Goal: Contribute content: Contribute content

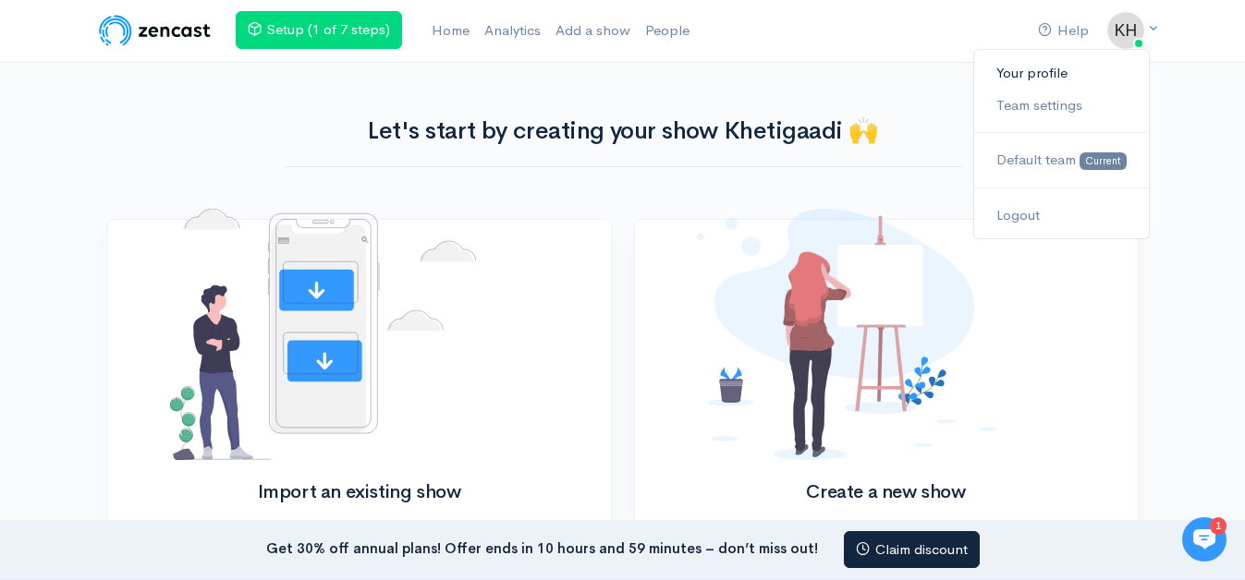
click at [1059, 81] on link "Your profile" at bounding box center [1061, 73] width 174 height 32
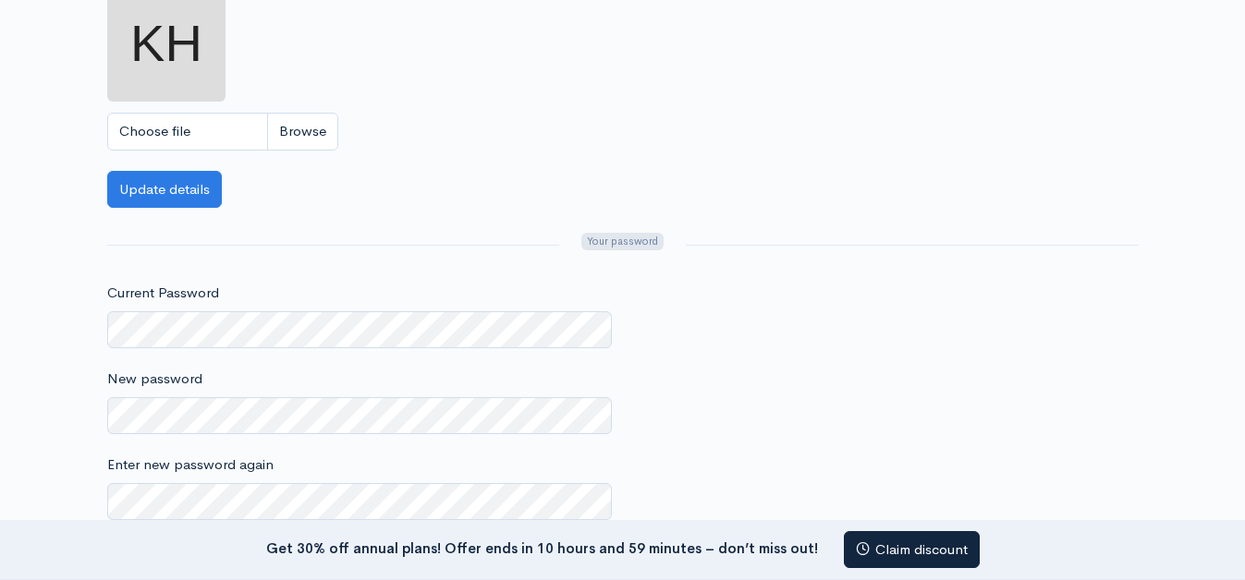
scroll to position [149, 0]
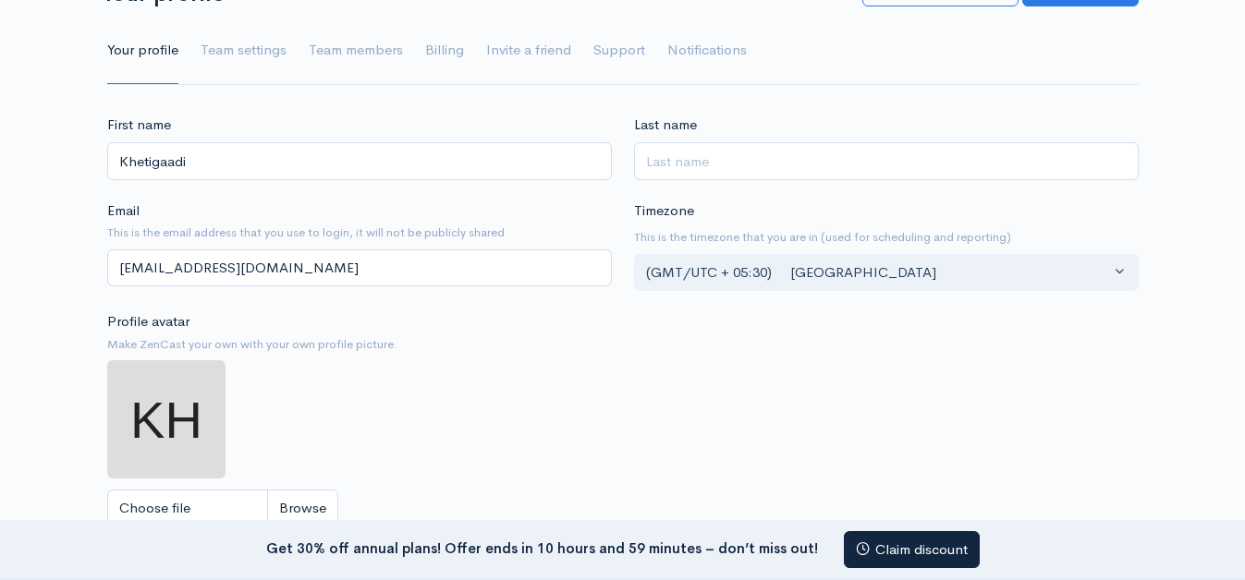
click at [225, 396] on img at bounding box center [166, 419] width 118 height 118
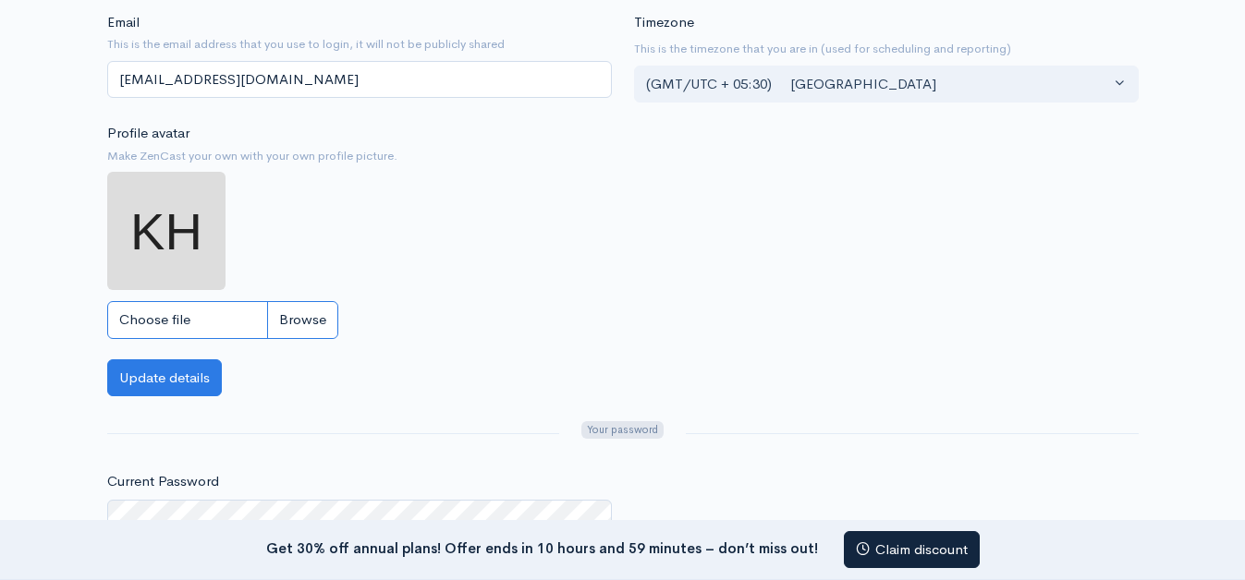
click at [180, 323] on input "Choose file" at bounding box center [222, 320] width 231 height 38
type input "C:\fakepath\logo kg.jpg"
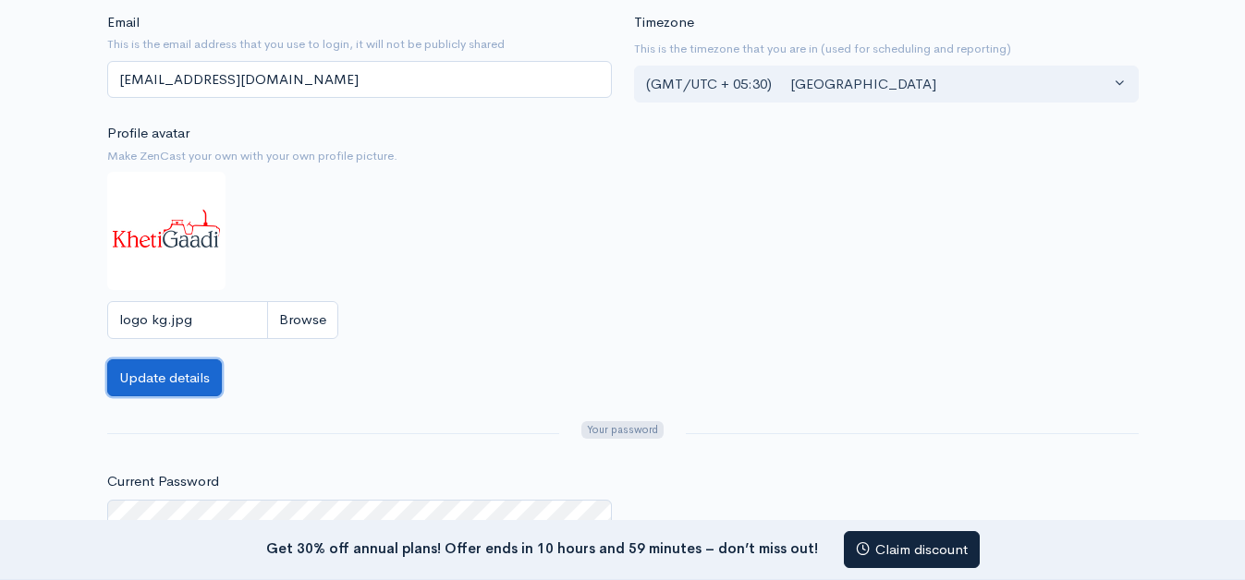
click at [188, 371] on button "Update details" at bounding box center [164, 378] width 115 height 38
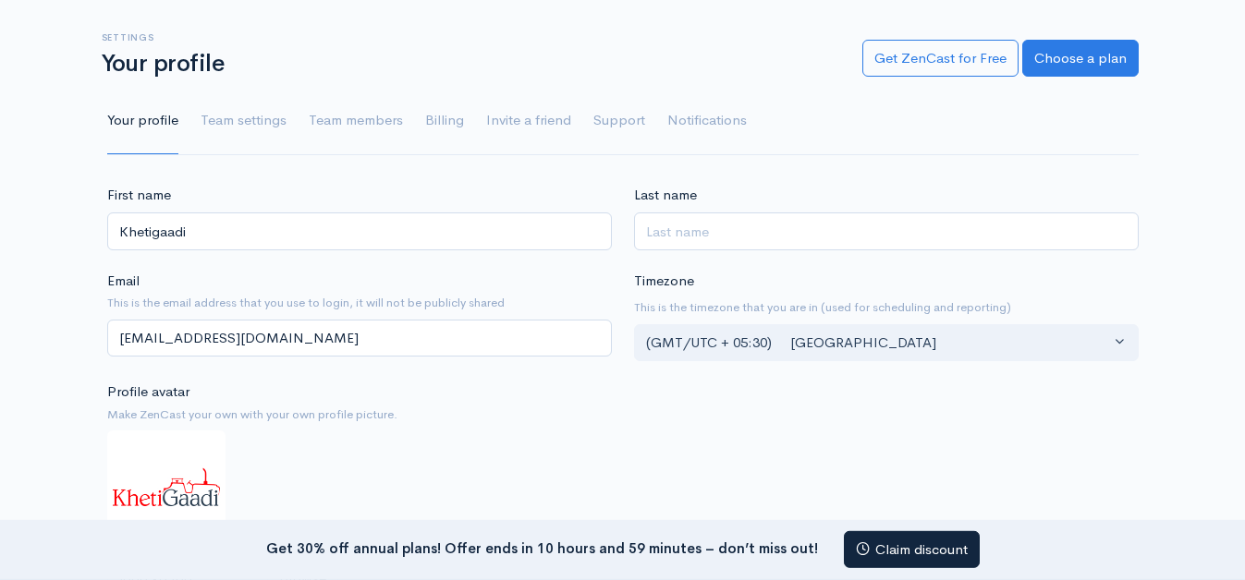
scroll to position [189, 0]
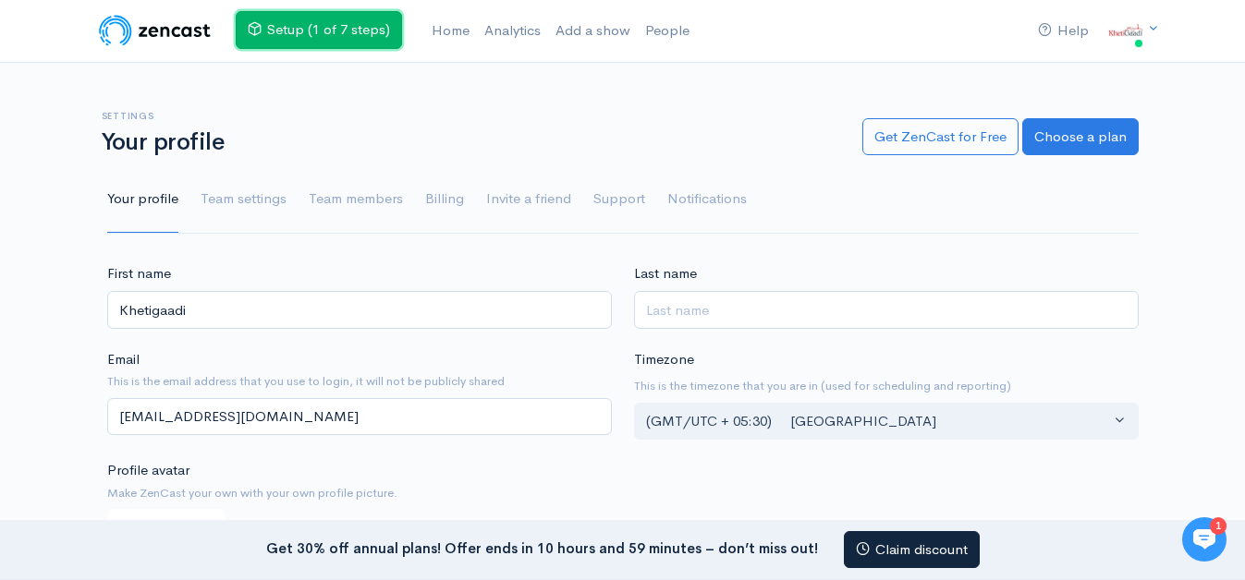
click at [386, 35] on link "Setup (1 of 7 steps)" at bounding box center [319, 30] width 166 height 38
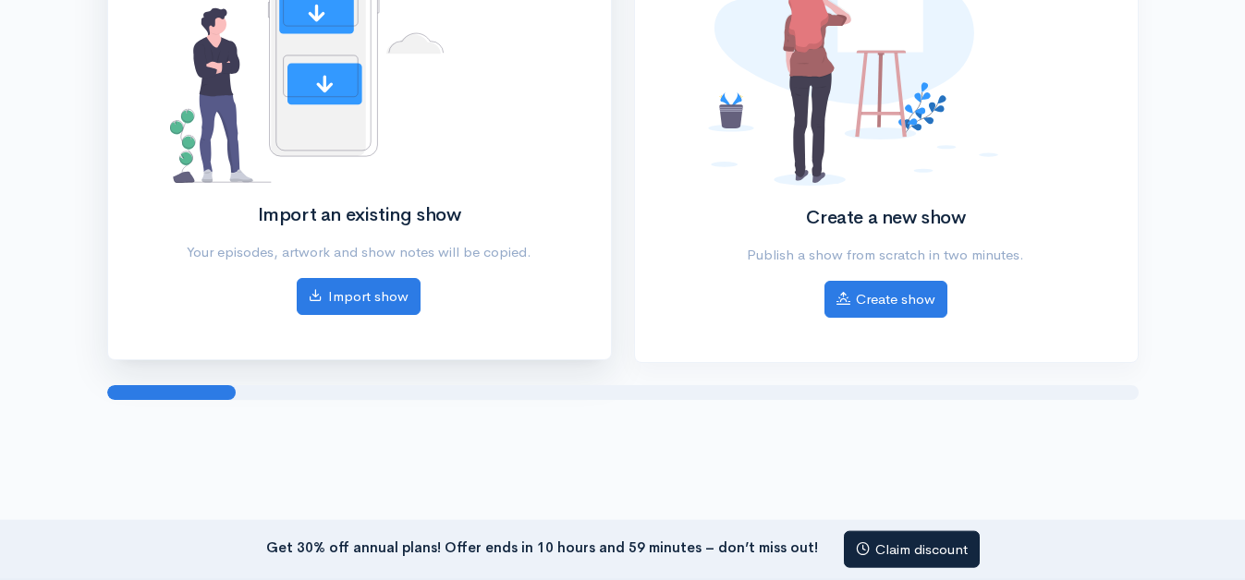
scroll to position [335, 0]
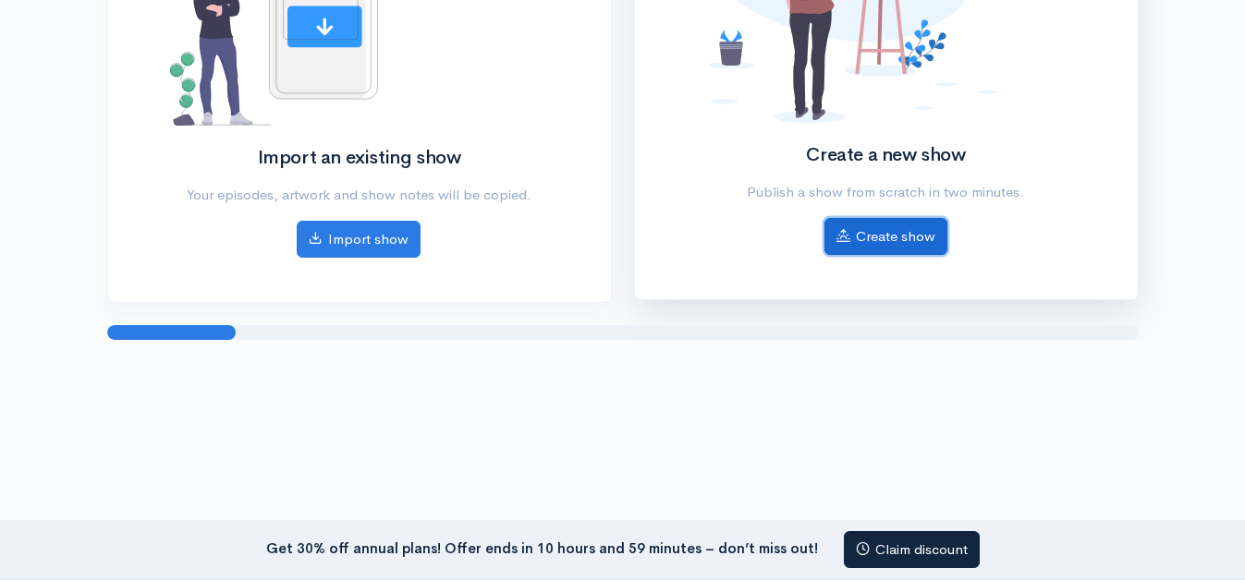
click at [895, 246] on link "Create show" at bounding box center [885, 237] width 123 height 38
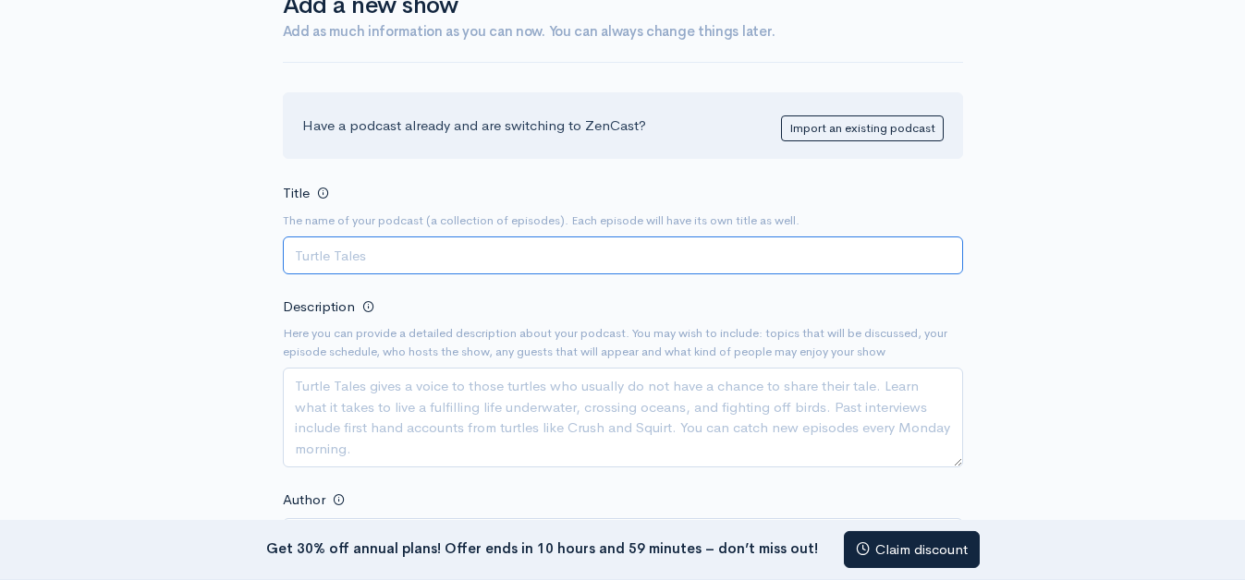
scroll to position [189, 0]
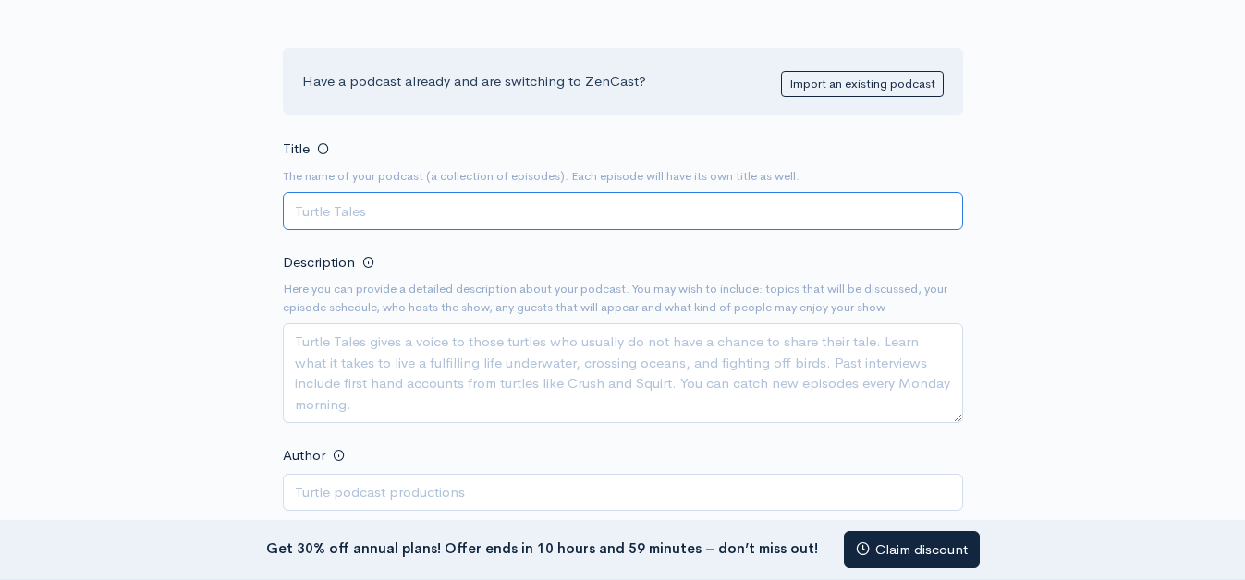
paste input "Farmtrac Tractor – Power, Performance, and Reliability for Indian Farmers"
type input "Farmtrac Tractor – Power, Performance, and Reliability for Indian Farmers"
click at [369, 346] on textarea "Description" at bounding box center [623, 373] width 680 height 100
paste textarea "Khetigaadi is the India's first and a unique online marketplace for farmers whe…"
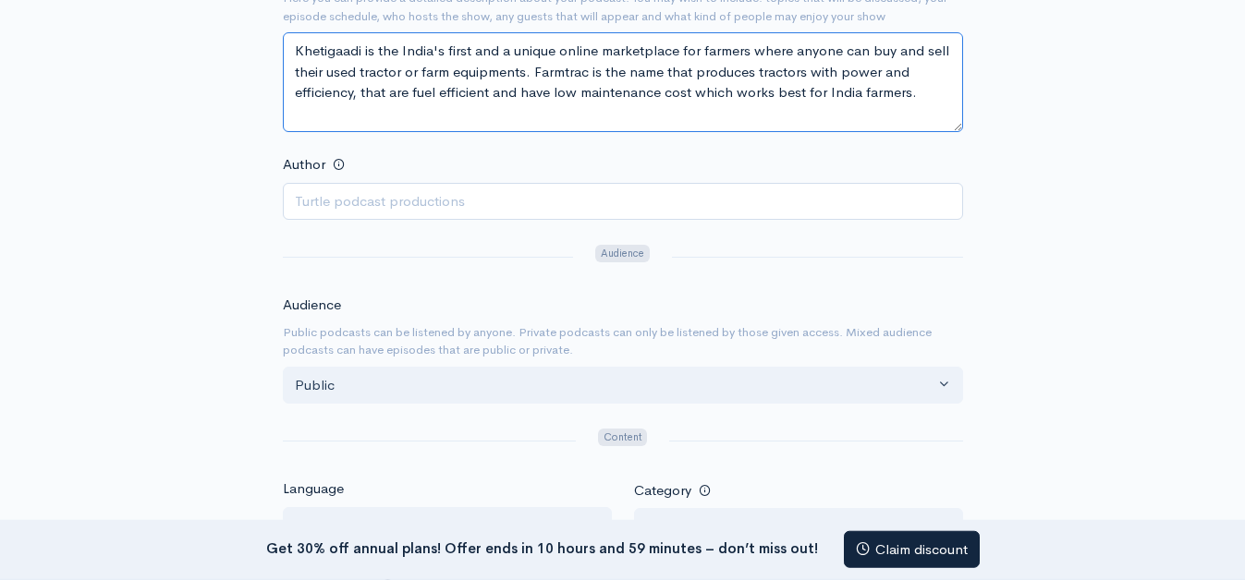
scroll to position [566, 0]
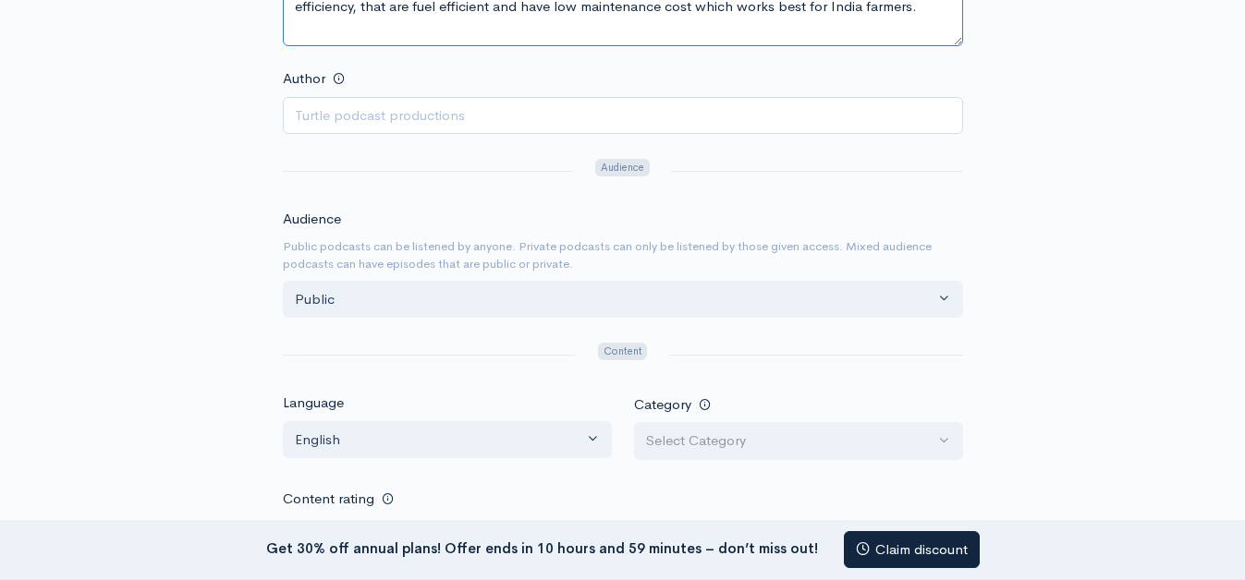
type textarea "Khetigaadi is the India's first and a unique online marketplace for farmers whe…"
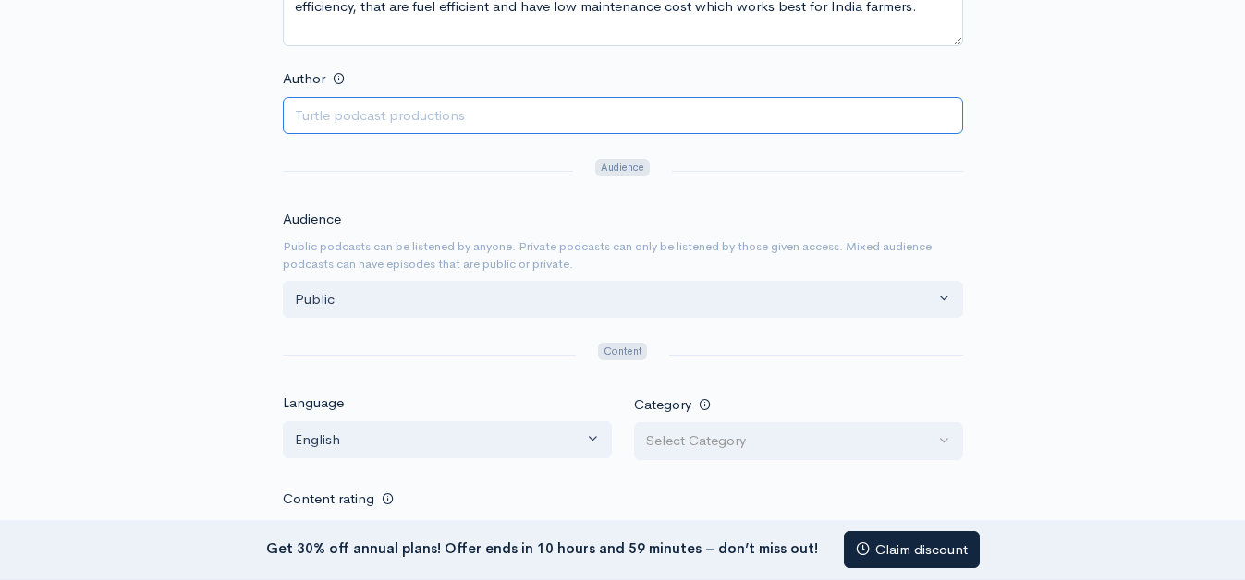
click at [366, 111] on input "Author" at bounding box center [623, 116] width 680 height 38
type input "khetigaadi"
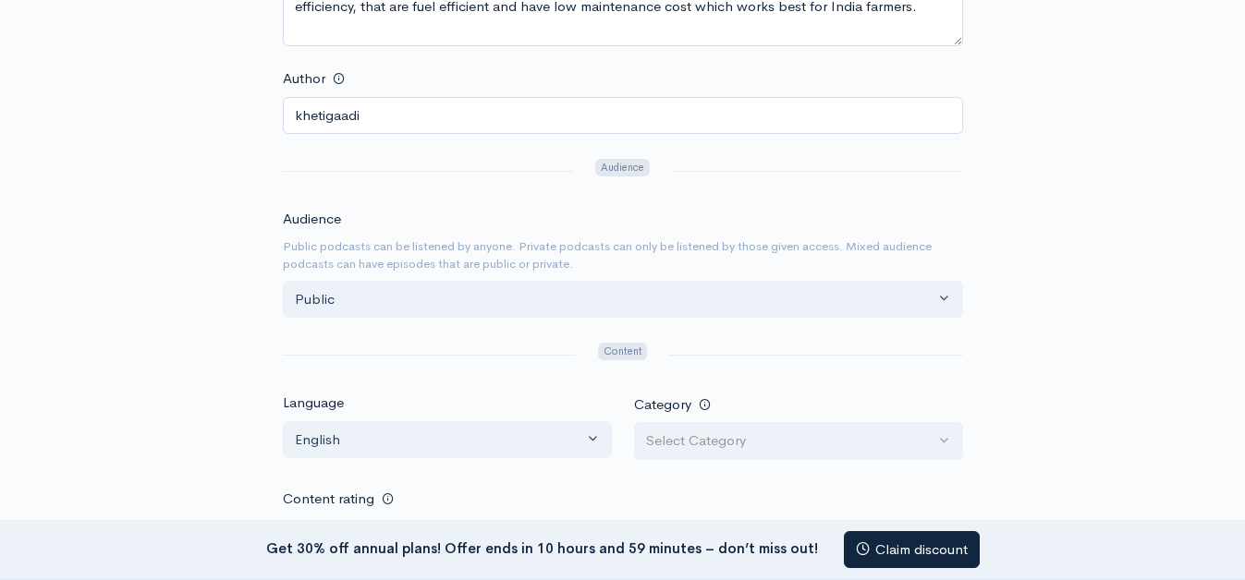
click at [243, 322] on div "New show Add a new show Add as much information as you can now. You can always …" at bounding box center [622, 234] width 1053 height 1474
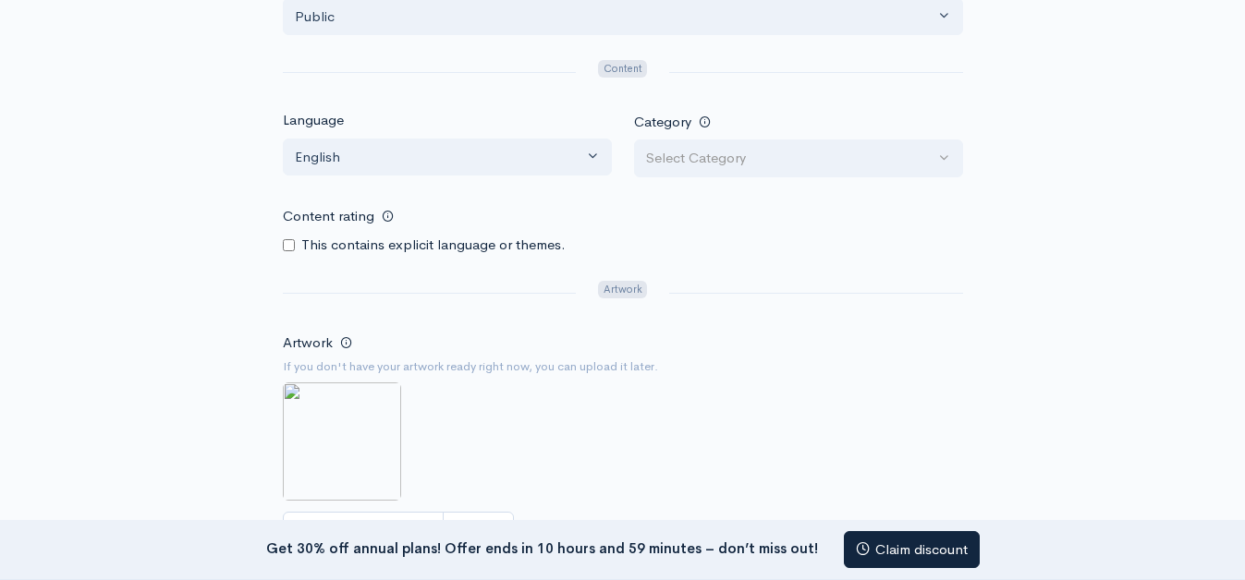
scroll to position [1131, 0]
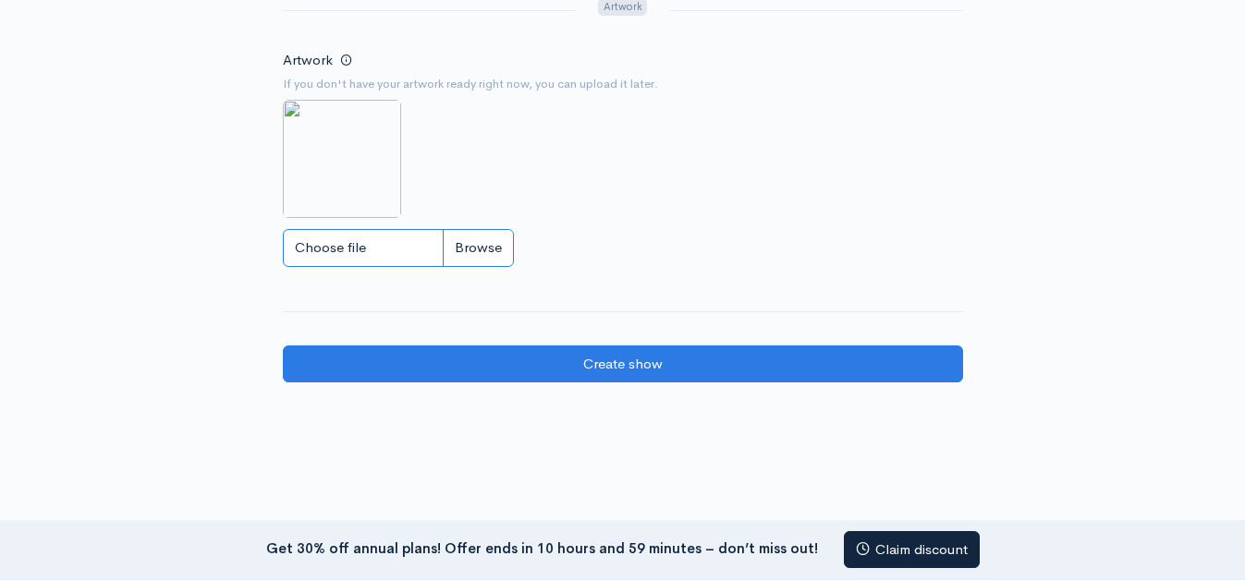
click at [483, 242] on input "Choose file" at bounding box center [398, 248] width 231 height 38
type input "C:\fakepath\farmtrac.jpg"
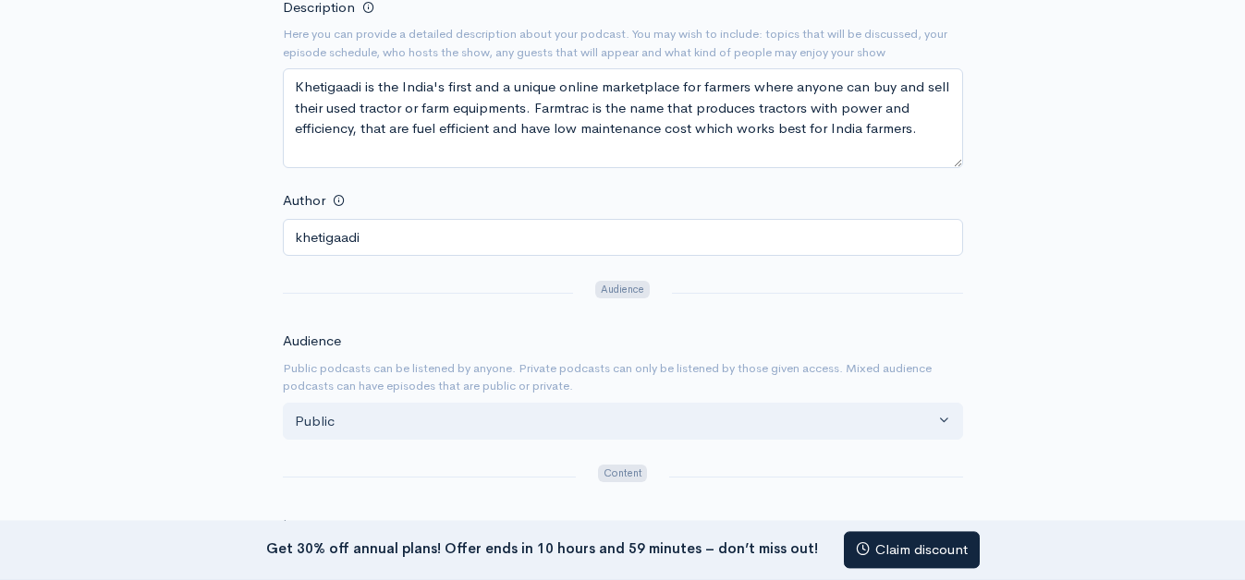
scroll to position [377, 0]
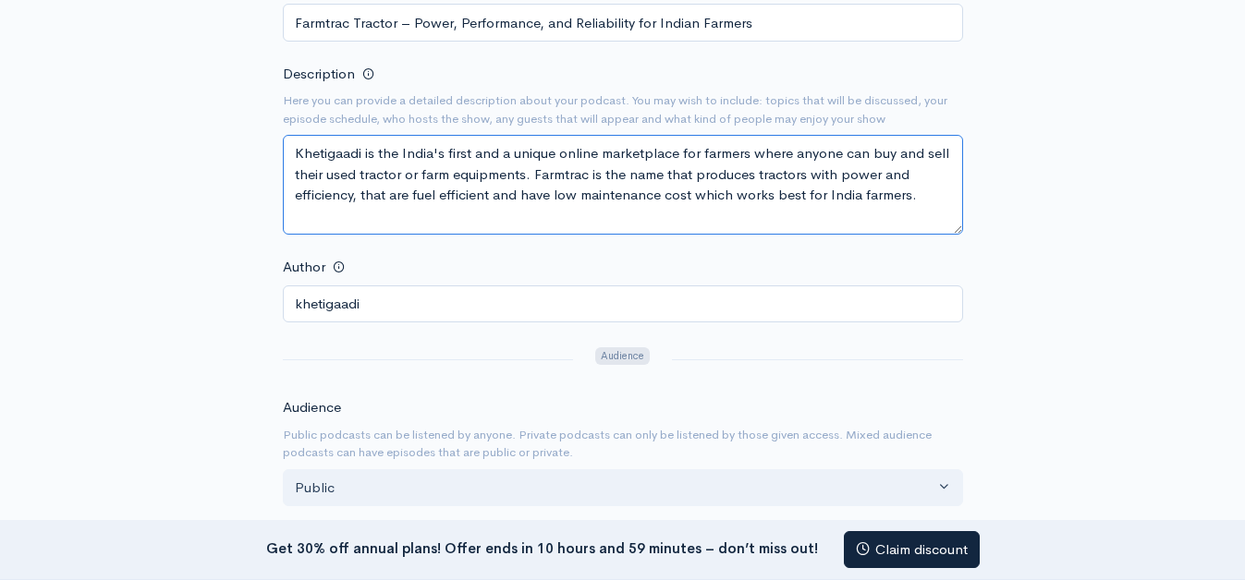
click at [340, 226] on textarea "Khetigaadi is the India's first and a unique online marketplace for farmers whe…" at bounding box center [623, 185] width 680 height 100
click at [941, 210] on textarea "Khetigaadi is the India's first and a unique online marketplace for farmers whe…" at bounding box center [623, 185] width 680 height 100
paste textarea "farmtrac tractor,farmtrac tractor price,farmtrac tractor in india, farm tractor"
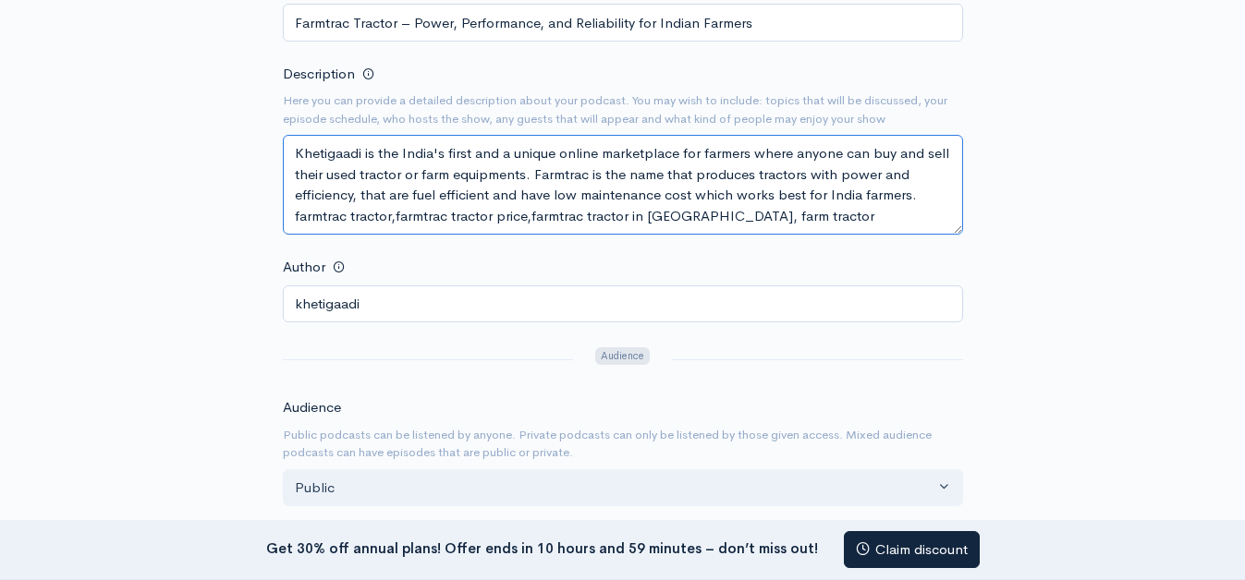
click at [292, 217] on textarea "Khetigaadi is the India's first and a unique online marketplace for farmers whe…" at bounding box center [623, 185] width 680 height 100
click at [405, 218] on textarea "Khetigaadi is the India's first and a unique online marketplace for farmers whe…" at bounding box center [623, 185] width 680 height 100
click at [552, 218] on textarea "Khetigaadi is the India's first and a unique online marketplace for farmers whe…" at bounding box center [623, 185] width 680 height 100
click at [722, 218] on textarea "Khetigaadi is the India's first and a unique online marketplace for farmers whe…" at bounding box center [623, 185] width 680 height 100
click at [923, 195] on textarea "Khetigaadi is the India's first and a unique online marketplace for farmers whe…" at bounding box center [623, 185] width 680 height 100
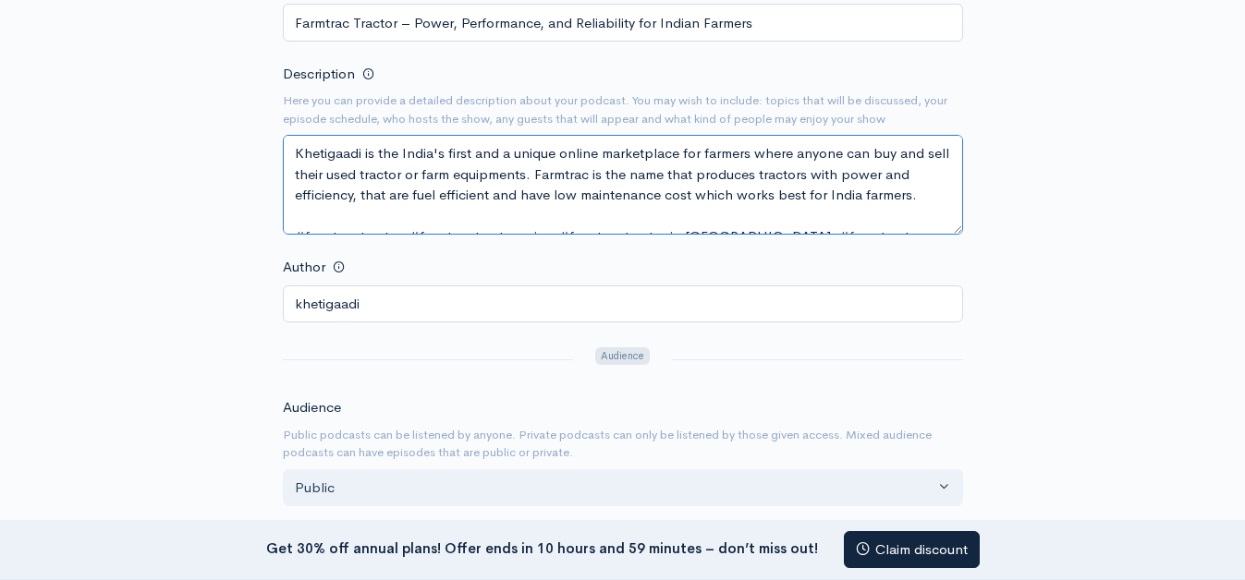
paste textarea "[URL][DOMAIN_NAME]"
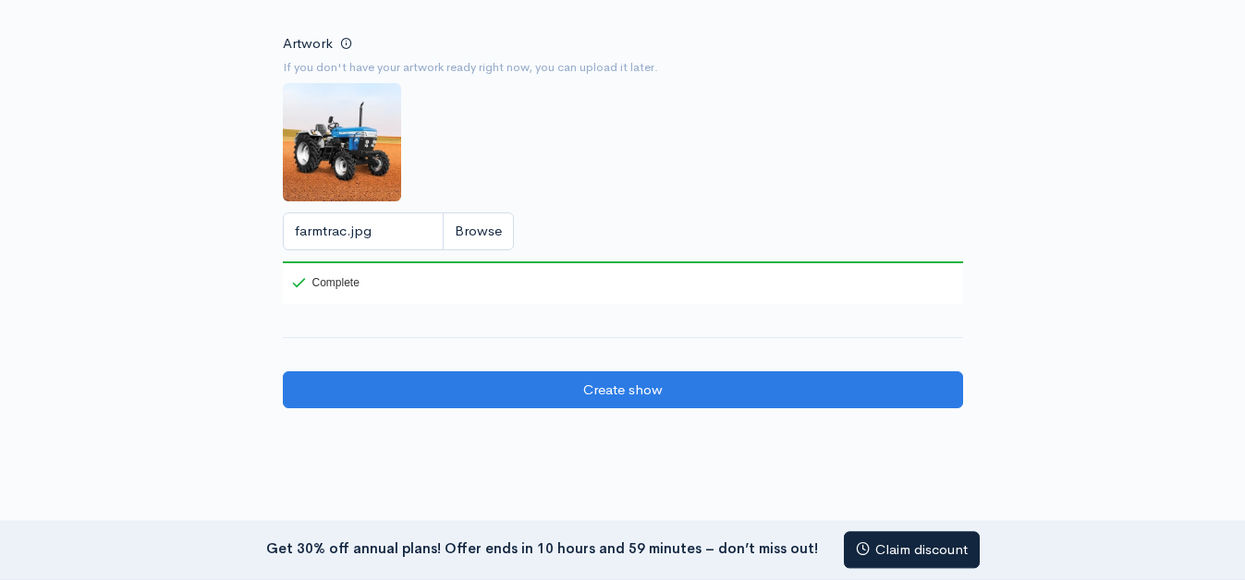
scroll to position [1131, 0]
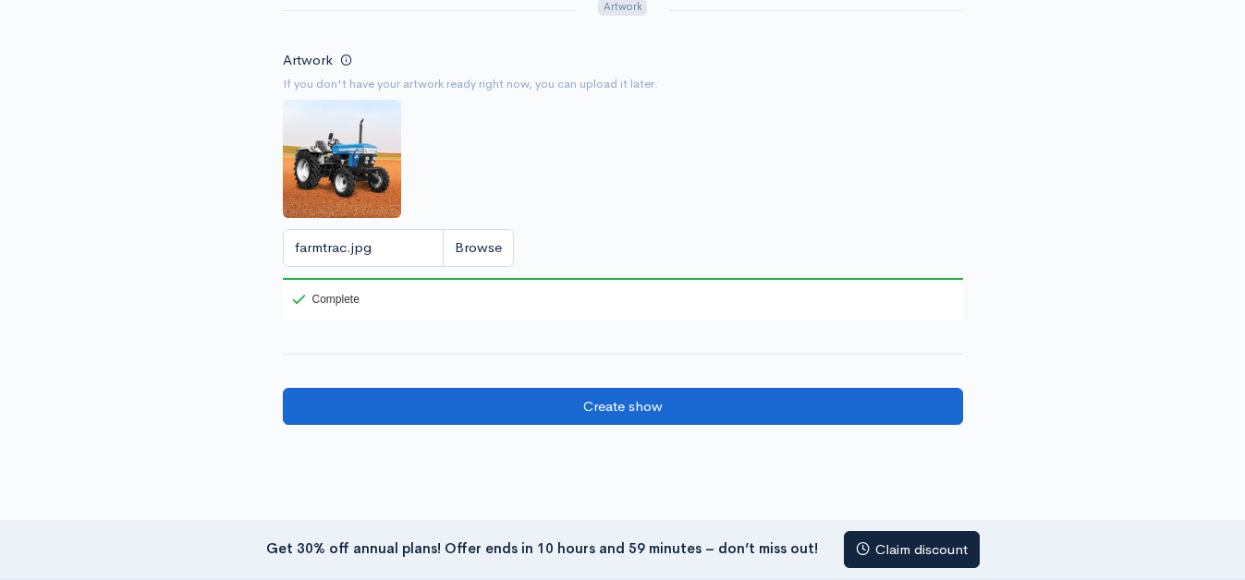
type textarea "Khetigaadi is the India's first and a unique online marketplace for farmers whe…"
click at [662, 412] on input "Create show" at bounding box center [623, 407] width 680 height 38
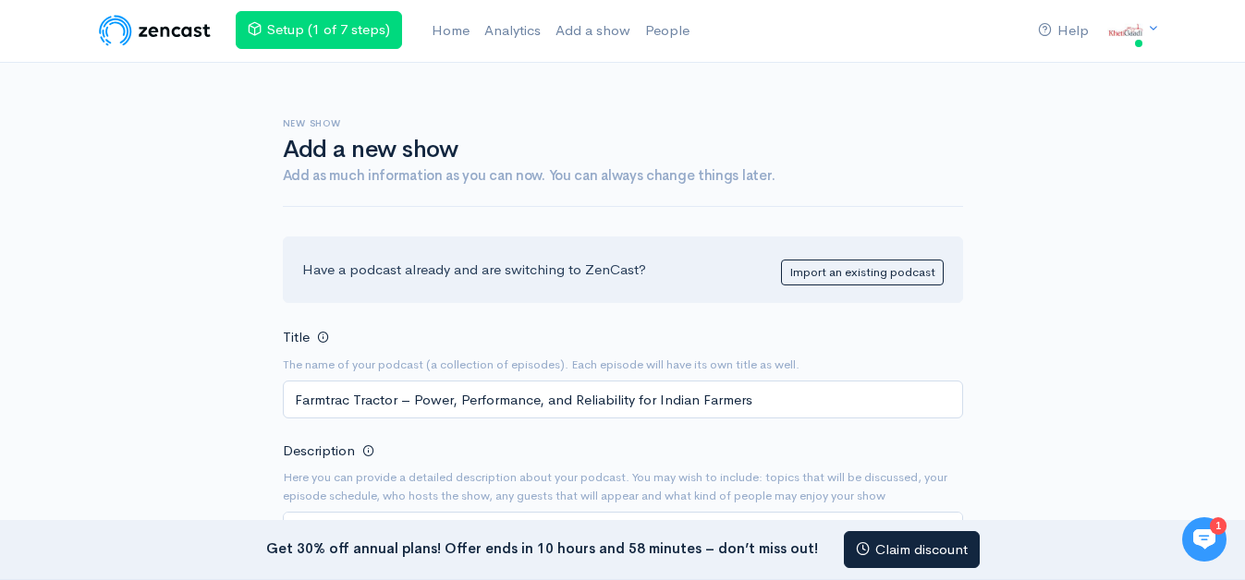
click at [500, 274] on div "Have a podcast already and are switching to ZenCast? Import an existing podcast" at bounding box center [623, 270] width 680 height 67
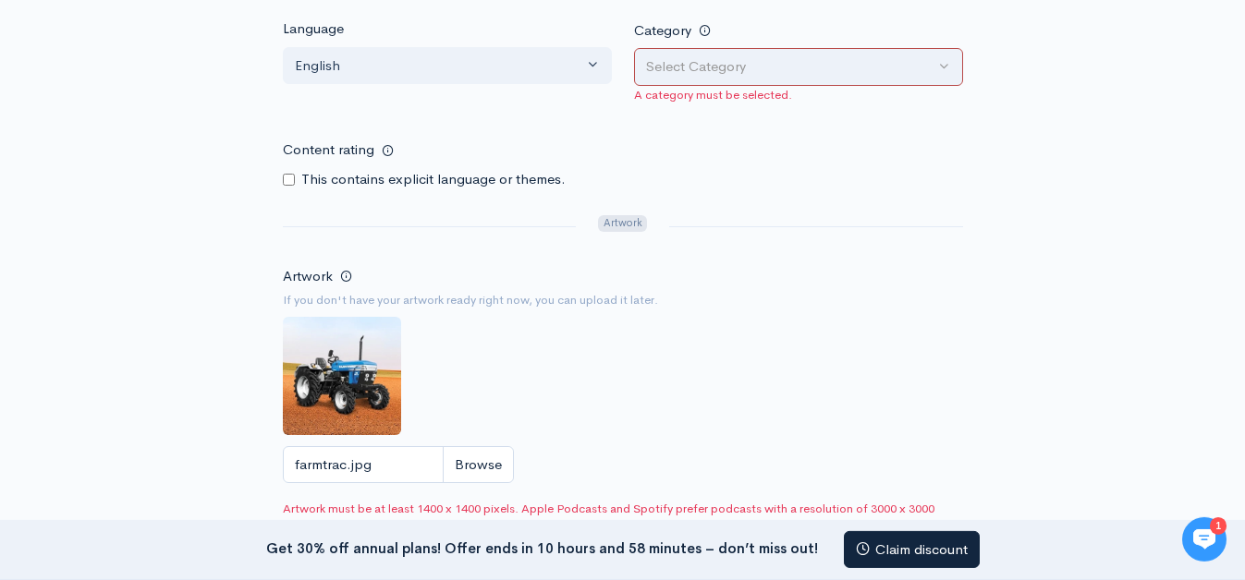
scroll to position [943, 0]
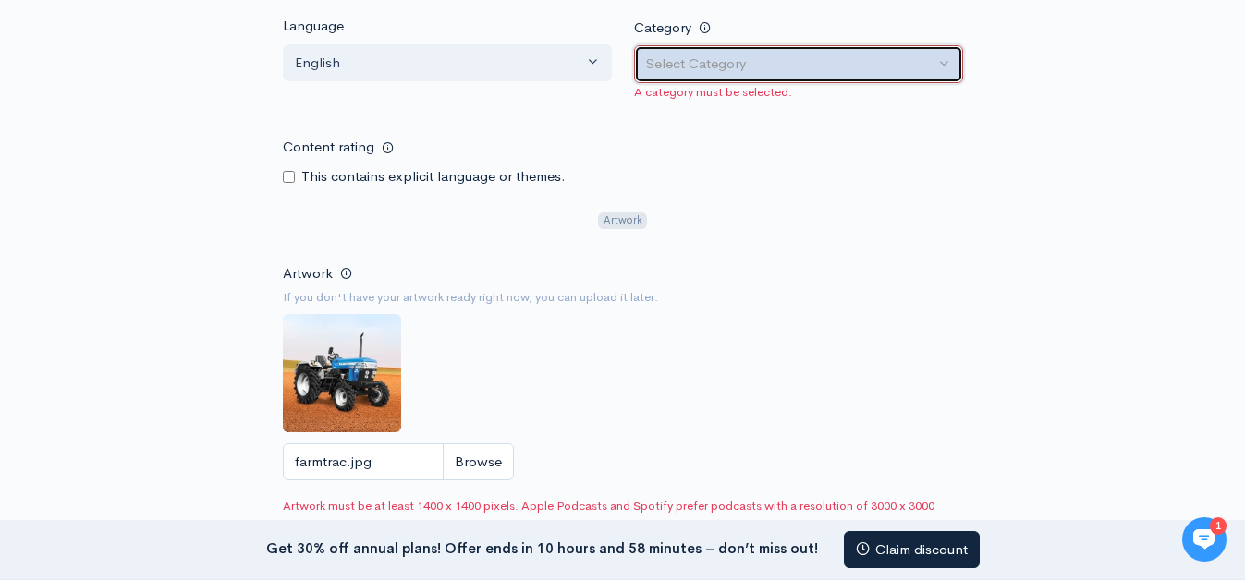
click at [757, 63] on div "Select Category" at bounding box center [790, 64] width 288 height 21
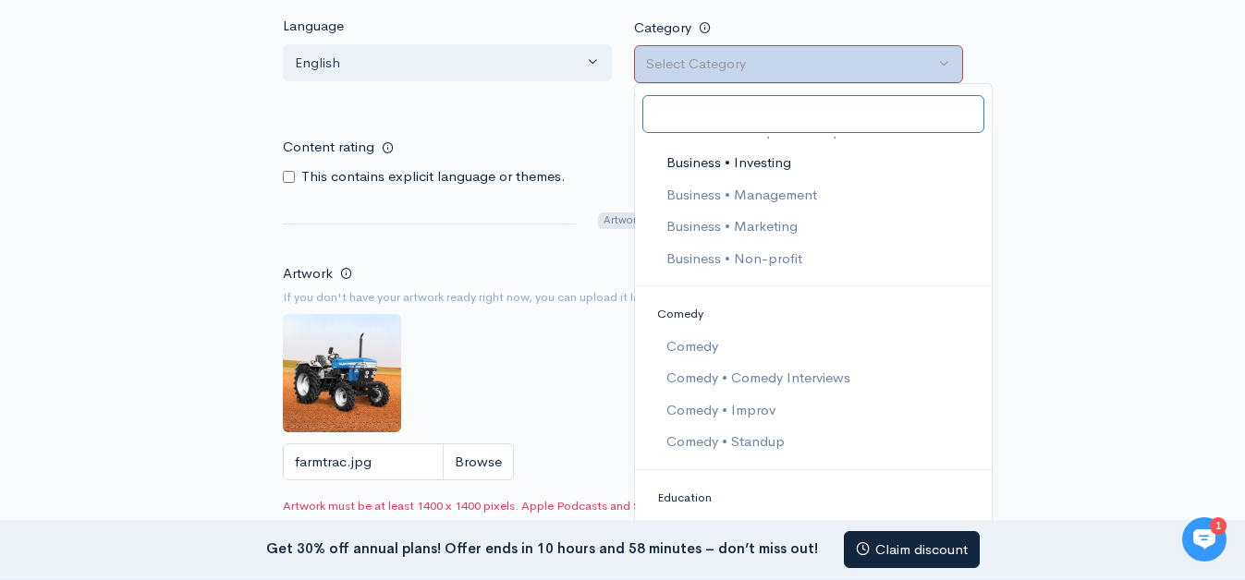
scroll to position [421, 0]
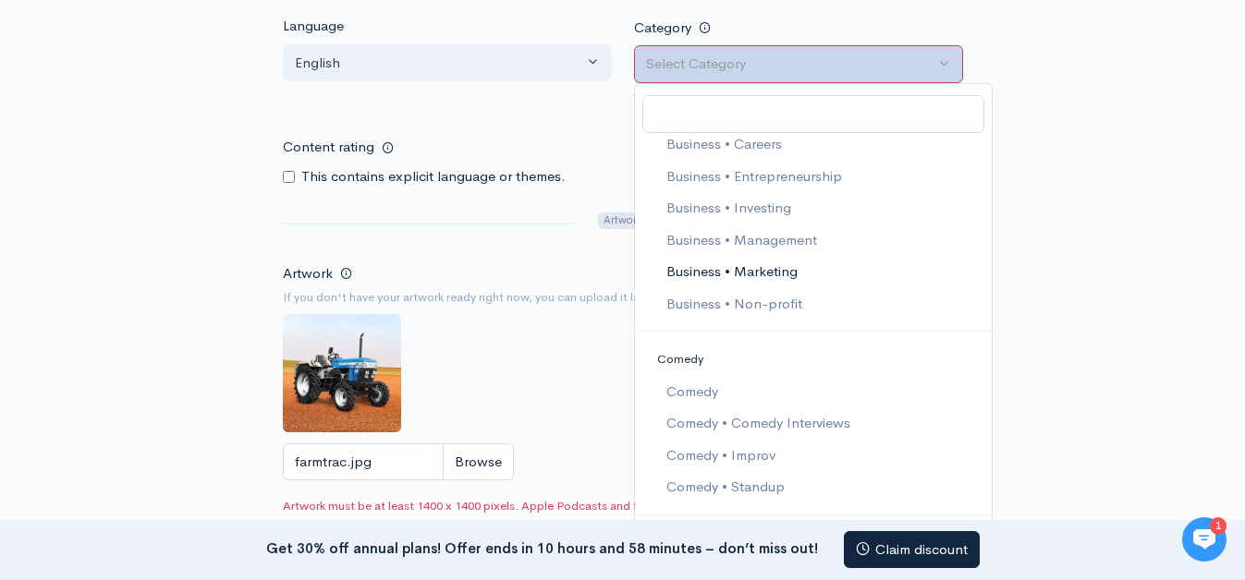
click at [707, 271] on span "Business • Marketing" at bounding box center [730, 272] width 131 height 21
select select "Business > Marketing"
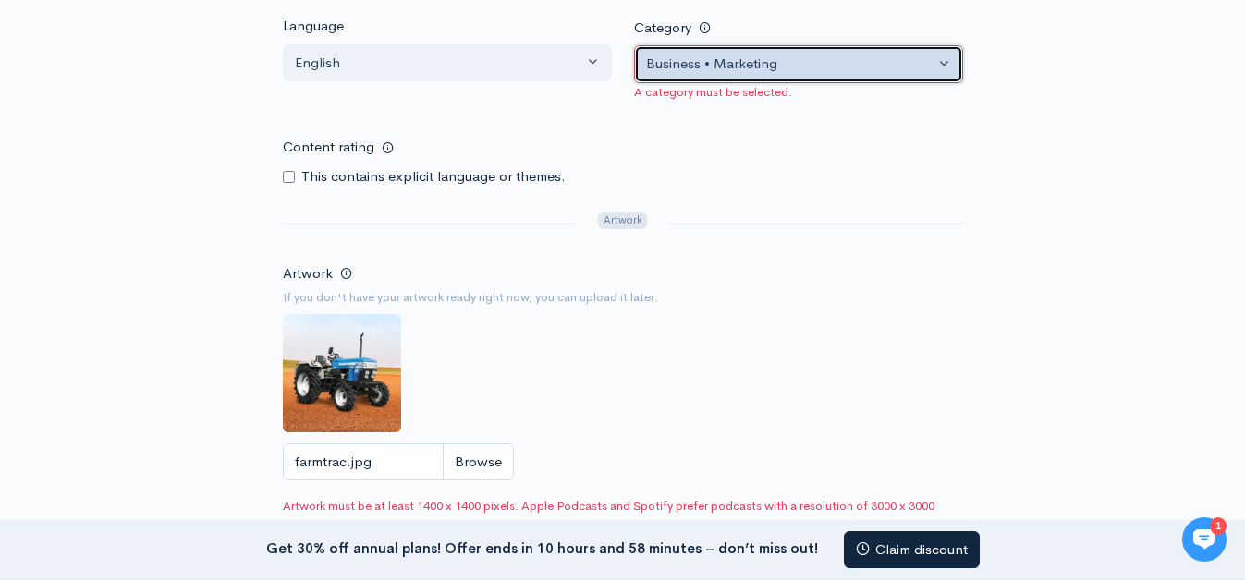
scroll to position [1320, 0]
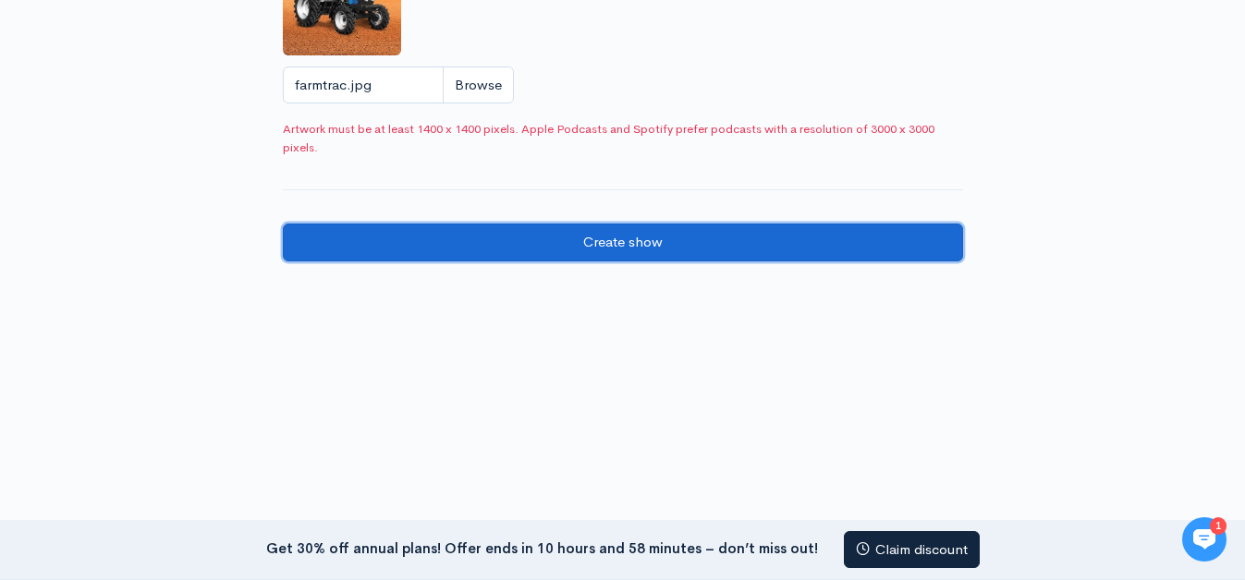
click at [573, 245] on input "Create show" at bounding box center [623, 243] width 680 height 38
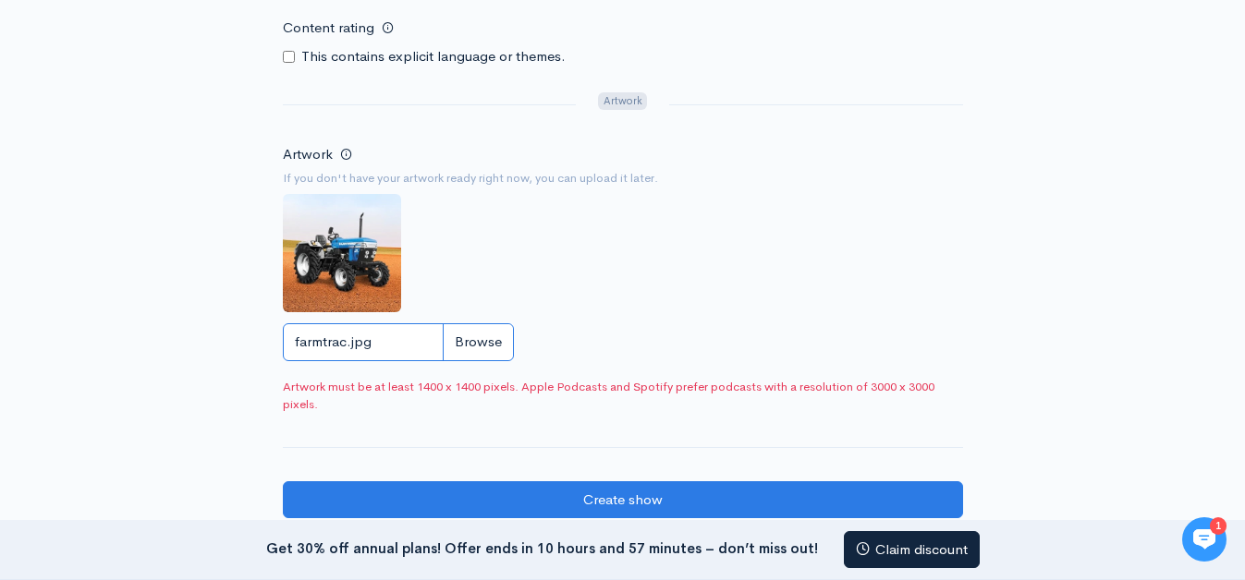
drag, startPoint x: 393, startPoint y: 347, endPoint x: 403, endPoint y: 343, distance: 11.2
click at [401, 344] on input "farmtrac.jpg" at bounding box center [398, 342] width 231 height 38
type input "C:\fakepath\logo.jpg"
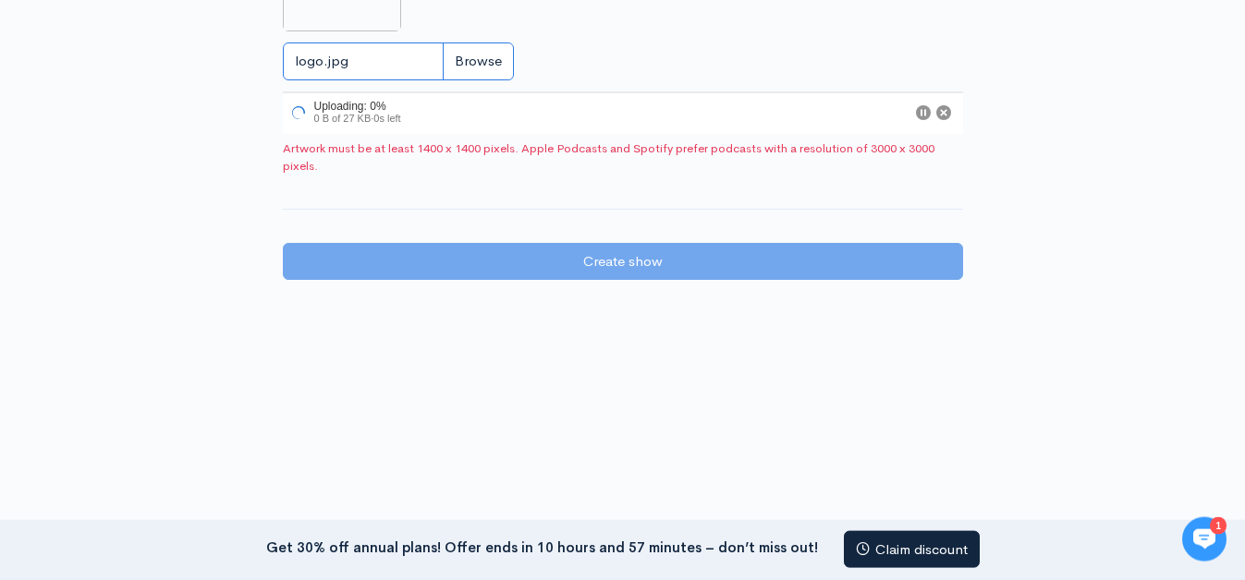
scroll to position [1344, 0]
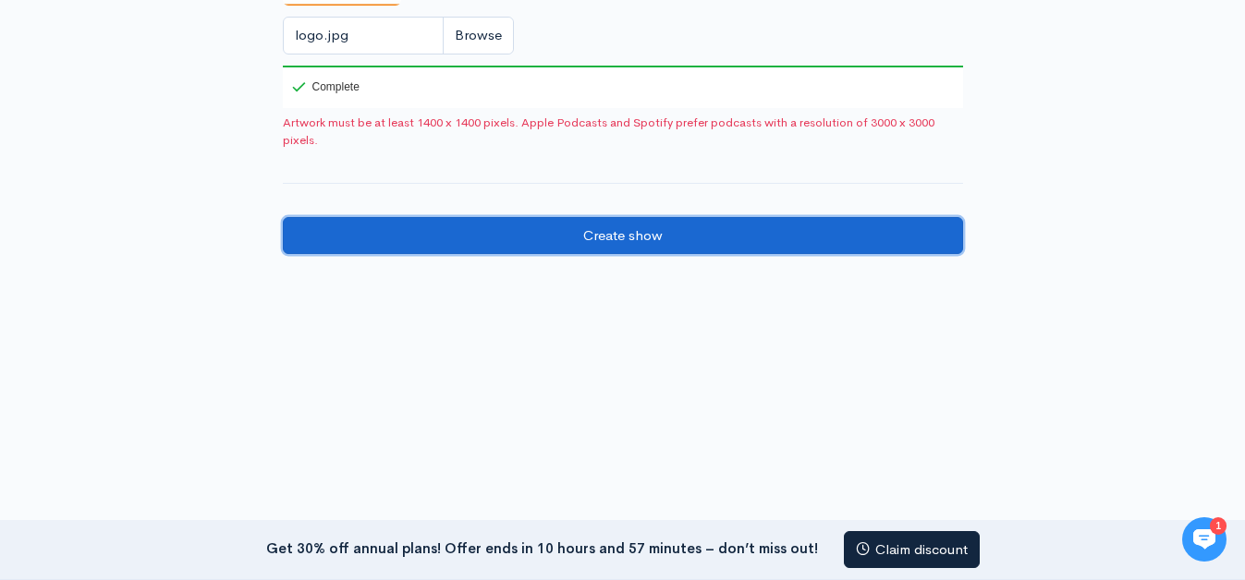
click at [624, 230] on input "Create show" at bounding box center [623, 236] width 680 height 38
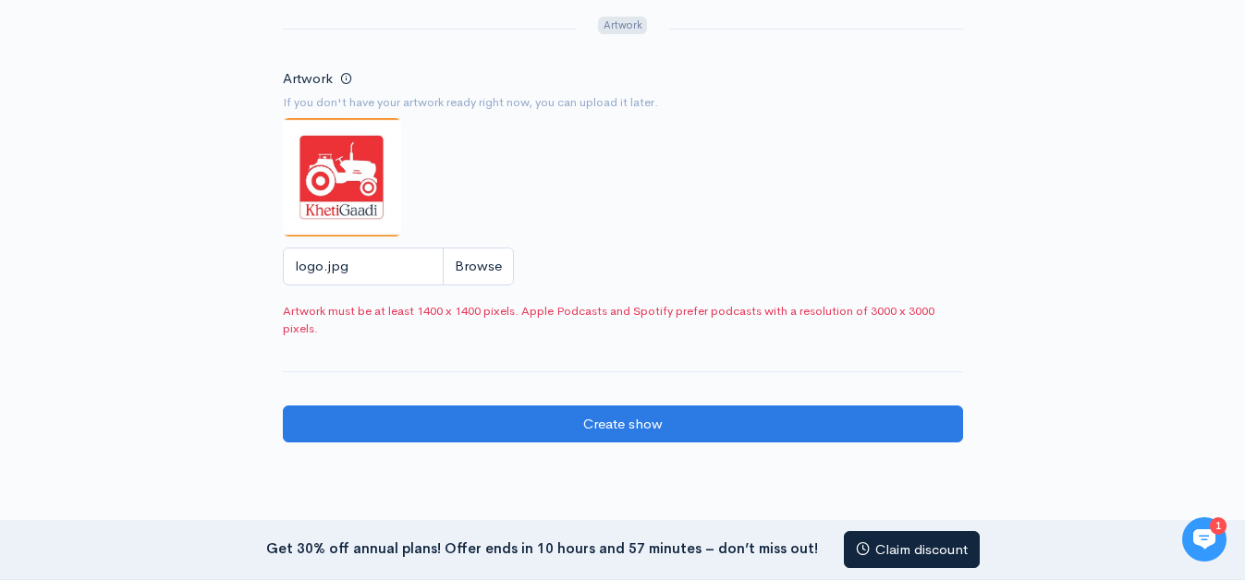
click at [542, 314] on span "Artwork must be at least 1400 x 1400 pixels. Apple Podcasts and Spotify prefer …" at bounding box center [623, 320] width 680 height 36
click at [470, 260] on input "logo.jpg" at bounding box center [398, 267] width 231 height 38
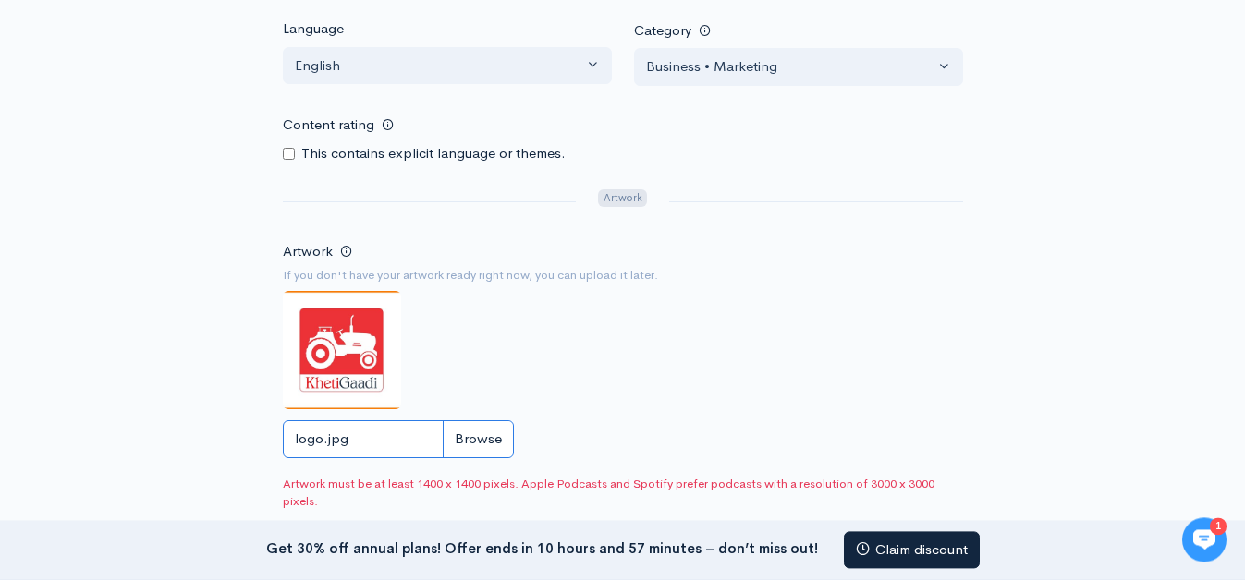
scroll to position [924, 0]
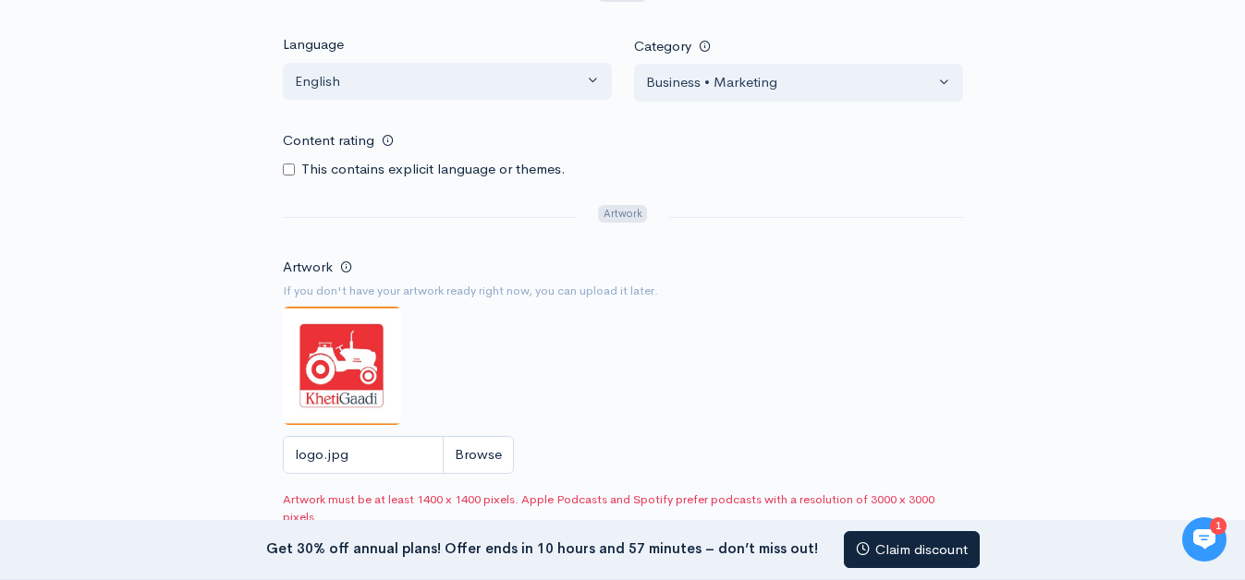
click at [622, 205] on span "Artwork" at bounding box center [622, 214] width 49 height 18
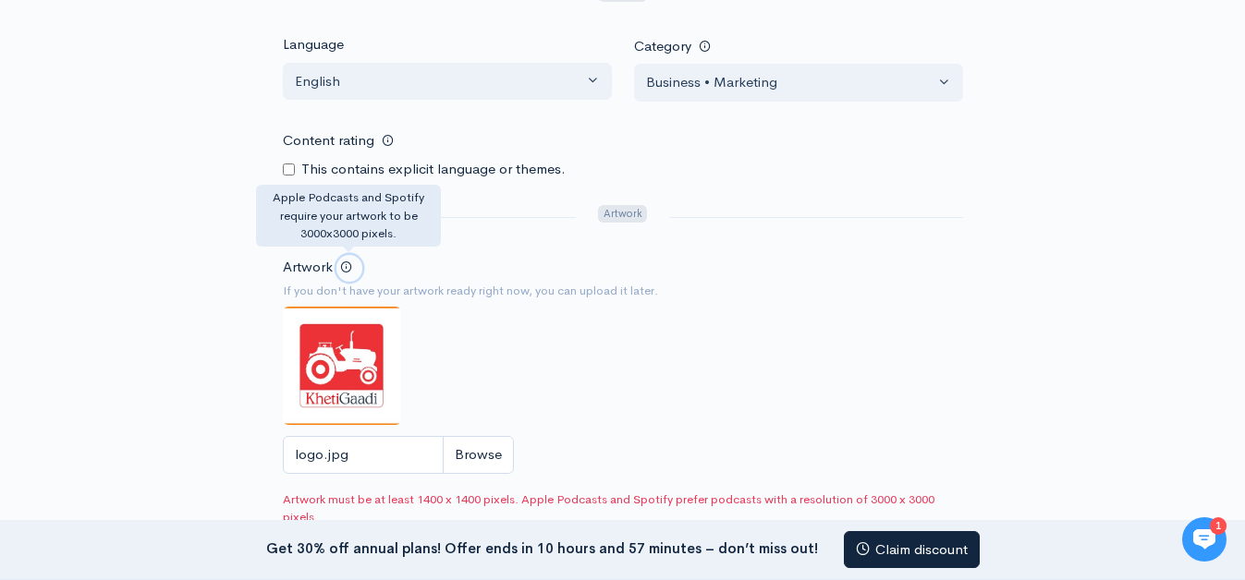
click at [354, 268] on link at bounding box center [349, 268] width 27 height 27
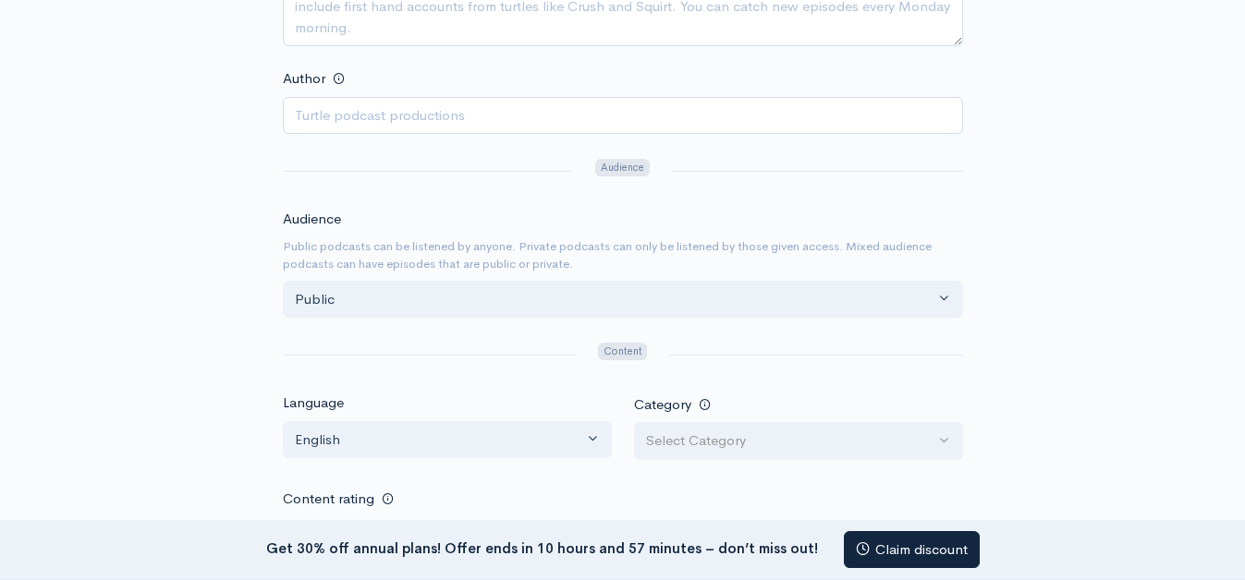
scroll to position [189, 0]
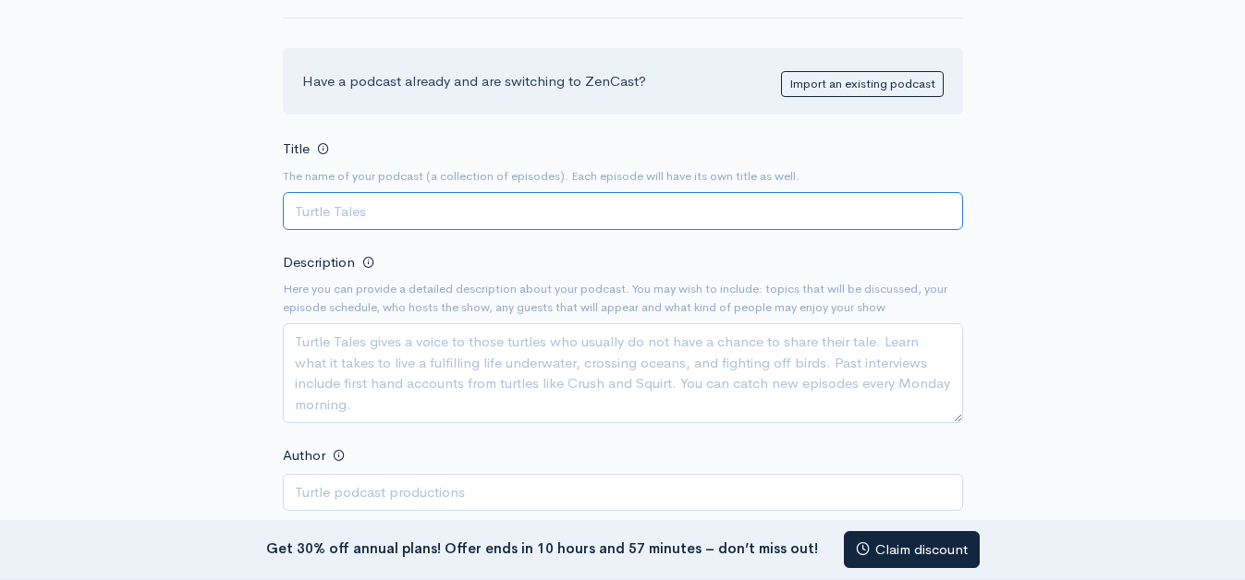
click at [402, 216] on input "Title" at bounding box center [623, 211] width 680 height 38
paste input "Farmtrac Tractor – Power, Performance, and Reliability for Indian Farmers"
type input "Farmtrac Tractor – Power, Performance, and Reliability for Indian Farmers"
click at [431, 358] on textarea "Description" at bounding box center [623, 373] width 680 height 100
paste textarea "Farmtrac Tractor – Power, Performance, and Reliability for Indian Farmers"
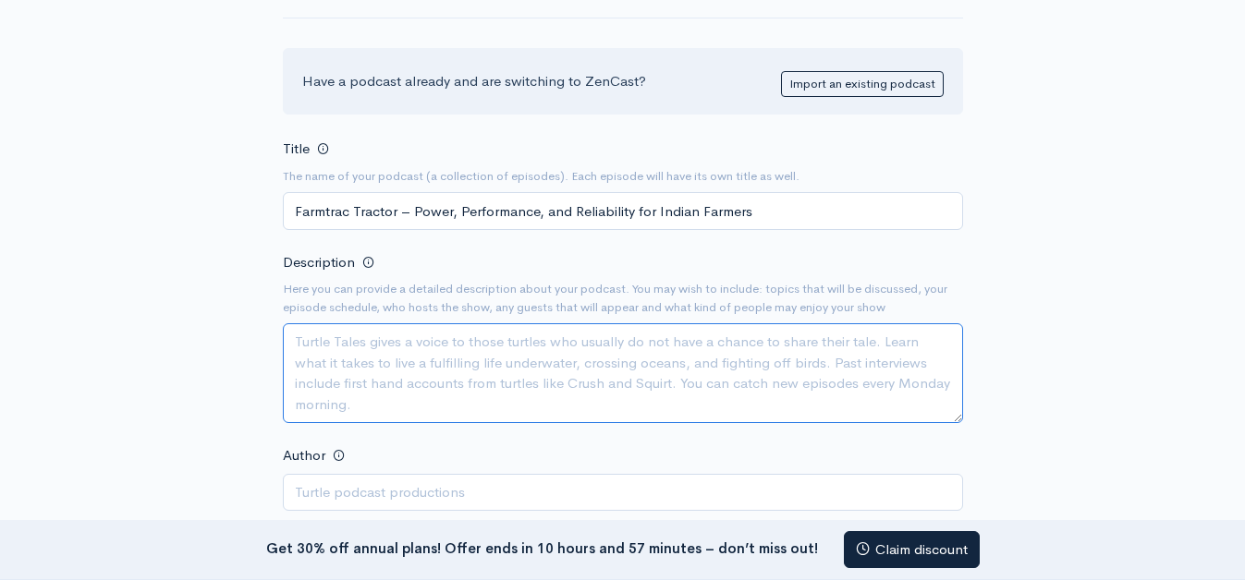
type textarea "Farmtrac Tractor – Power, Performance, and Reliability for Indian Farmers"
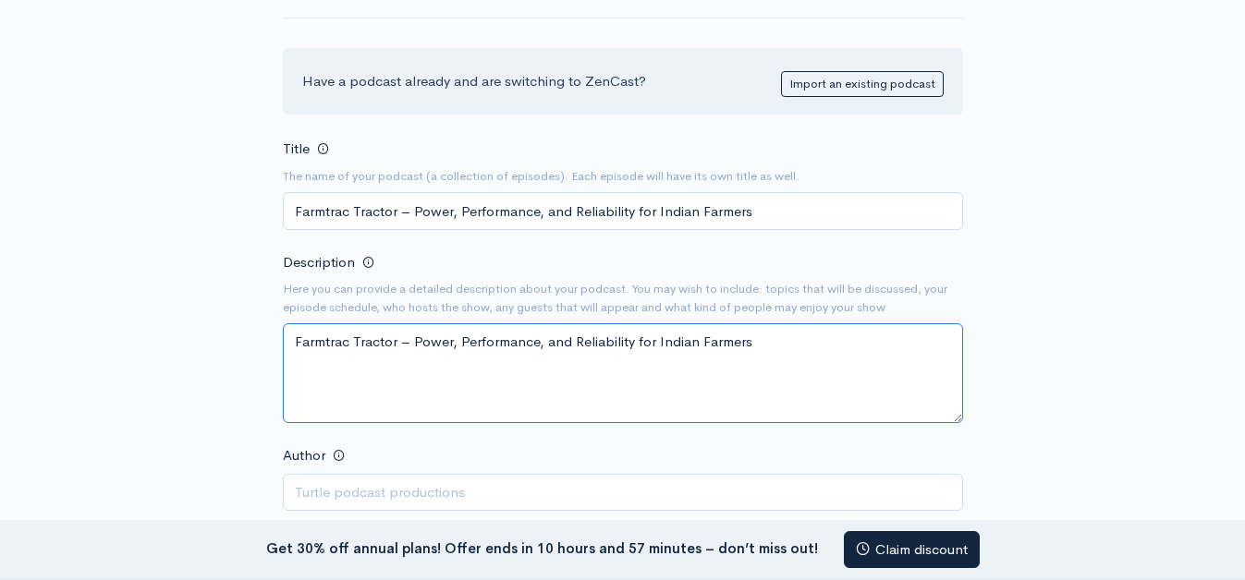
drag, startPoint x: 761, startPoint y: 335, endPoint x: 257, endPoint y: 325, distance: 503.7
click at [283, 325] on textarea "Farmtrac Tractor – Power, Performance, and Reliability for Indian Farmers" at bounding box center [623, 373] width 680 height 100
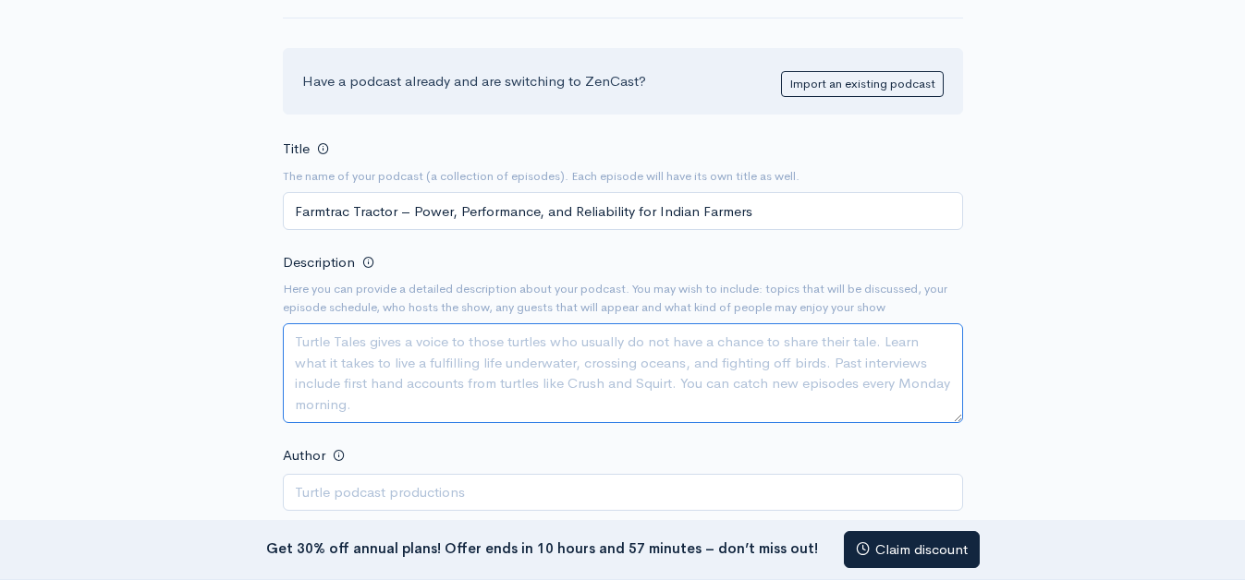
paste textarea "Khetigaadi is the India's first and a unique online marketplace for farmers whe…"
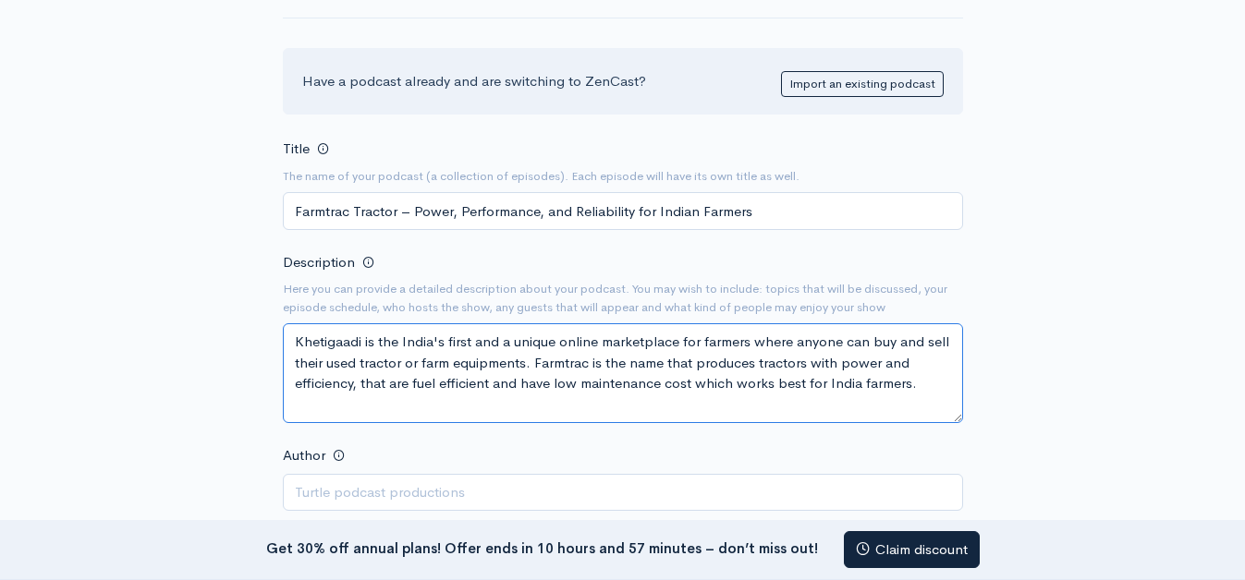
paste textarea "https://khetigaadi.com/new-tractor-brand/farmtrac/en"
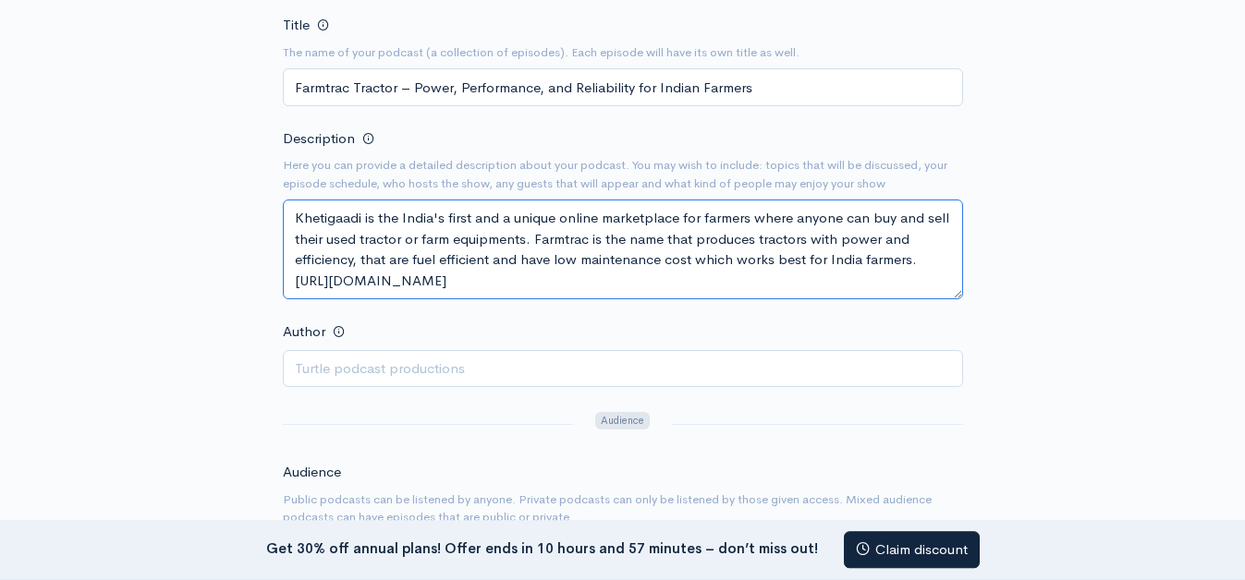
scroll to position [377, 0]
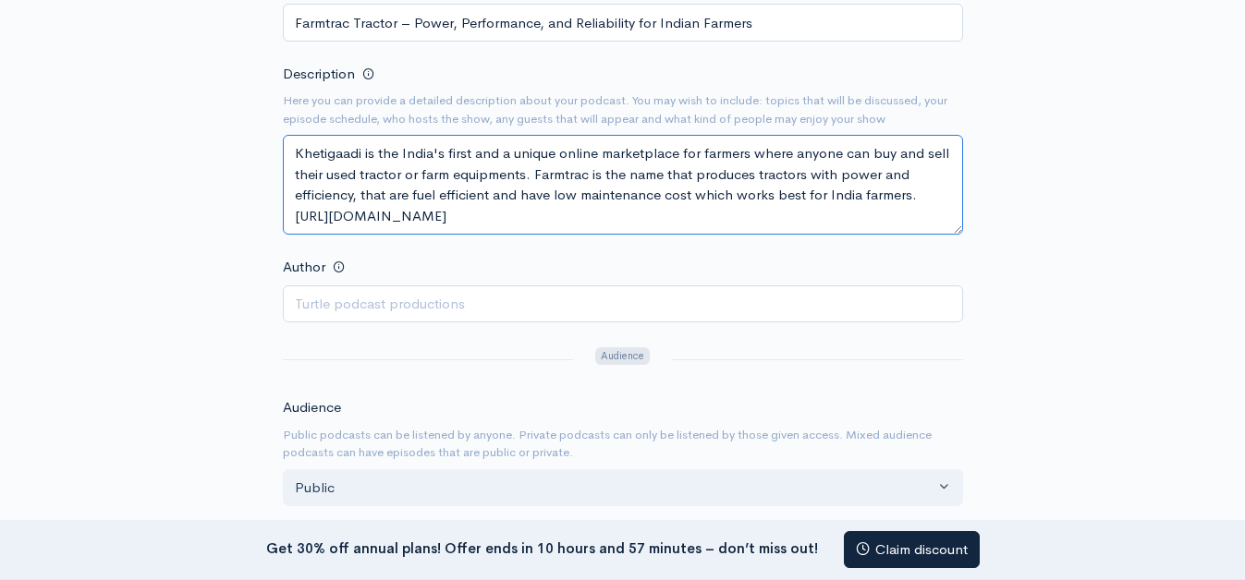
type textarea "Khetigaadi is the India's first and a unique online marketplace for farmers whe…"
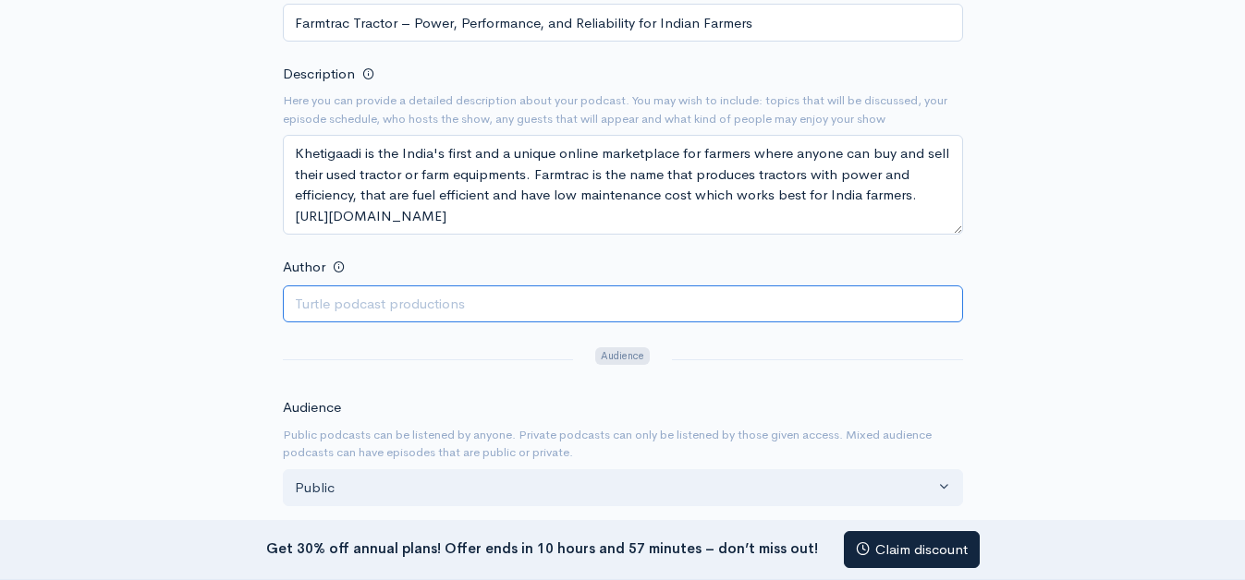
click at [413, 305] on input "Author" at bounding box center [623, 305] width 680 height 38
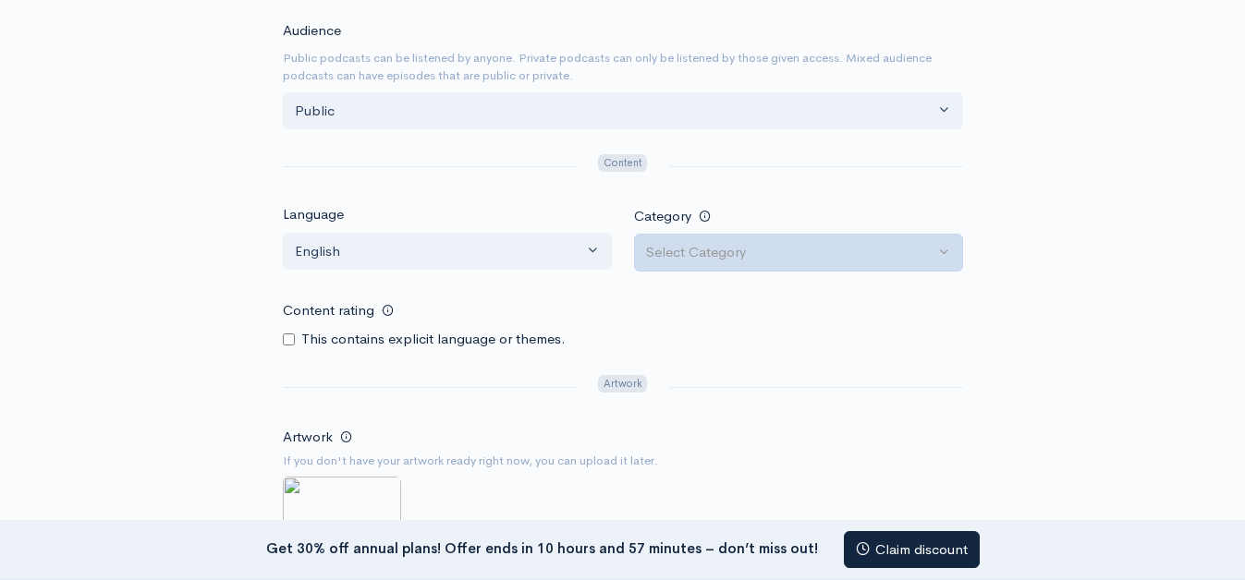
type input "khetigaadi"
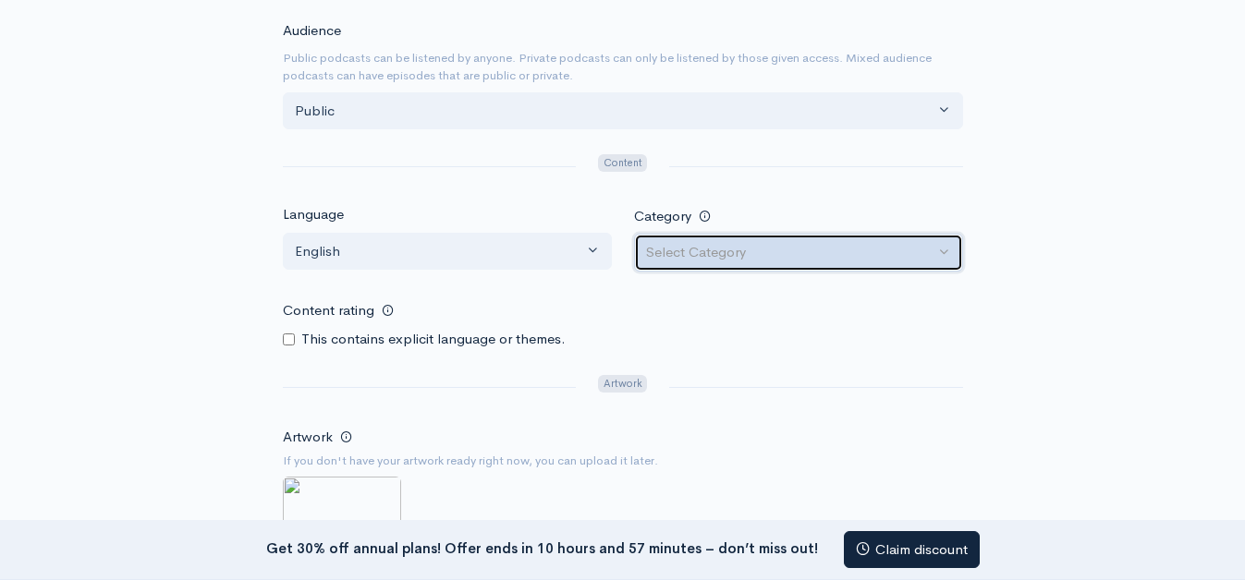
click at [717, 245] on div "Select Category" at bounding box center [790, 252] width 288 height 21
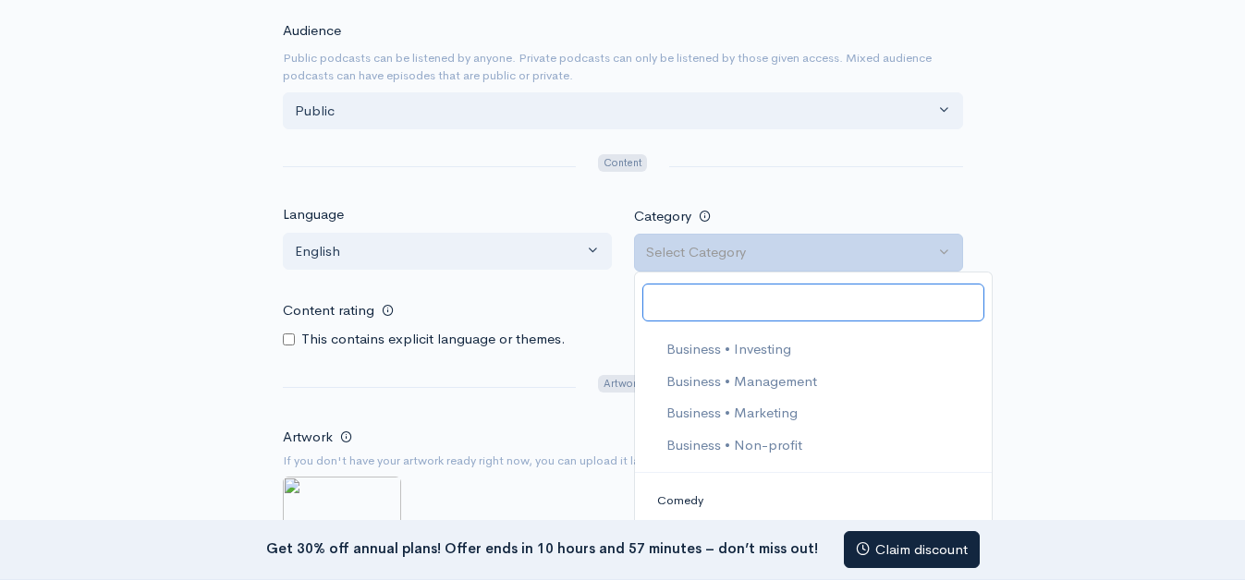
scroll to position [421, 0]
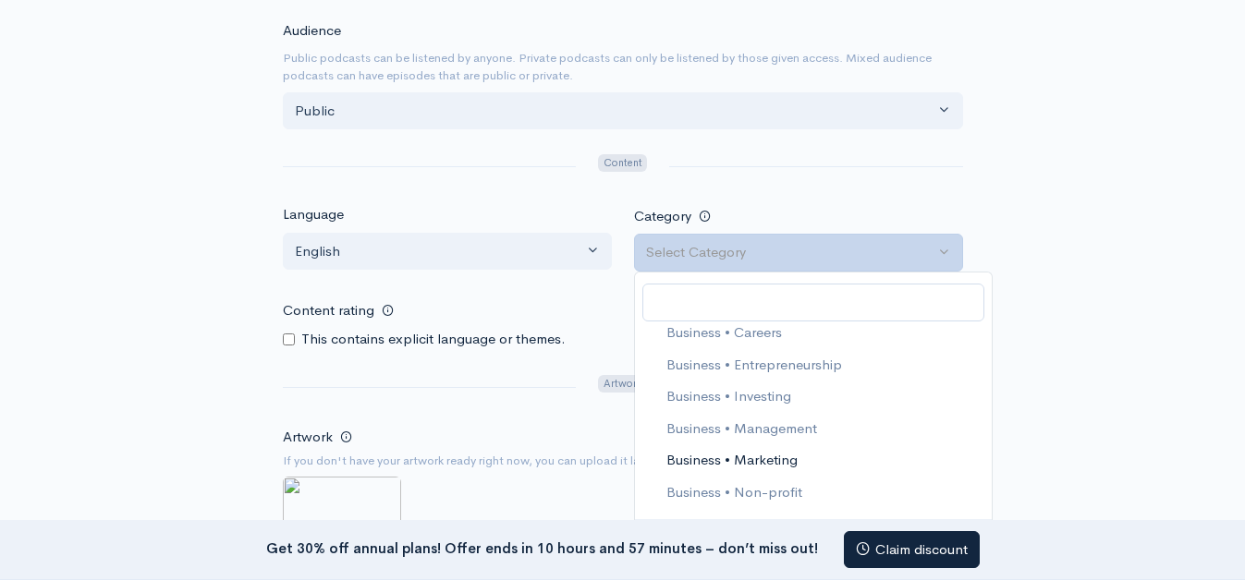
click at [691, 450] on span "Business • Marketing" at bounding box center [730, 460] width 131 height 21
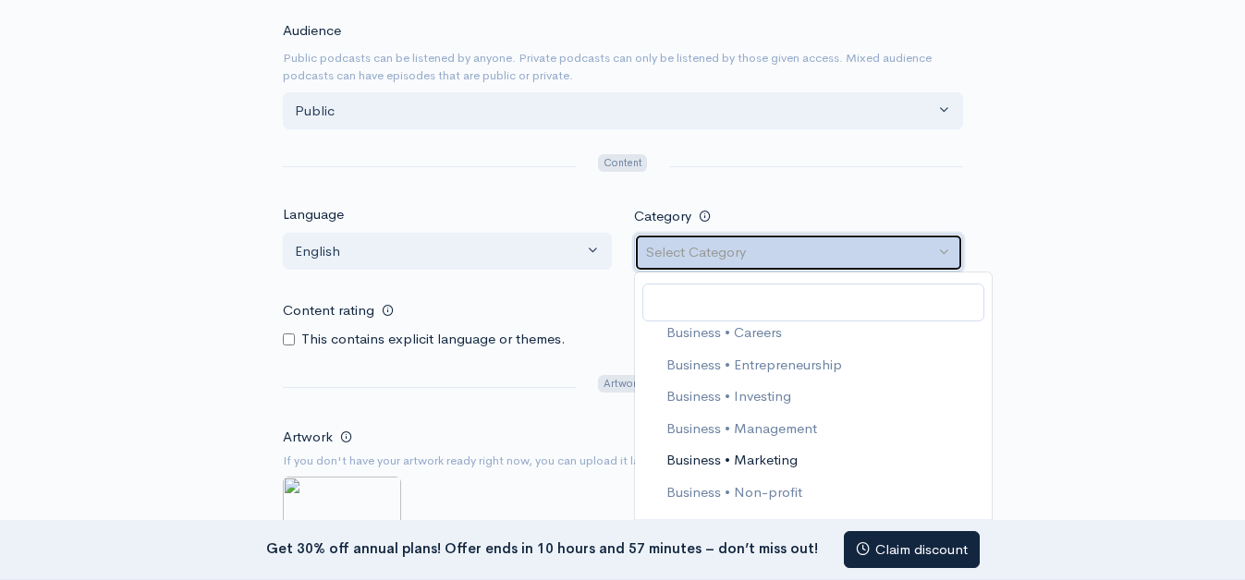
select select "Business > Marketing"
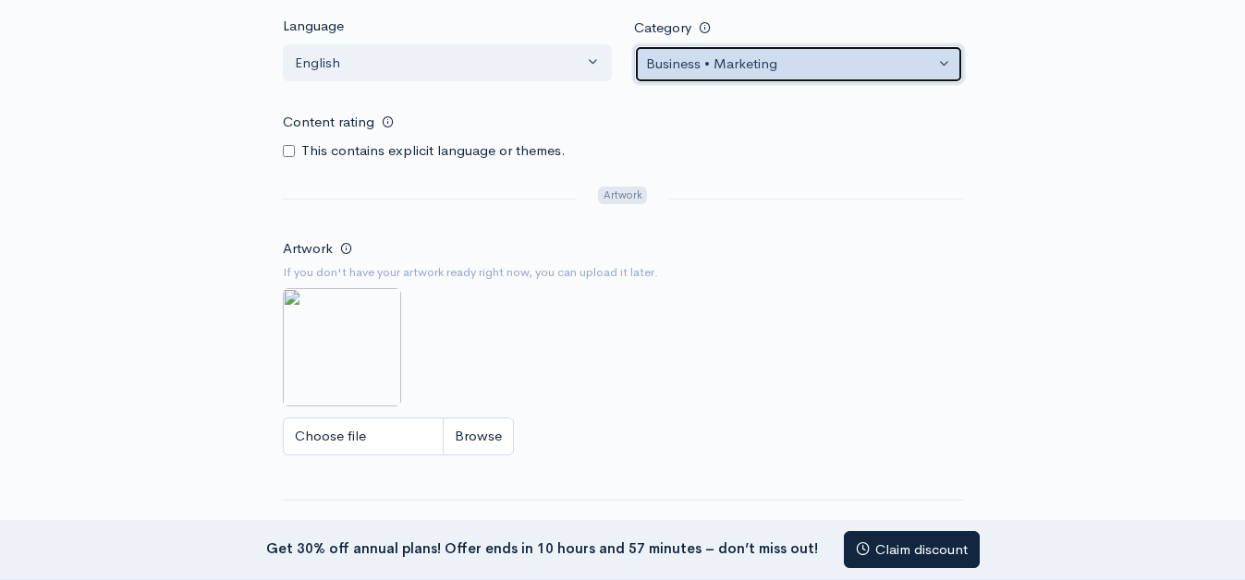
scroll to position [1037, 0]
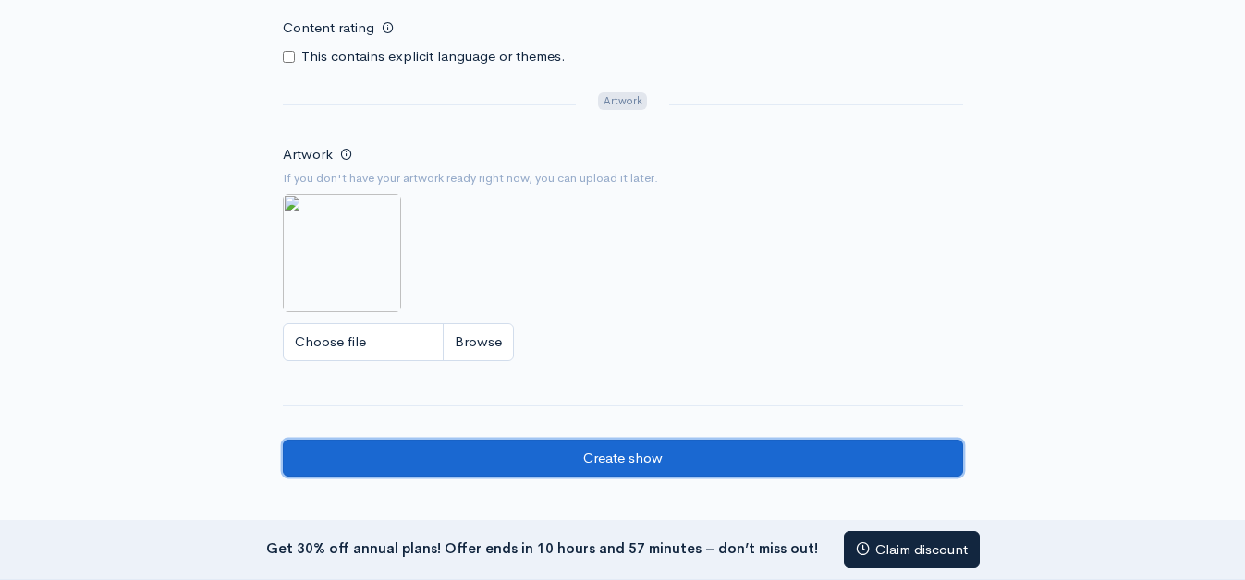
click at [587, 460] on input "Create show" at bounding box center [623, 459] width 680 height 38
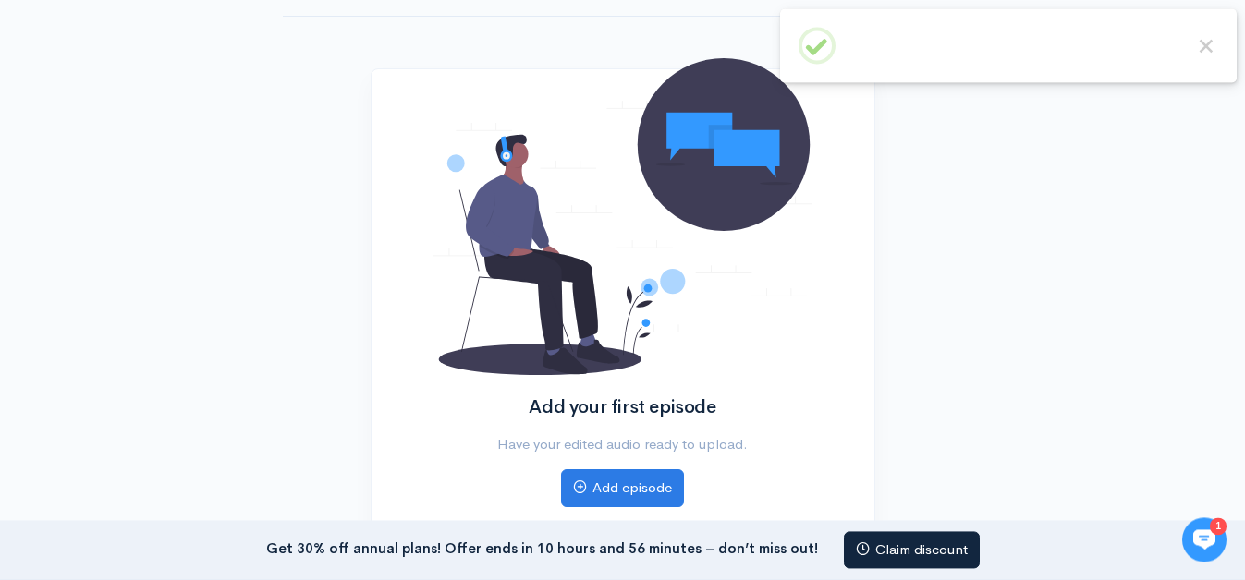
scroll to position [377, 0]
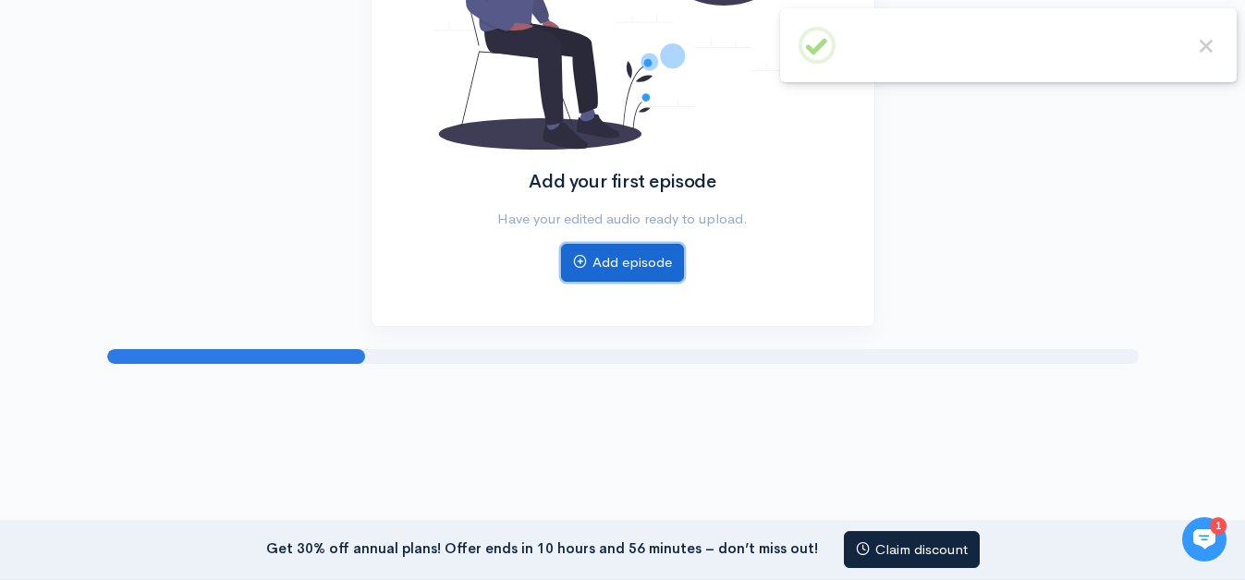
click at [604, 258] on link "Add episode" at bounding box center [622, 263] width 123 height 38
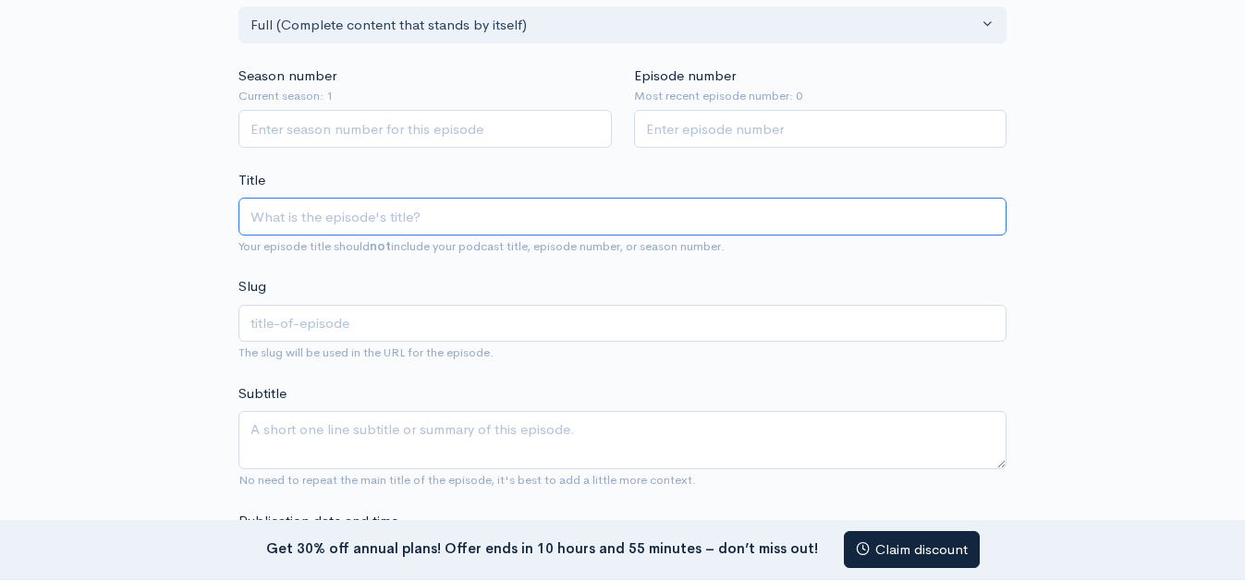
scroll to position [304, 0]
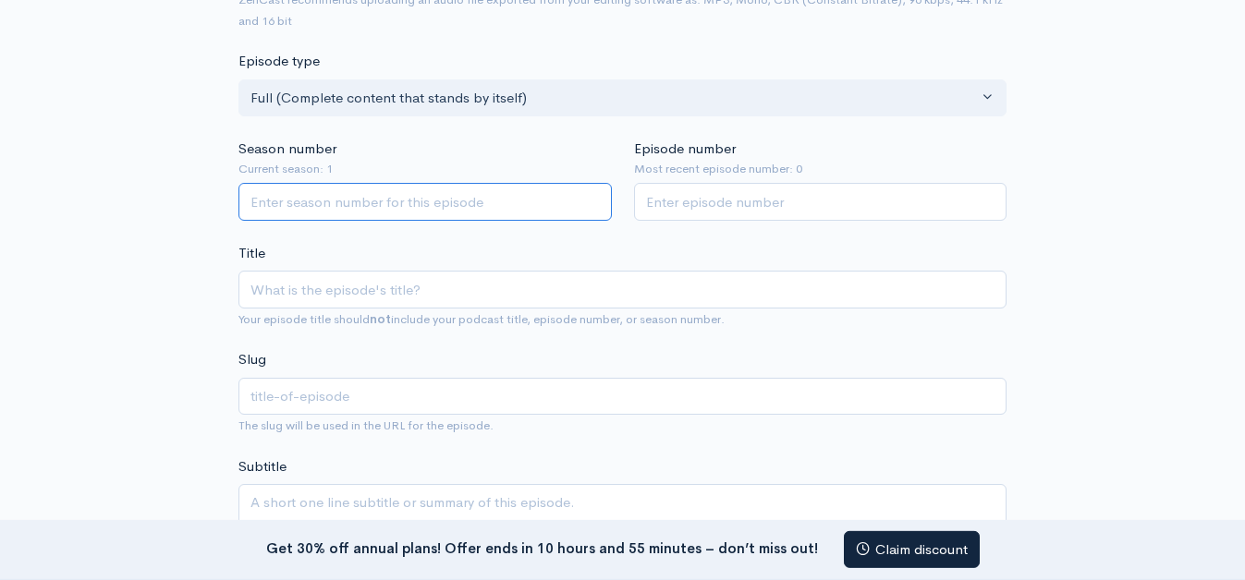
click at [460, 205] on input "Season number" at bounding box center [424, 202] width 373 height 38
click at [709, 213] on input "Episode number" at bounding box center [820, 202] width 373 height 38
click at [536, 304] on input "Title" at bounding box center [622, 290] width 768 height 38
paste input "Farmtrac Tractor"
type input "Farmtrac Tractor"
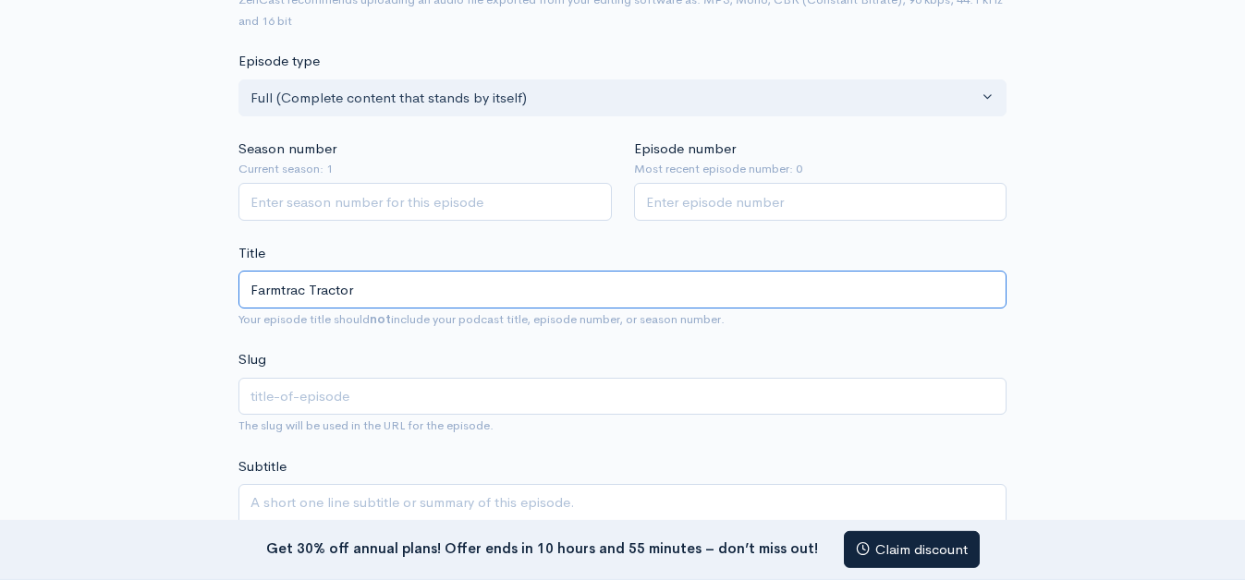
type input "farmtrac-tractor"
type input "Farmtrac Tractor"
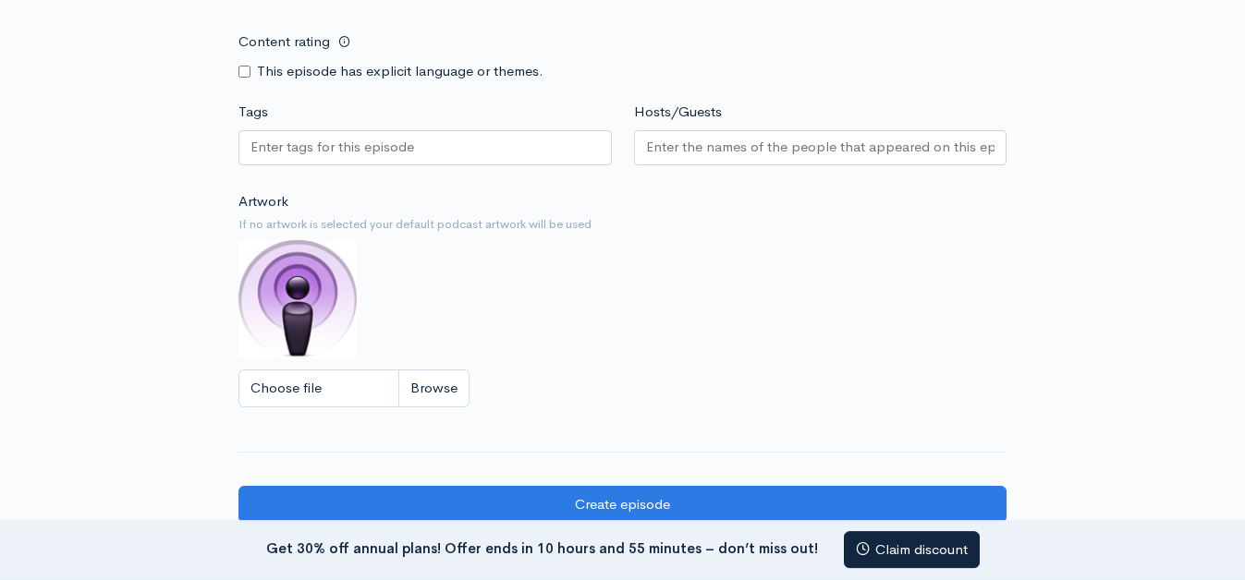
scroll to position [1341, 0]
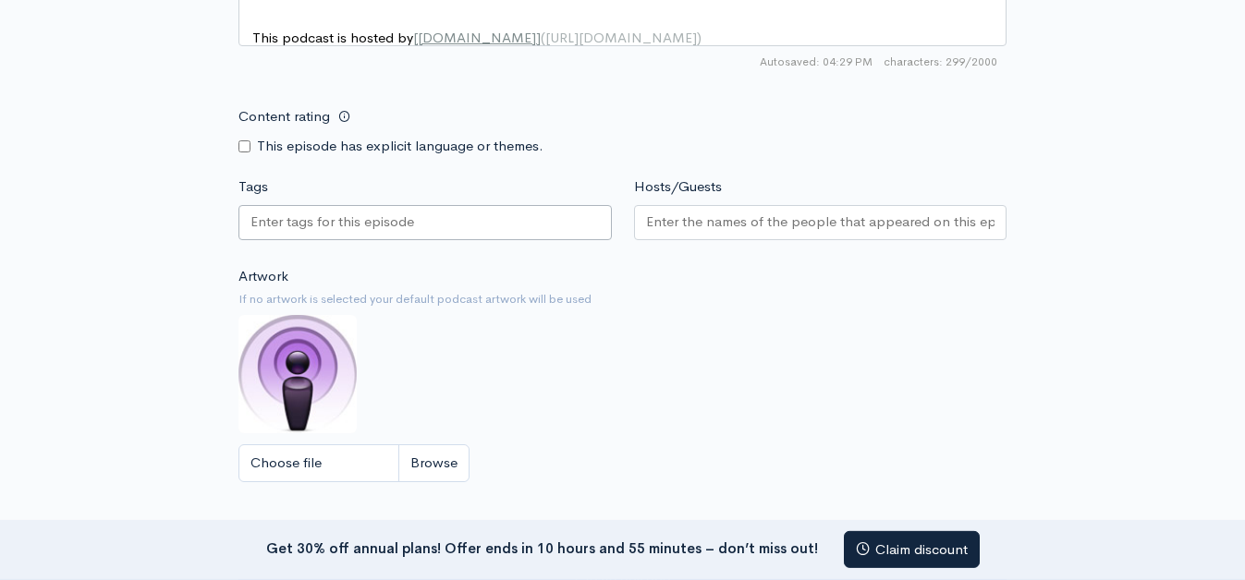
click at [377, 240] on div at bounding box center [424, 222] width 373 height 35
paste input "text"
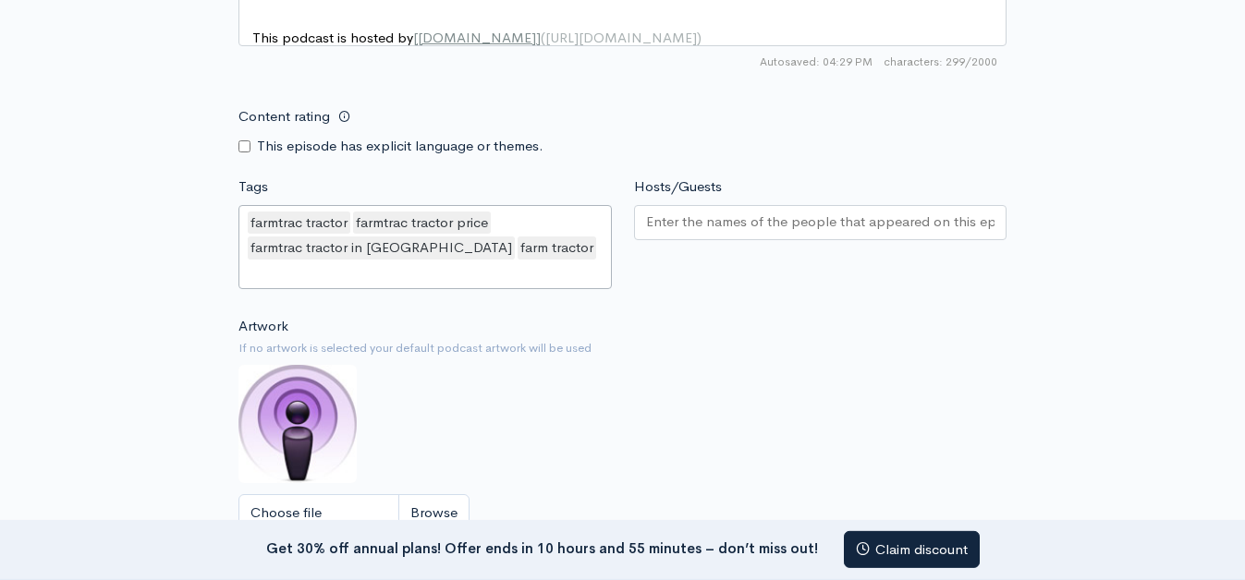
scroll to position [0, 0]
click at [679, 233] on input "Hosts/Guests" at bounding box center [820, 222] width 349 height 21
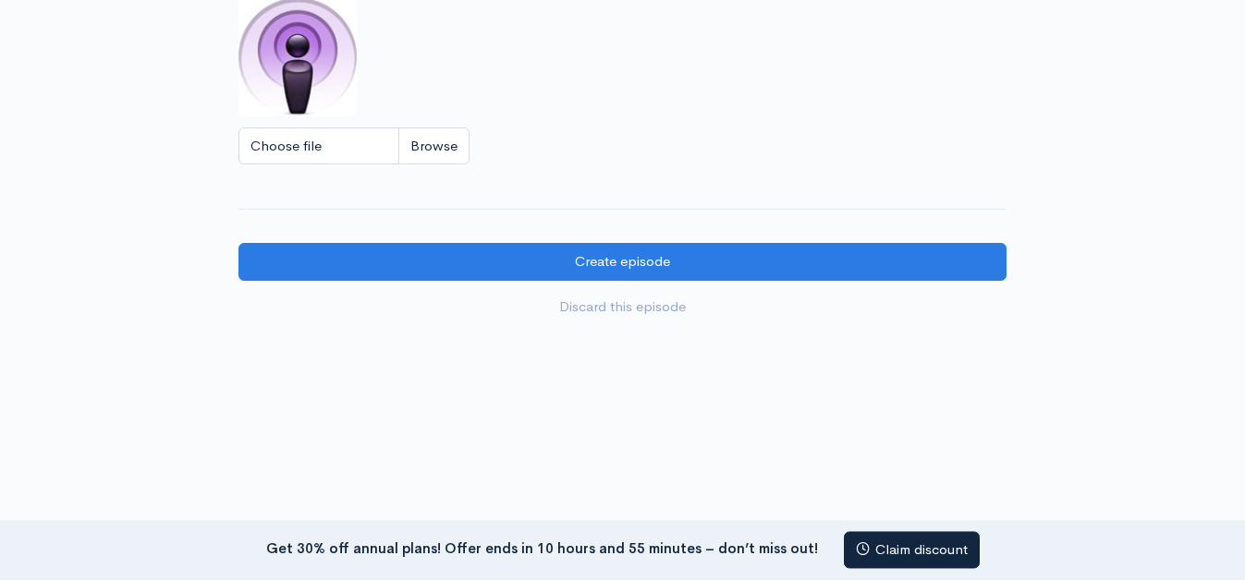
scroll to position [1710, 0]
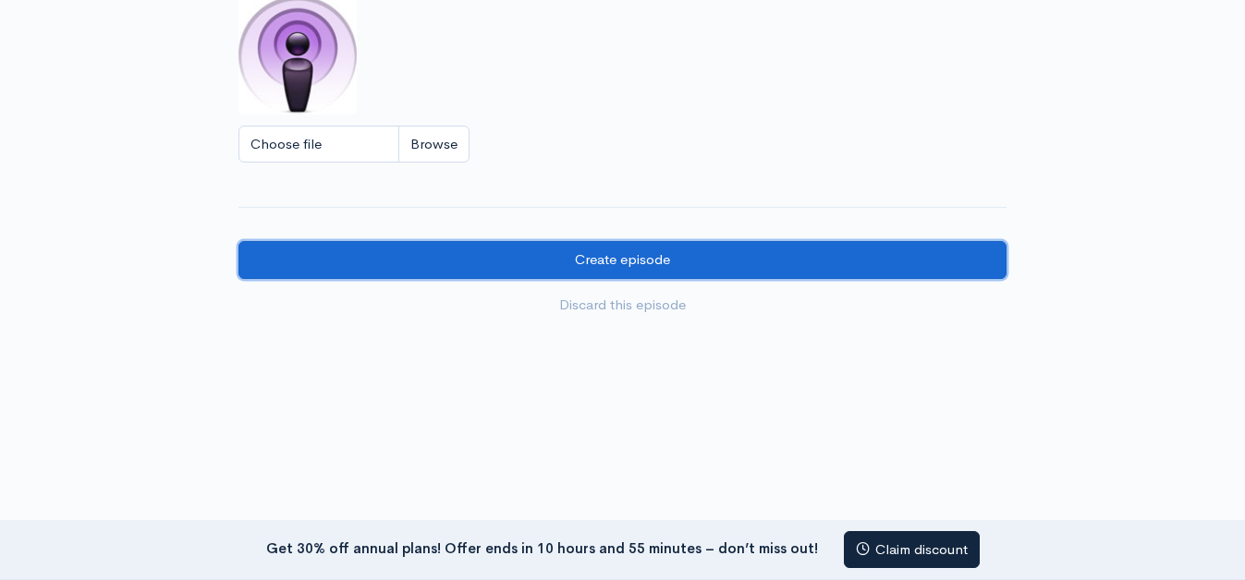
click at [664, 254] on input "Create episode" at bounding box center [622, 260] width 768 height 38
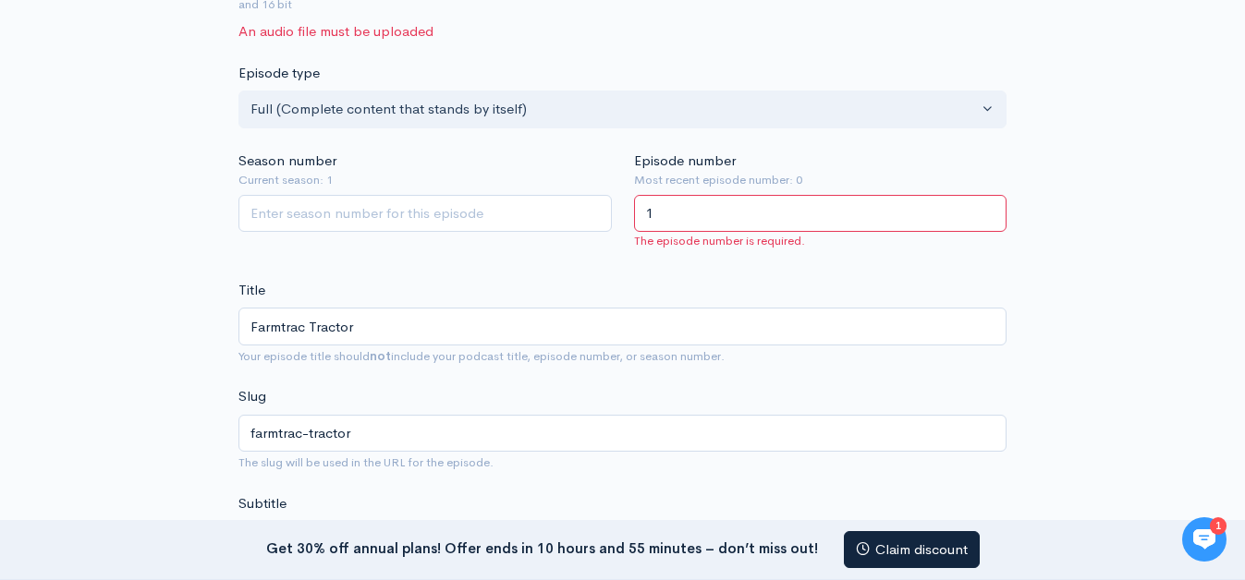
type input "1"
click at [393, 223] on input "Season number" at bounding box center [424, 214] width 373 height 38
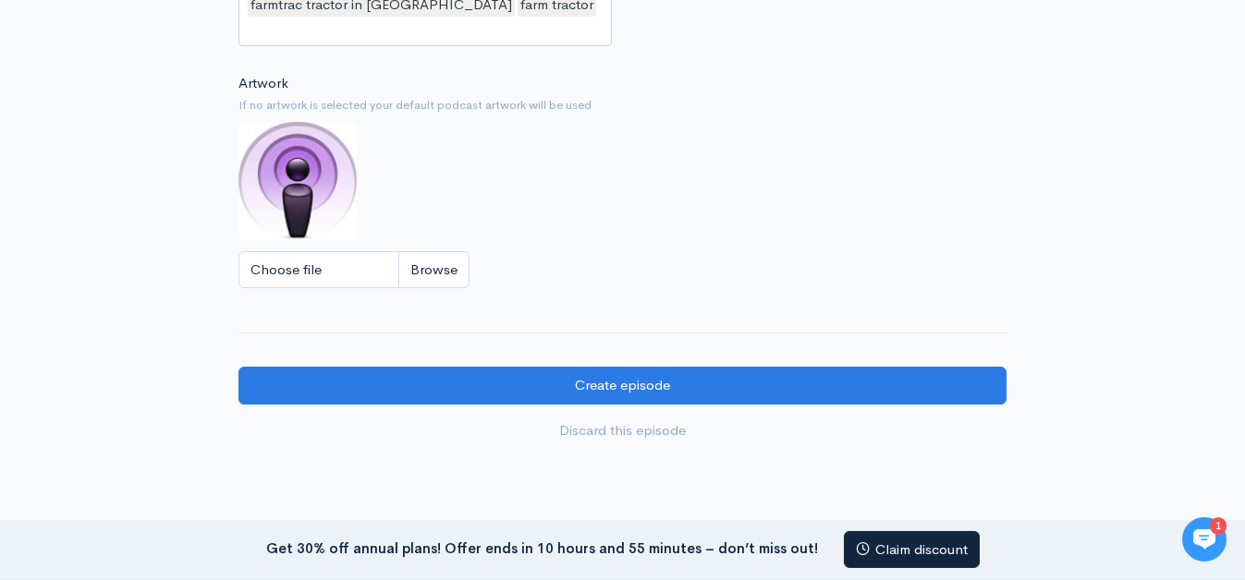
scroll to position [1697, 0]
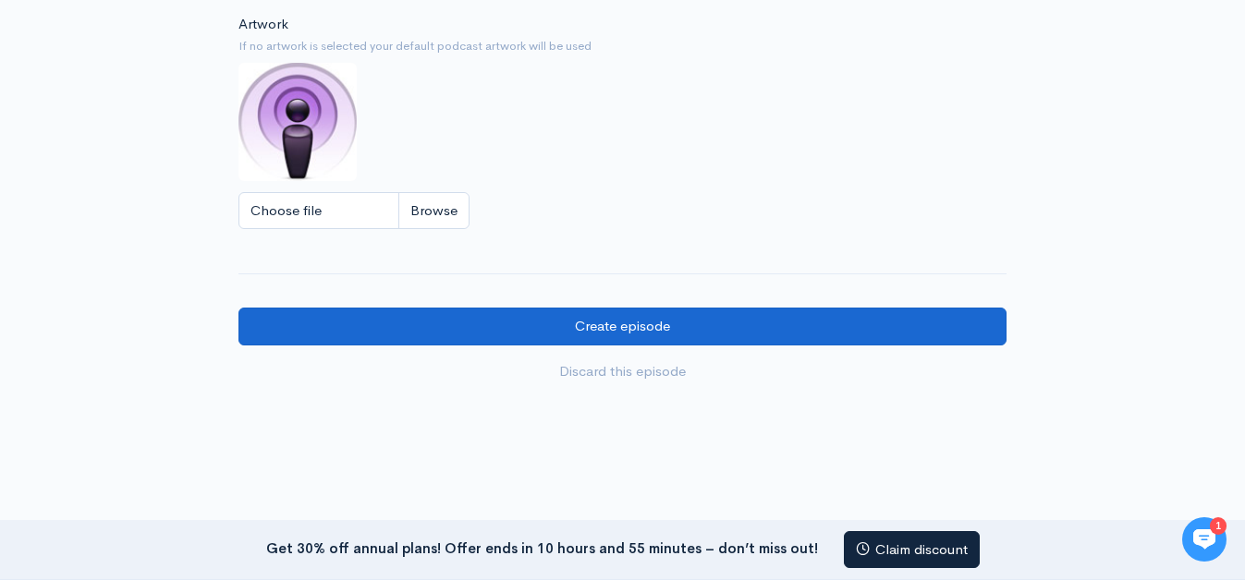
type input "1"
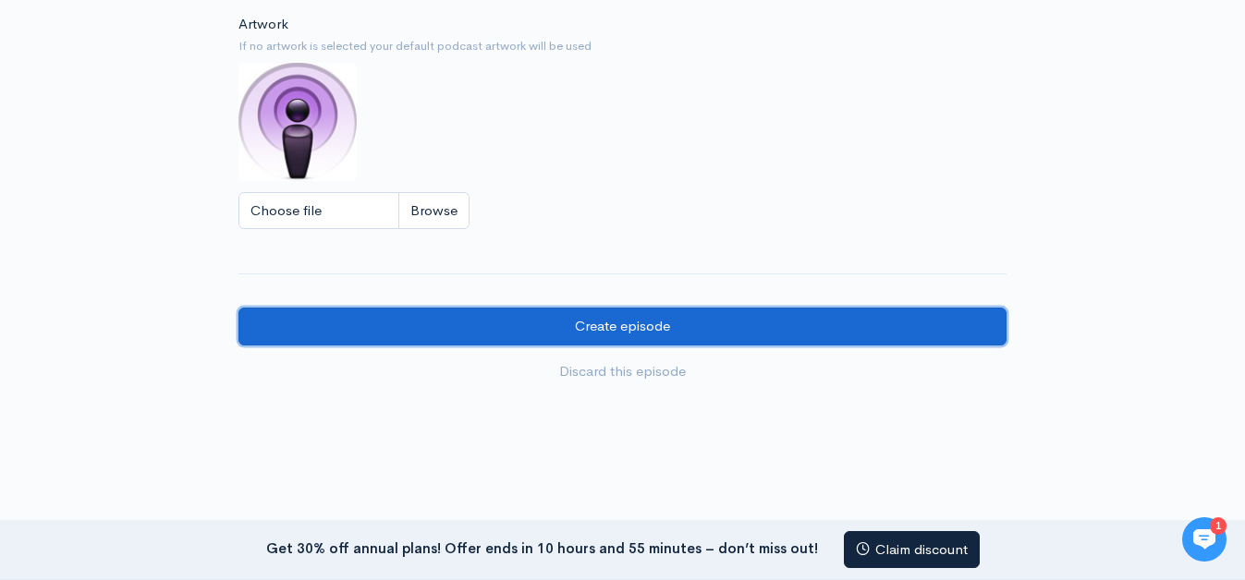
click at [631, 329] on input "Create episode" at bounding box center [622, 327] width 768 height 38
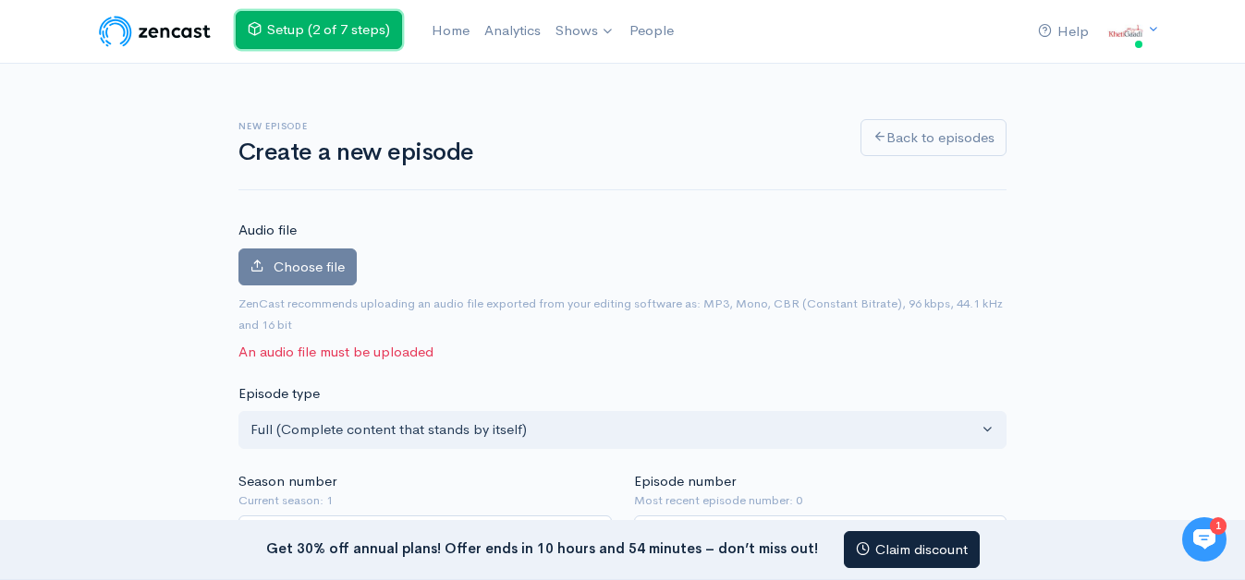
click at [380, 40] on link "Setup (2 of 7 steps)" at bounding box center [319, 30] width 166 height 38
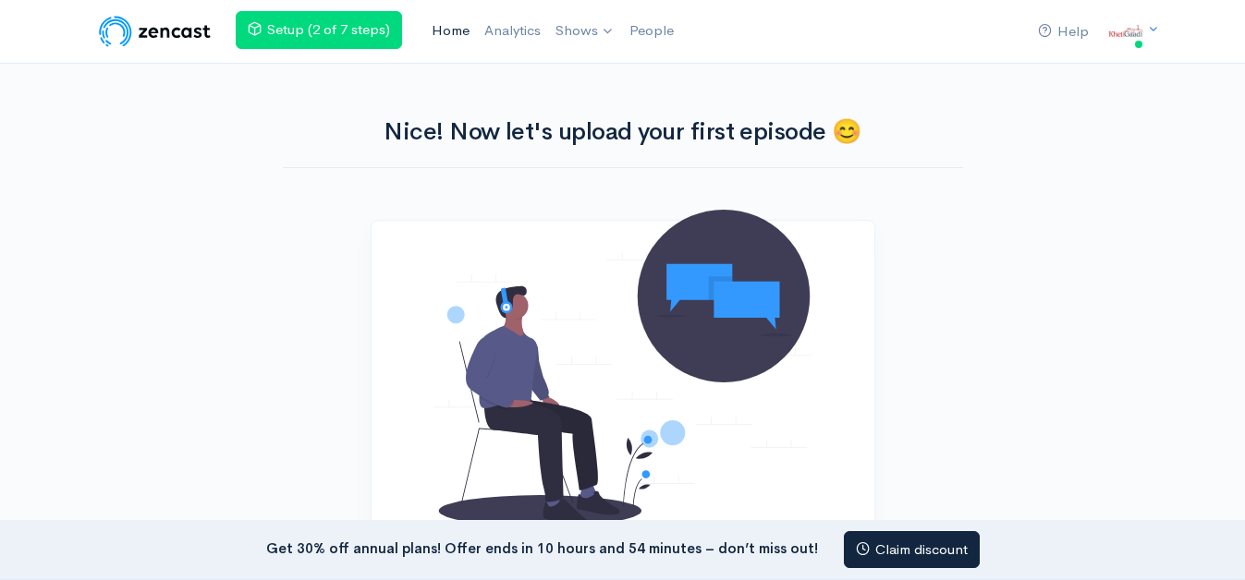
click at [458, 30] on link "Home" at bounding box center [450, 31] width 53 height 40
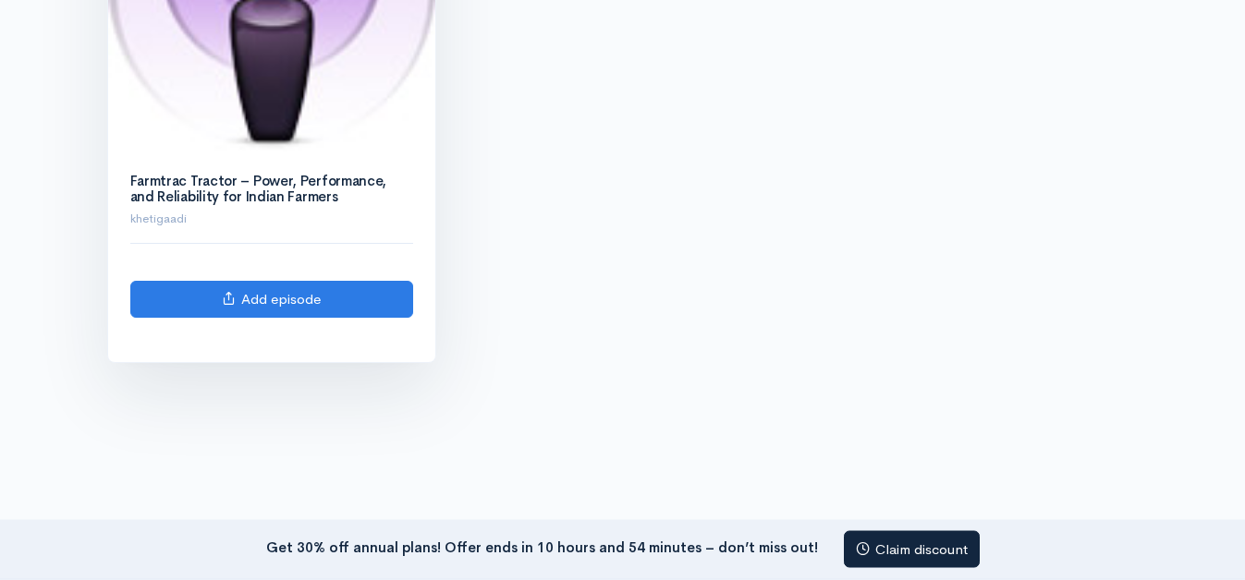
scroll to position [566, 0]
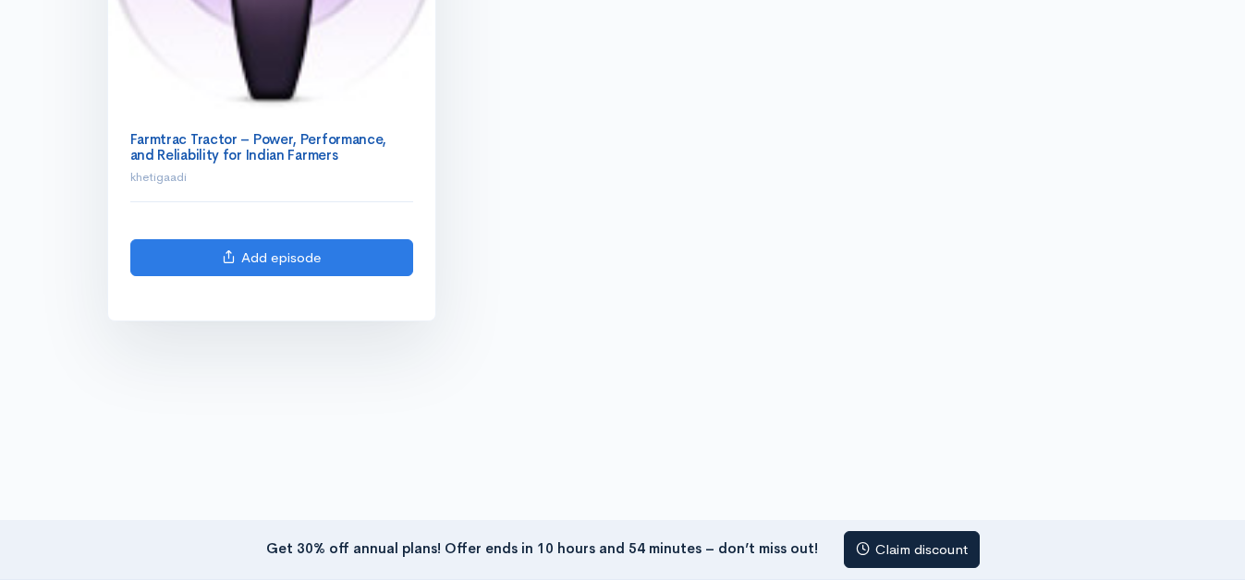
click at [245, 143] on link "Farmtrac Tractor – Power, Performance, and Reliability for Indian Farmers" at bounding box center [258, 146] width 257 height 33
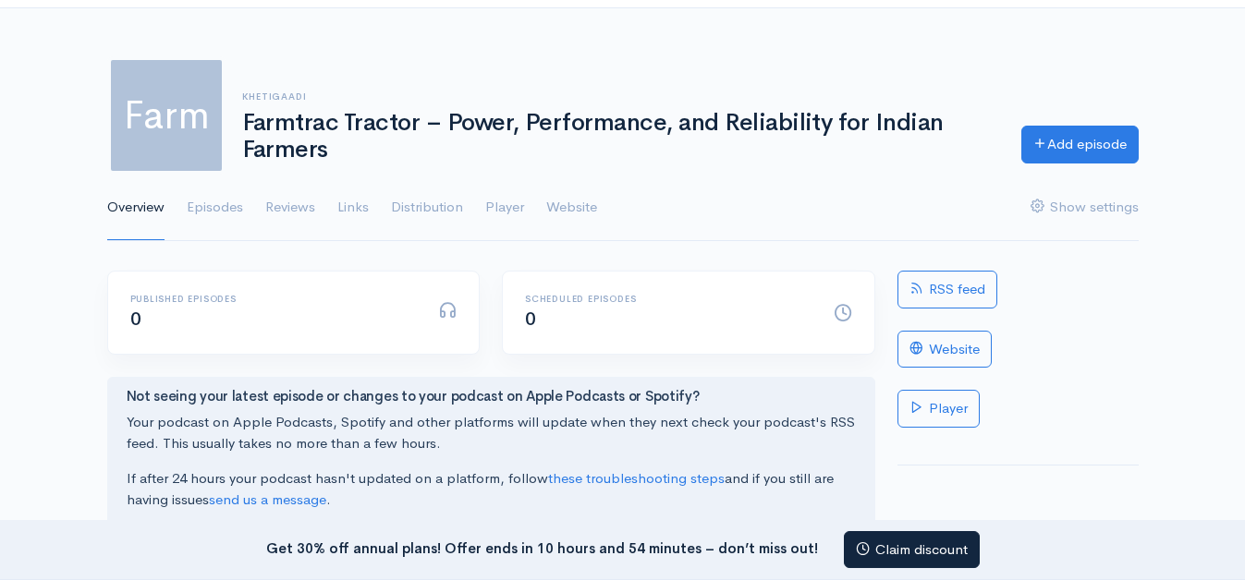
scroll to position [94, 0]
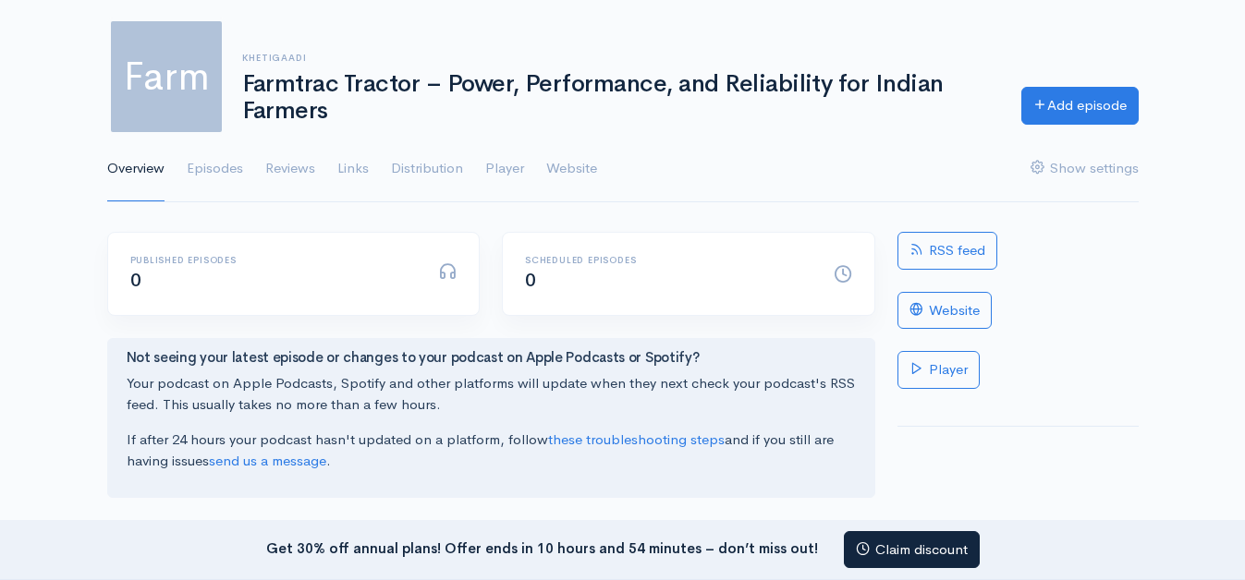
click at [459, 88] on h1 "Farmtrac Tractor – Power, Performance, and Reliability for Indian Farmers" at bounding box center [620, 97] width 757 height 53
click at [221, 105] on span "Farm" at bounding box center [166, 77] width 118 height 118
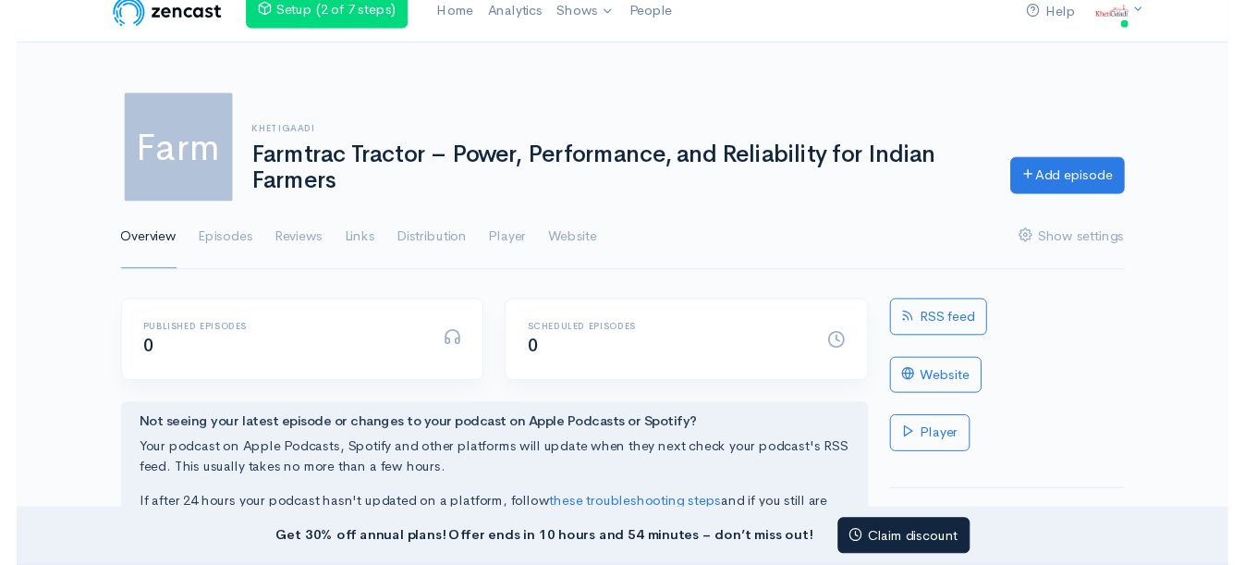
scroll to position [0, 0]
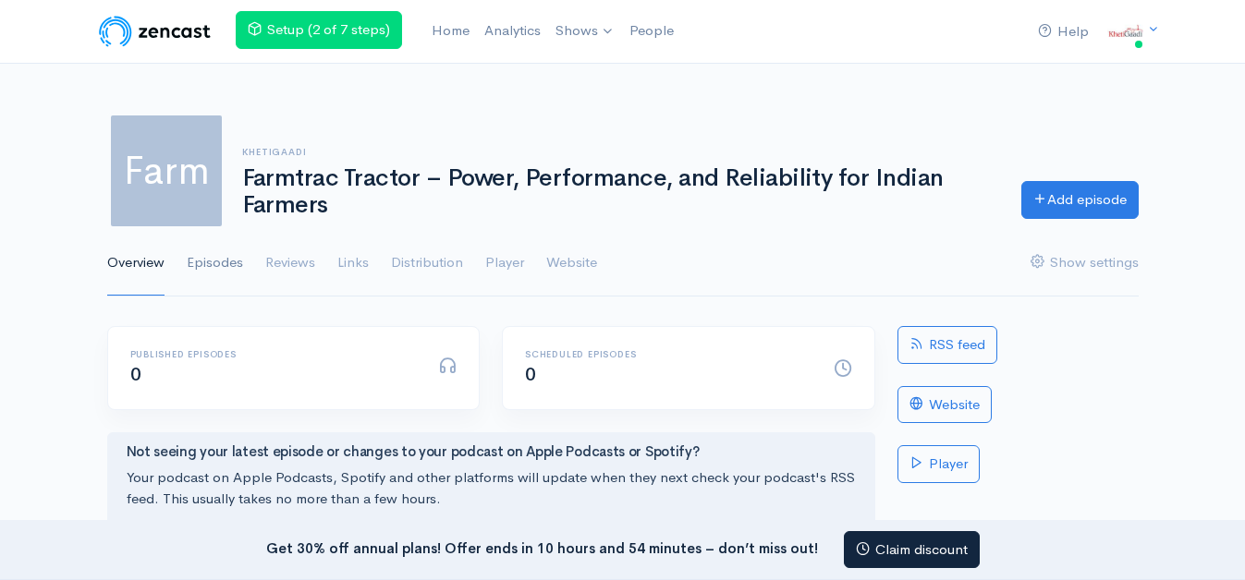
click at [224, 264] on link "Episodes" at bounding box center [215, 263] width 56 height 67
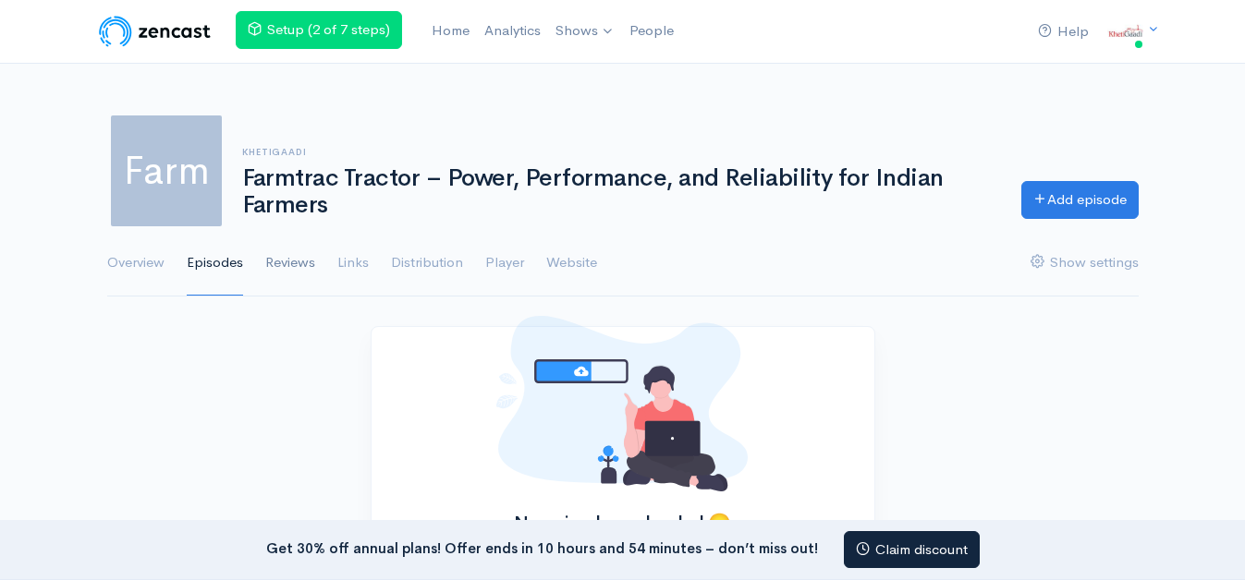
click at [303, 279] on link "Reviews" at bounding box center [290, 263] width 50 height 67
click at [582, 271] on link "Website" at bounding box center [571, 263] width 51 height 67
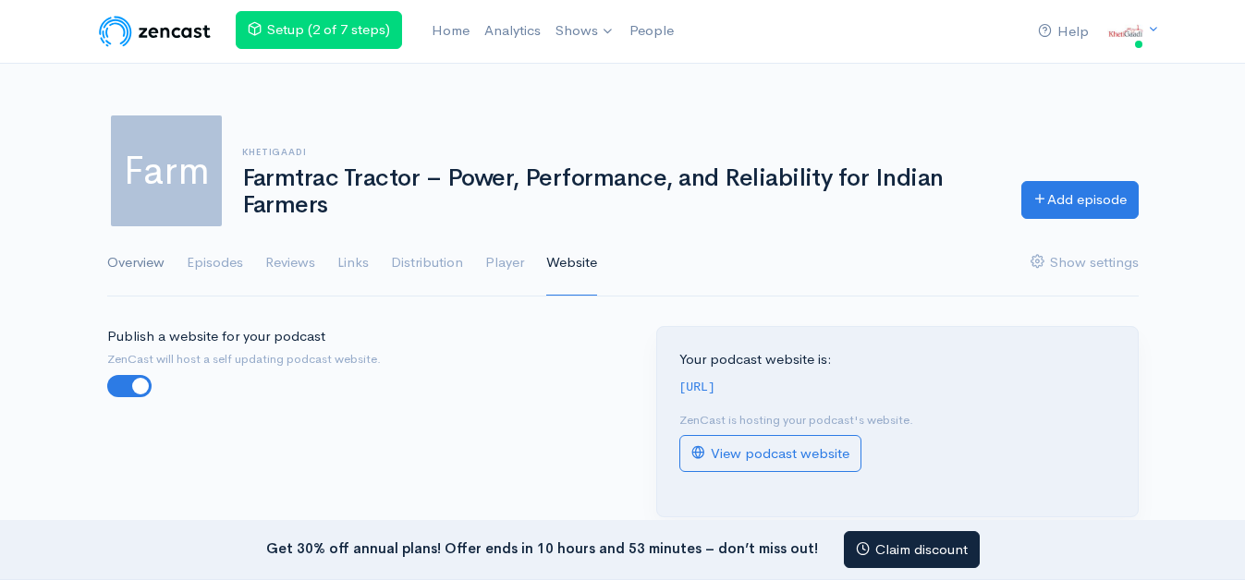
click at [140, 249] on link "Overview" at bounding box center [135, 263] width 57 height 67
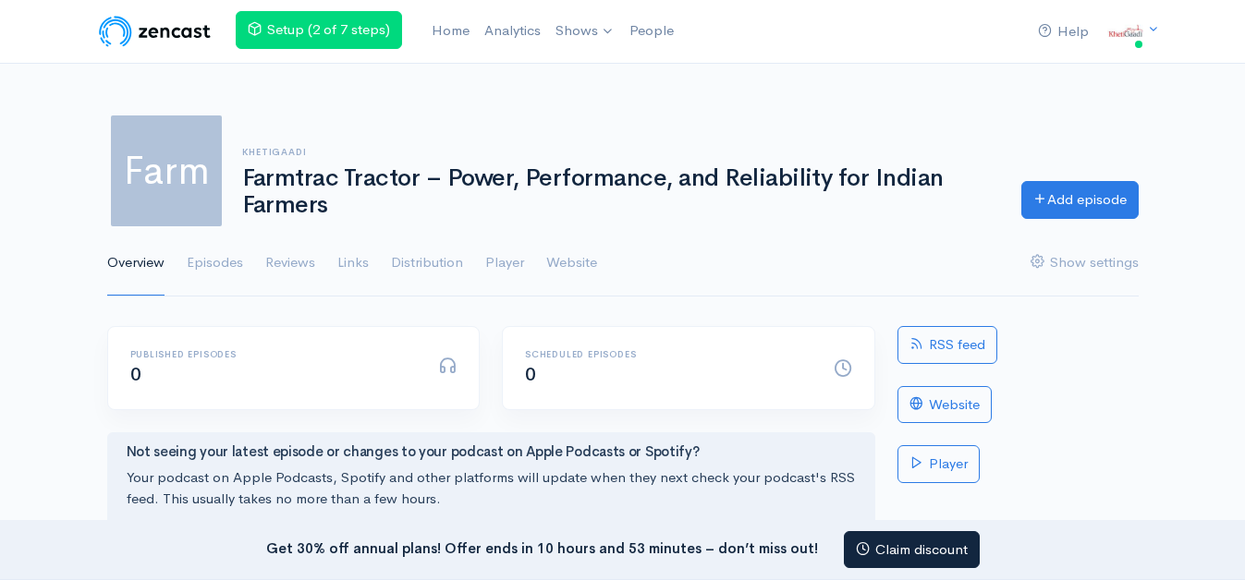
click at [278, 157] on h6 "khetigaadi" at bounding box center [620, 152] width 757 height 10
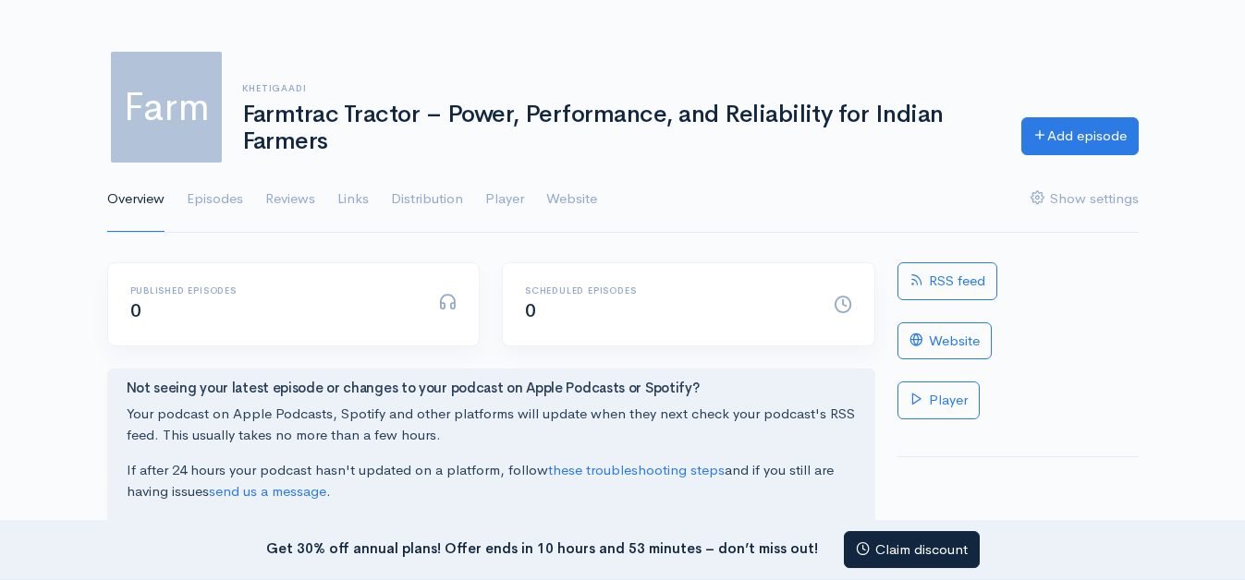
scroll to position [94, 0]
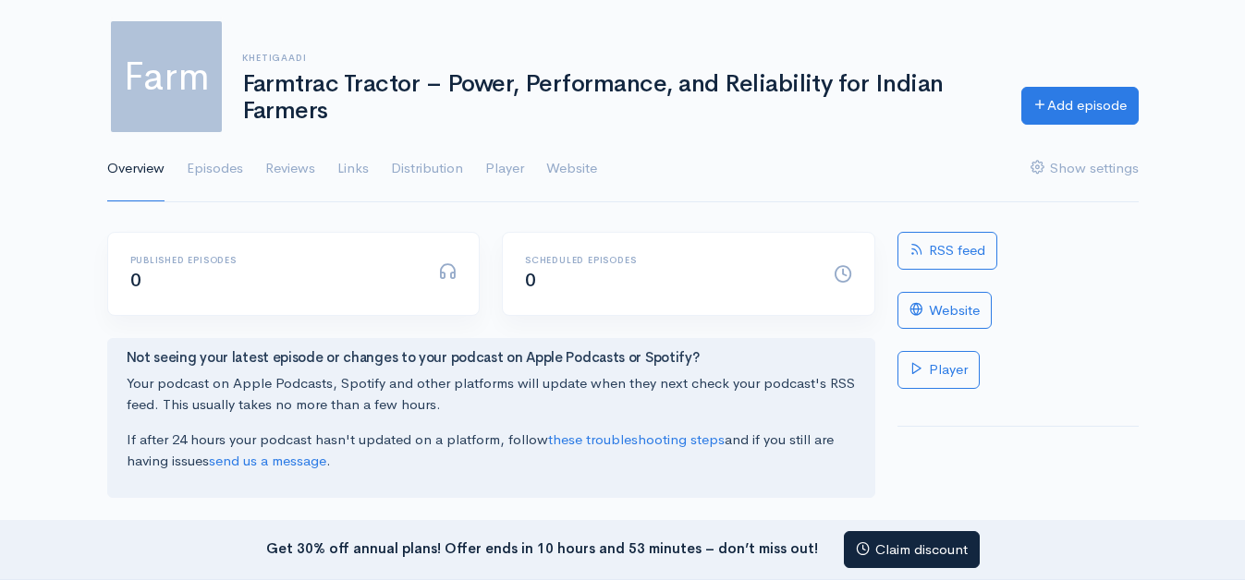
click at [238, 274] on div "Published episodes 0" at bounding box center [273, 274] width 309 height 38
click at [536, 297] on div "Scheduled episodes 0" at bounding box center [688, 274] width 371 height 82
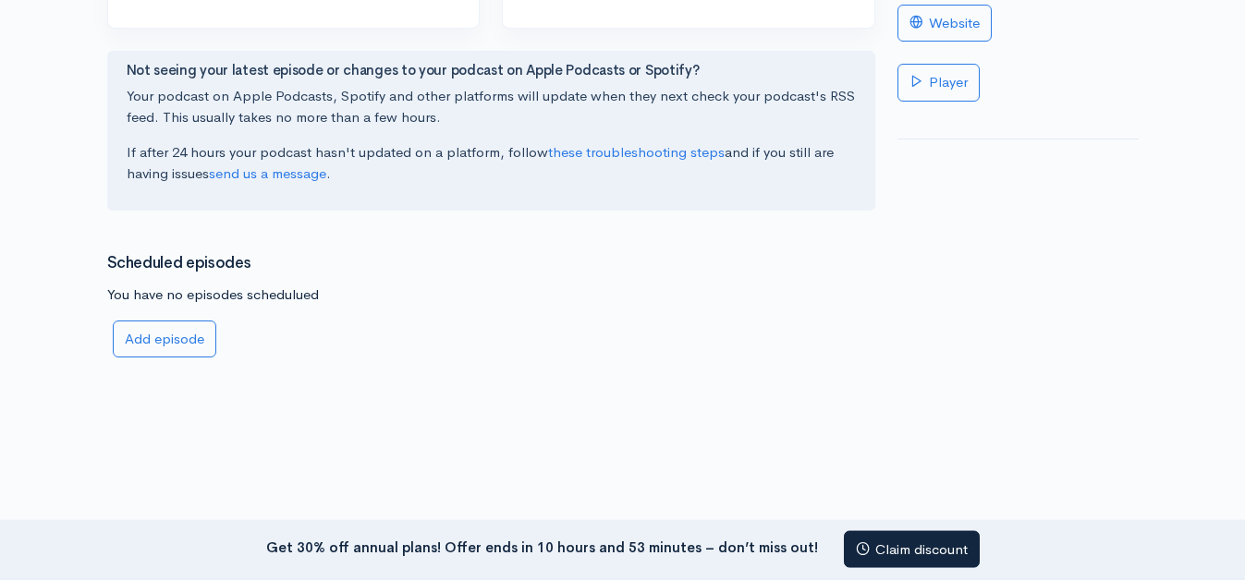
scroll to position [422, 0]
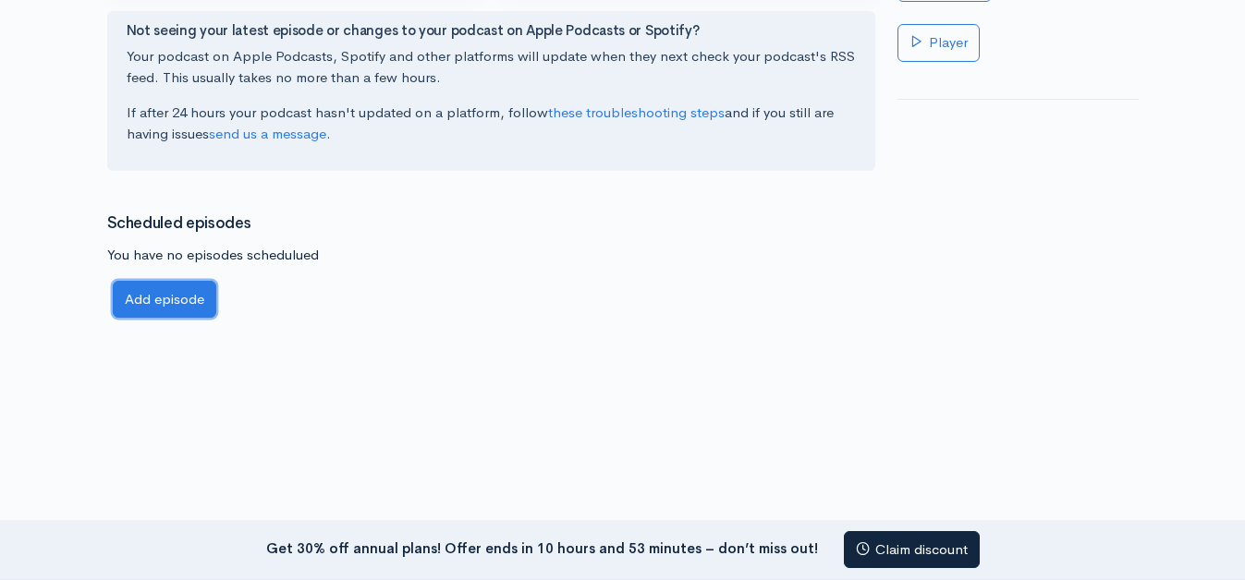
click at [185, 305] on link "Add episode" at bounding box center [165, 300] width 104 height 38
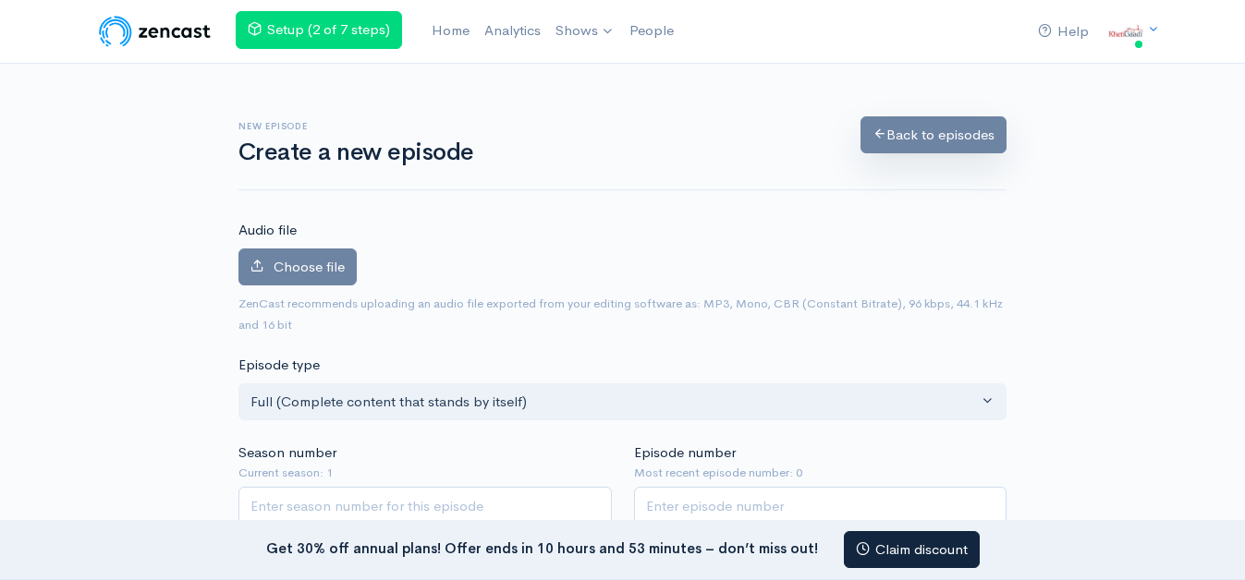
click at [889, 149] on link "Back to episodes" at bounding box center [933, 135] width 146 height 38
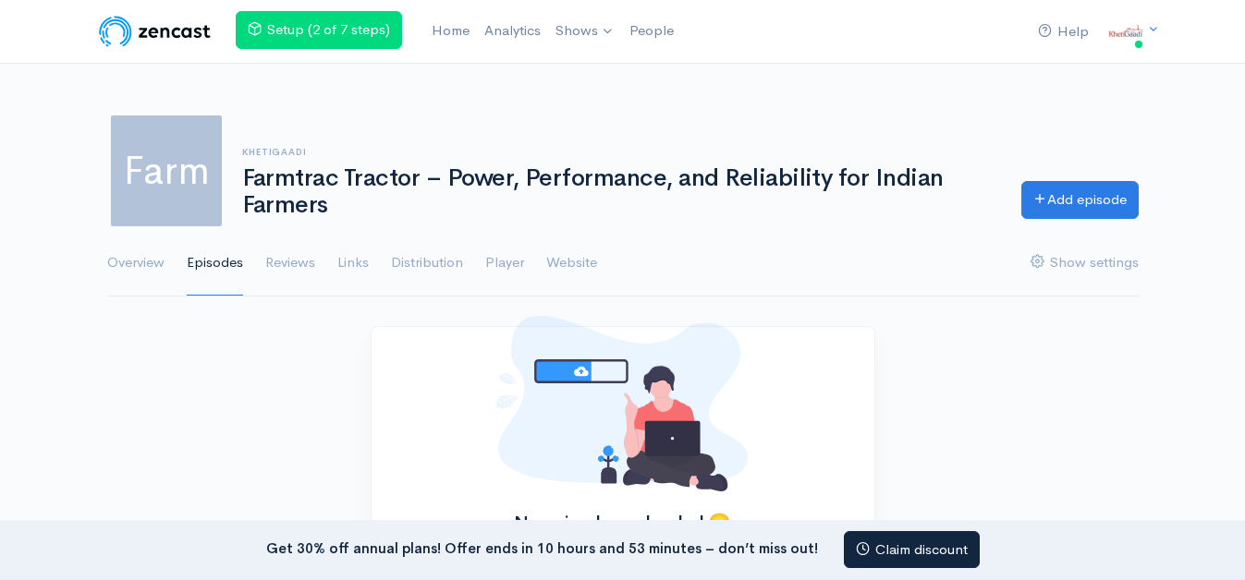
click at [590, 180] on h1 "Farmtrac Tractor – Power, Performance, and Reliability for Indian Farmers" at bounding box center [620, 191] width 757 height 53
click at [307, 165] on h1 "Farmtrac Tractor – Power, Performance, and Reliability for Indian Farmers" at bounding box center [620, 191] width 757 height 53
drag, startPoint x: 240, startPoint y: 142, endPoint x: 97, endPoint y: 137, distance: 143.3
click at [239, 142] on div "Farm khetigaadi Farmtrac Tractor – Power, Performance, and Reliability for Indi…" at bounding box center [622, 171] width 1053 height 118
drag, startPoint x: 91, startPoint y: 137, endPoint x: 173, endPoint y: 143, distance: 81.6
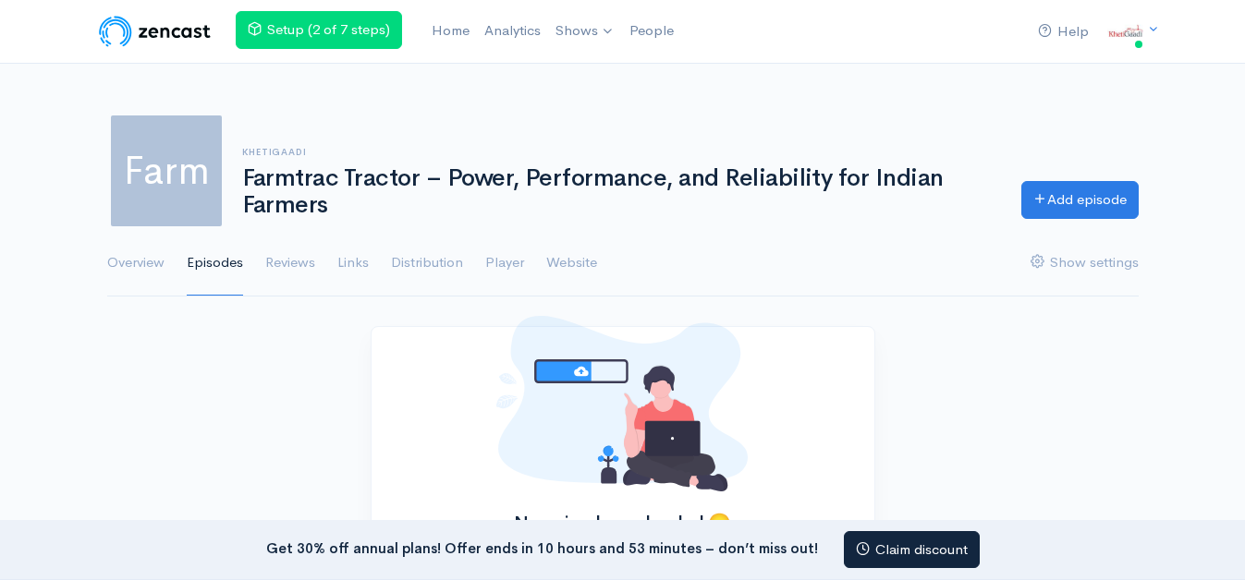
click at [139, 141] on div "Farm khetigaadi Farmtrac Tractor – Power, Performance, and Reliability for Indi…" at bounding box center [622, 194] width 1245 height 208
click at [613, 72] on link "Farmtrac Tractor – Power, Performance, a..." at bounding box center [708, 76] width 319 height 32
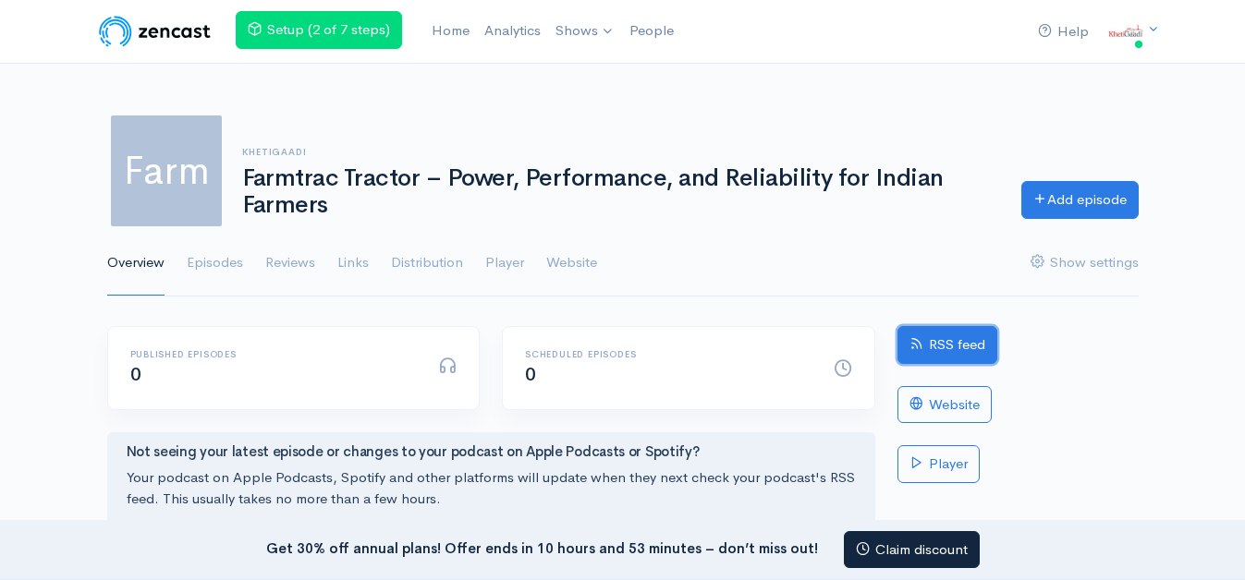
click at [929, 345] on link "RSS feed" at bounding box center [947, 345] width 100 height 38
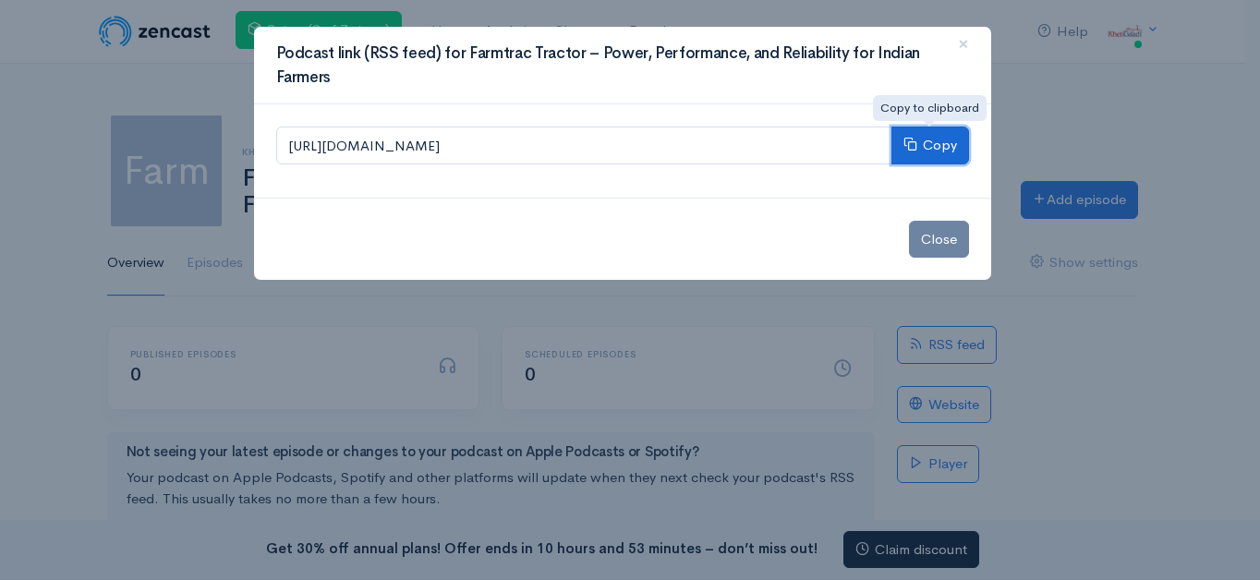
click at [908, 156] on button "Copy" at bounding box center [931, 146] width 78 height 38
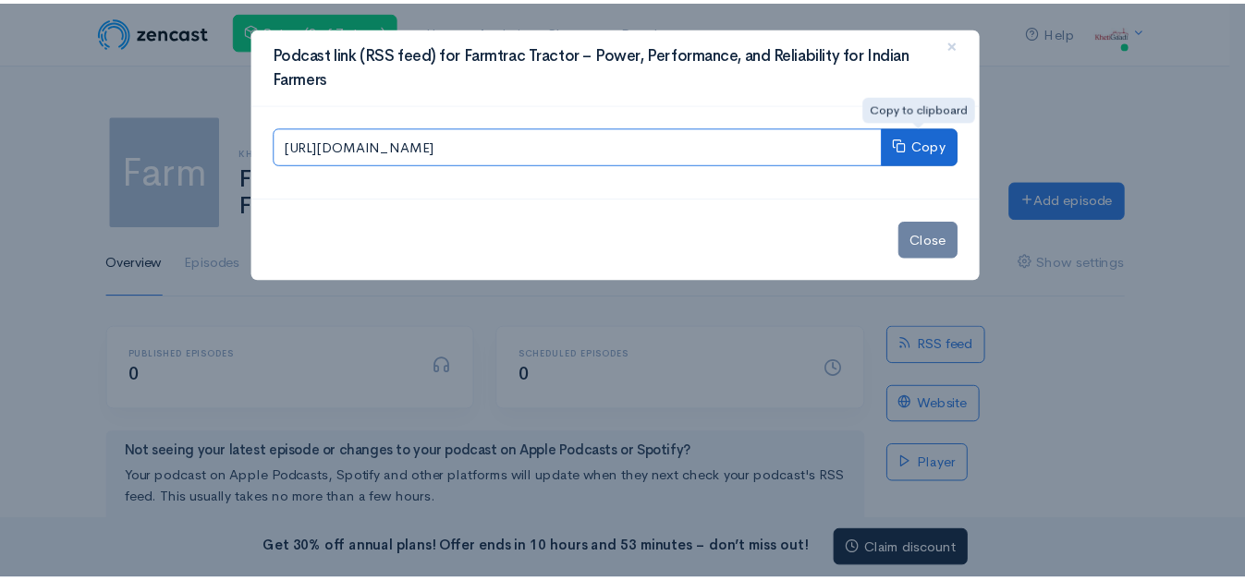
scroll to position [0, 49]
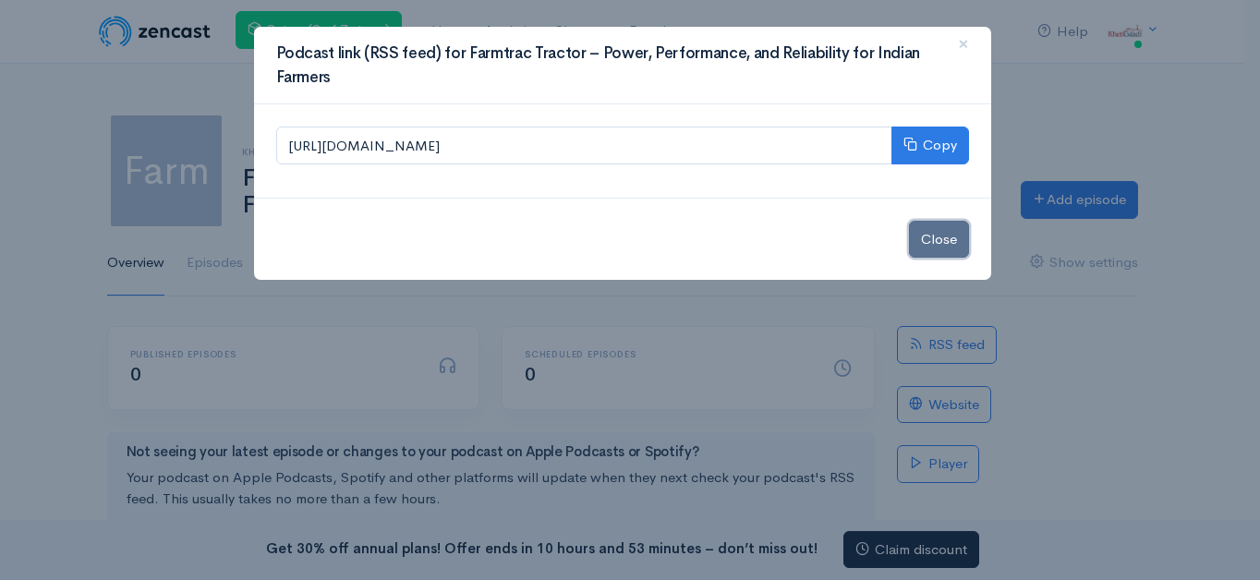
click at [952, 248] on button "Close" at bounding box center [939, 240] width 60 height 38
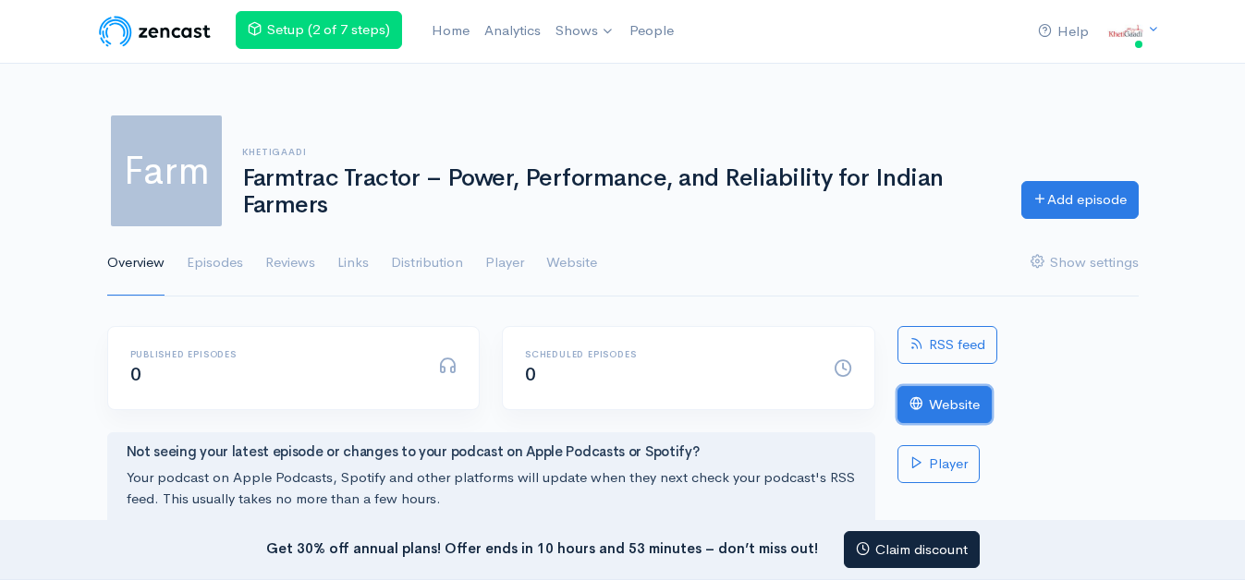
click at [952, 399] on link "Website" at bounding box center [944, 405] width 94 height 38
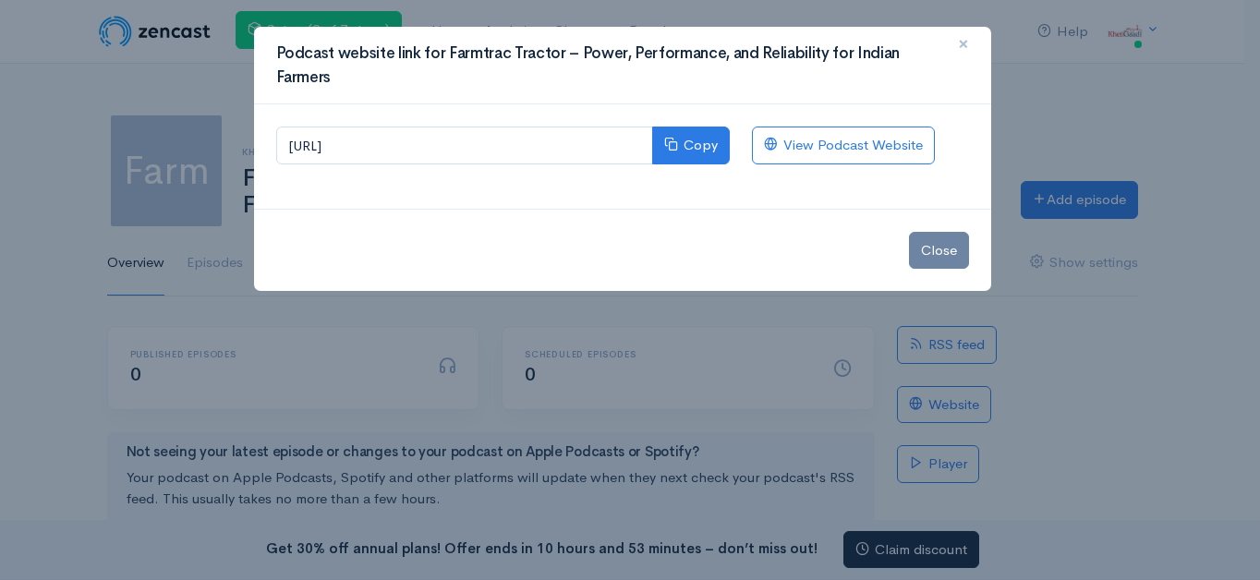
click at [970, 49] on button "×" at bounding box center [963, 44] width 55 height 51
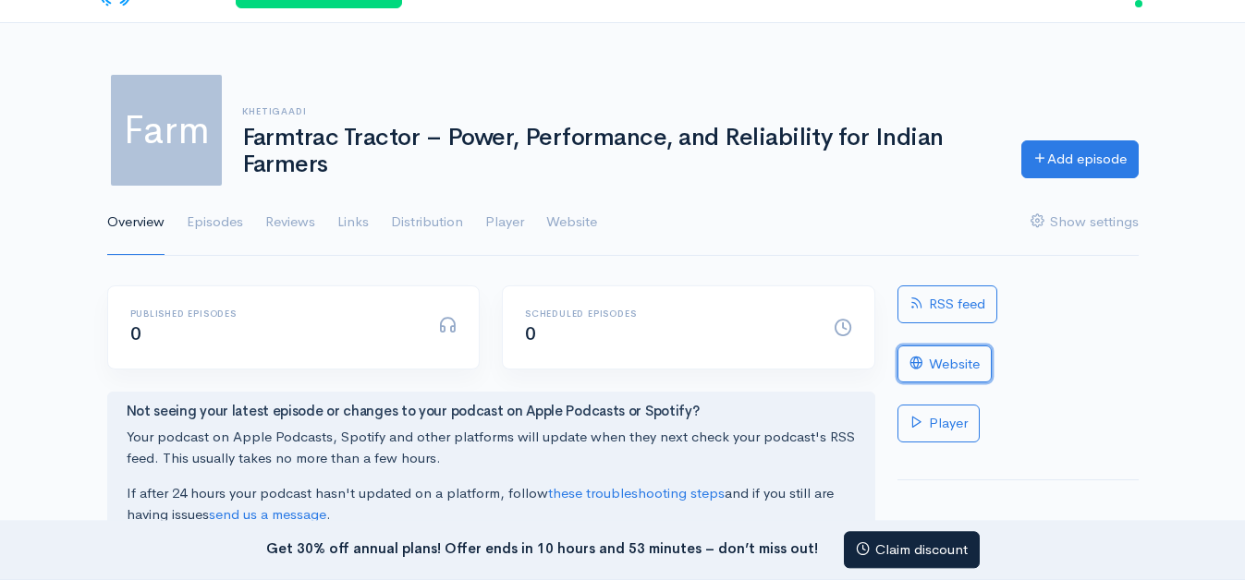
scroll to position [0, 0]
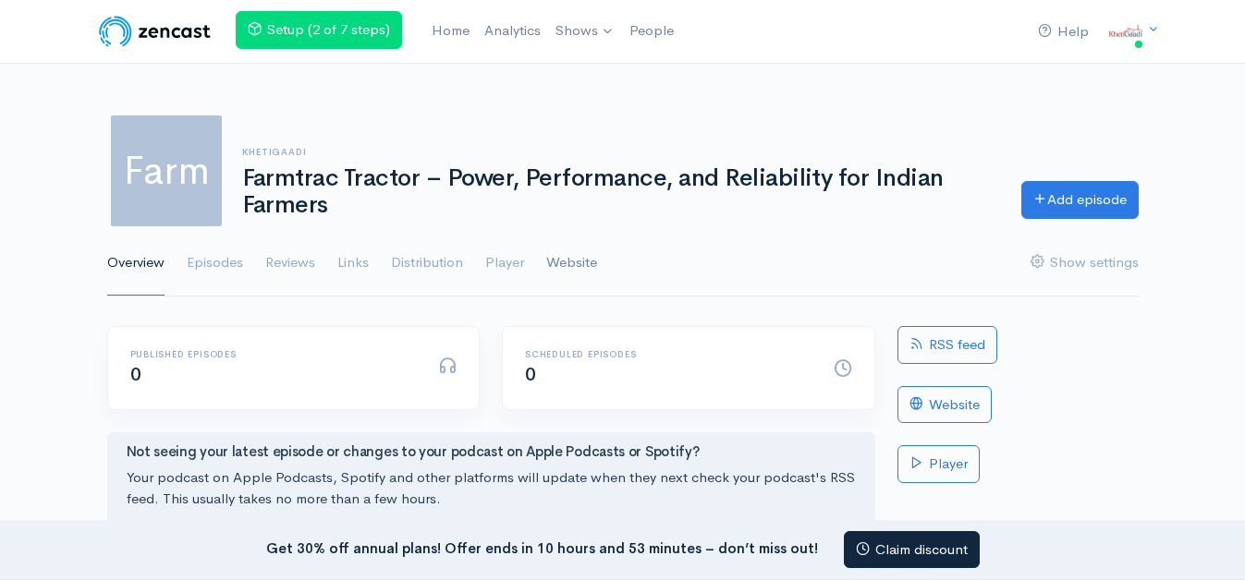
click at [582, 270] on link "Website" at bounding box center [571, 263] width 51 height 67
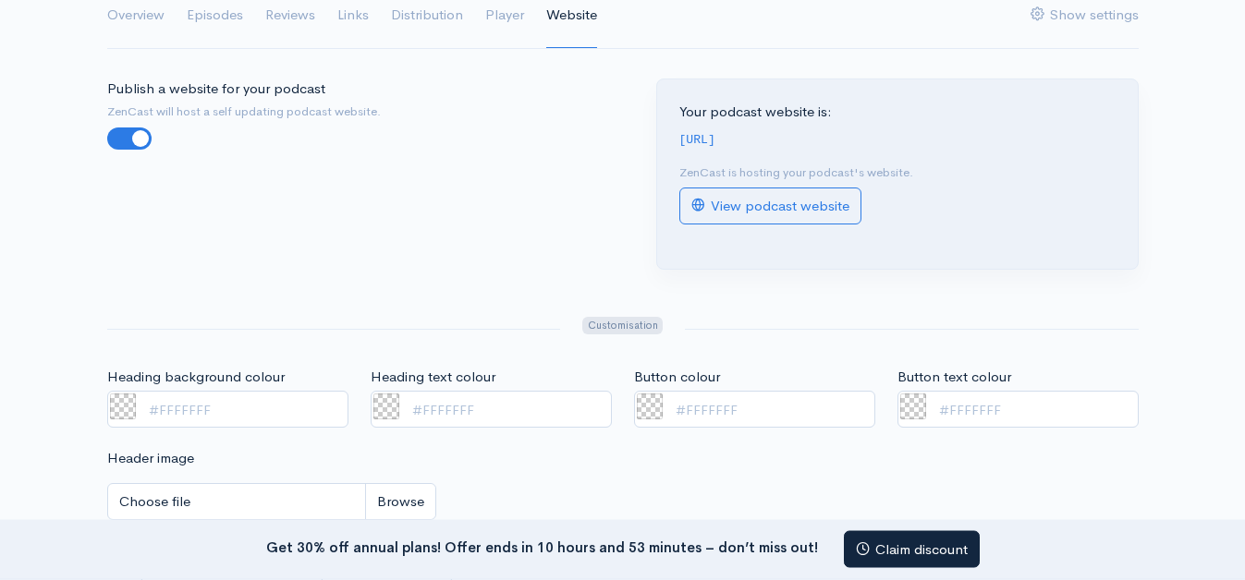
scroll to position [189, 0]
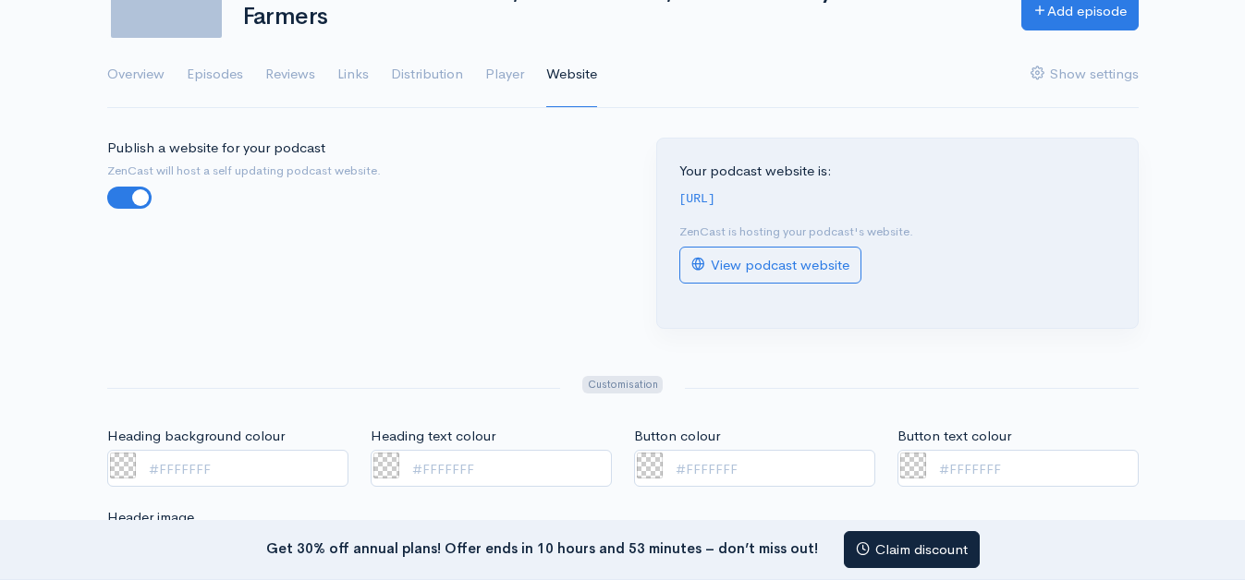
click at [715, 206] on code "https://farmtrac-tractor-power-performance-and-reliability-for-indian-farmers.z…" at bounding box center [697, 199] width 36 height 14
click at [715, 201] on code "https://farmtrac-tractor-power-performance-and-reliability-for-indian-farmers.z…" at bounding box center [697, 199] width 36 height 14
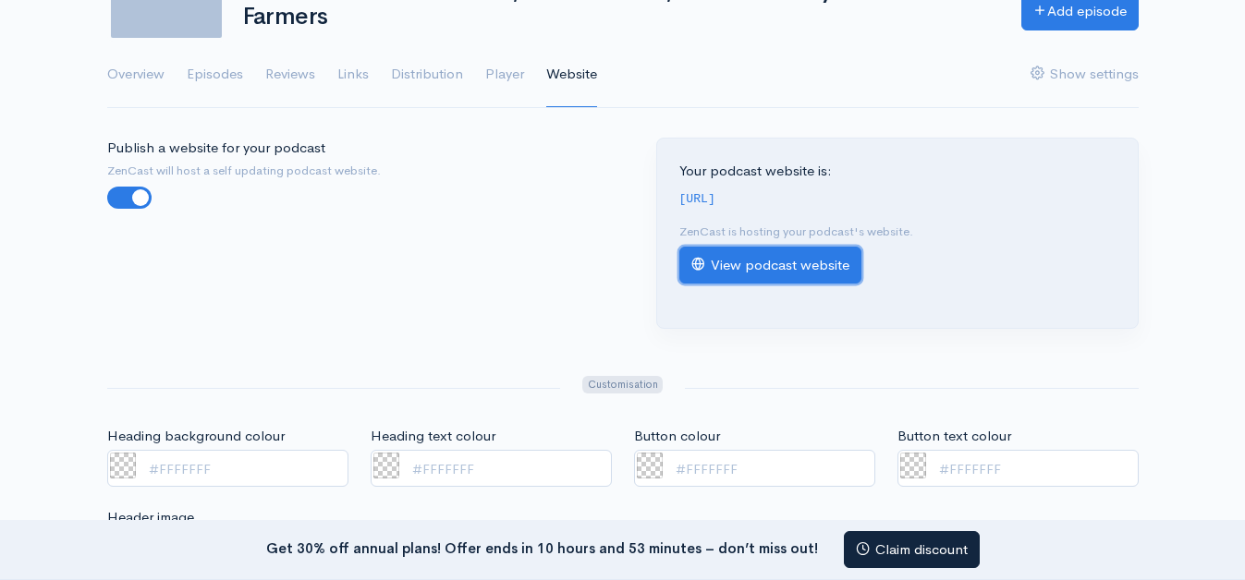
click at [760, 284] on link "View podcast website" at bounding box center [770, 266] width 182 height 38
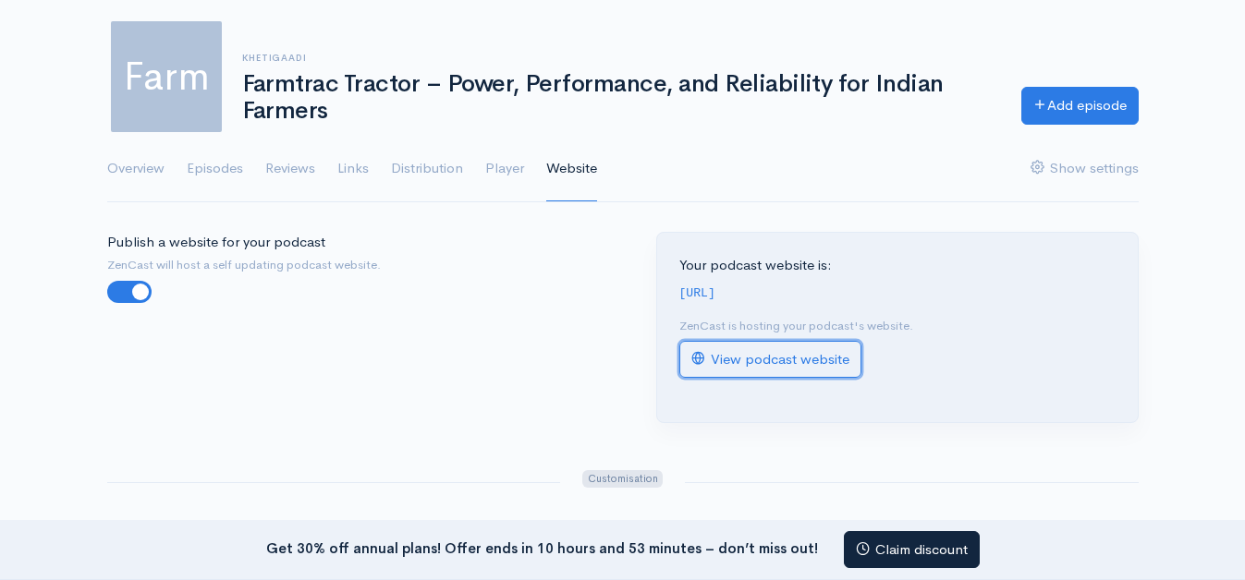
scroll to position [0, 0]
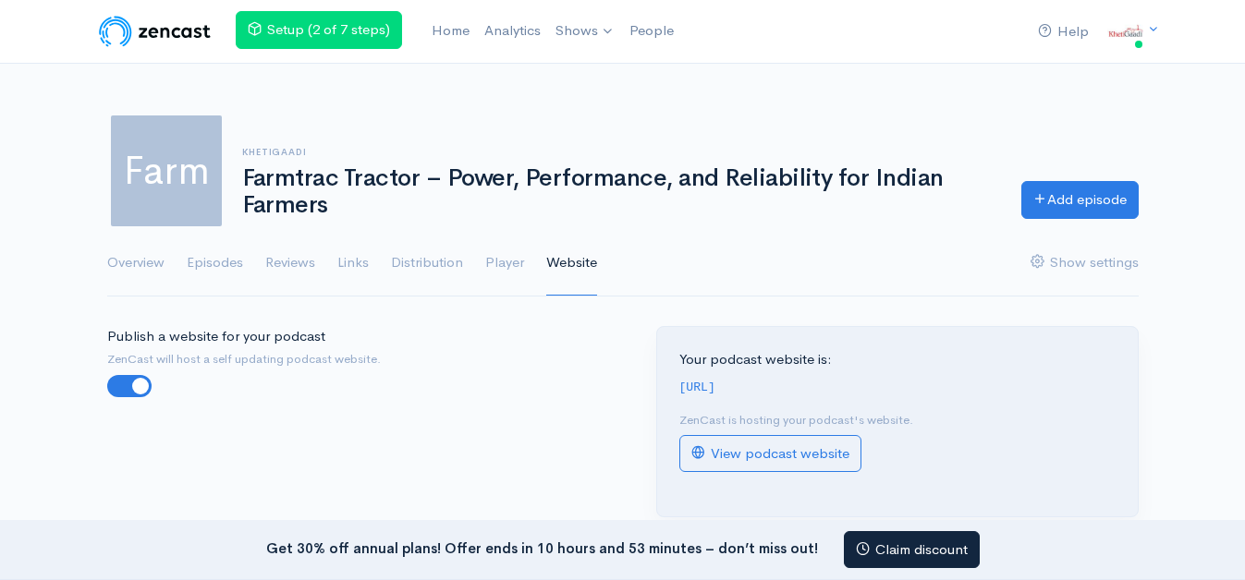
click at [322, 180] on h1 "Farmtrac Tractor – Power, Performance, and Reliability for Indian Farmers" at bounding box center [620, 191] width 757 height 53
click at [569, 26] on link "Shows" at bounding box center [585, 31] width 74 height 41
click at [651, 135] on link "Add a new show" at bounding box center [708, 131] width 319 height 32
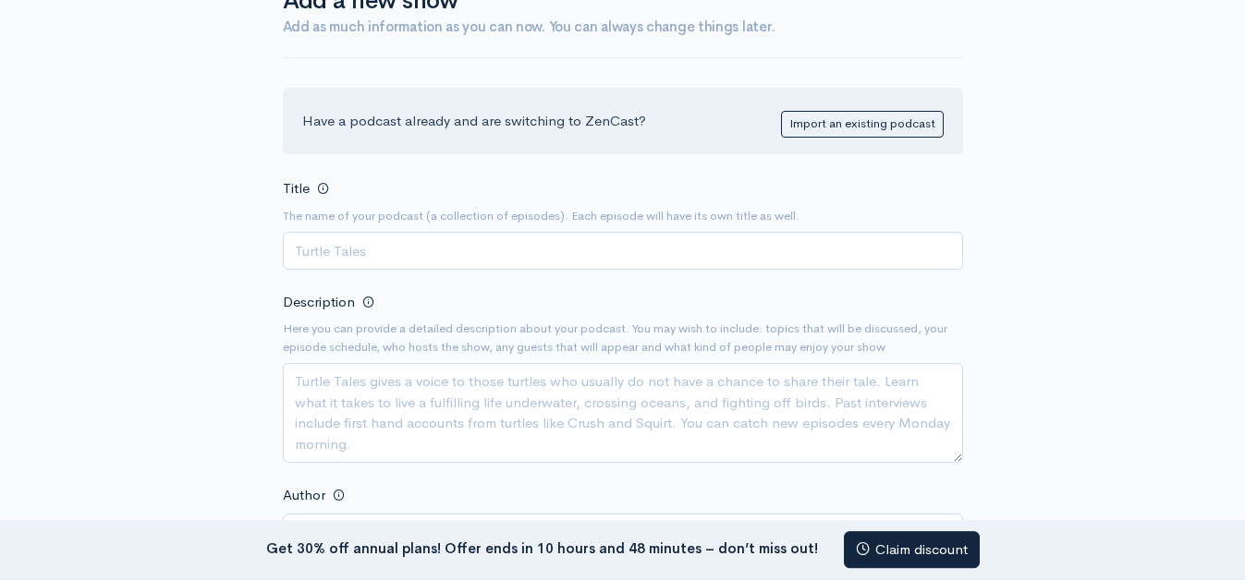
scroll to position [189, 0]
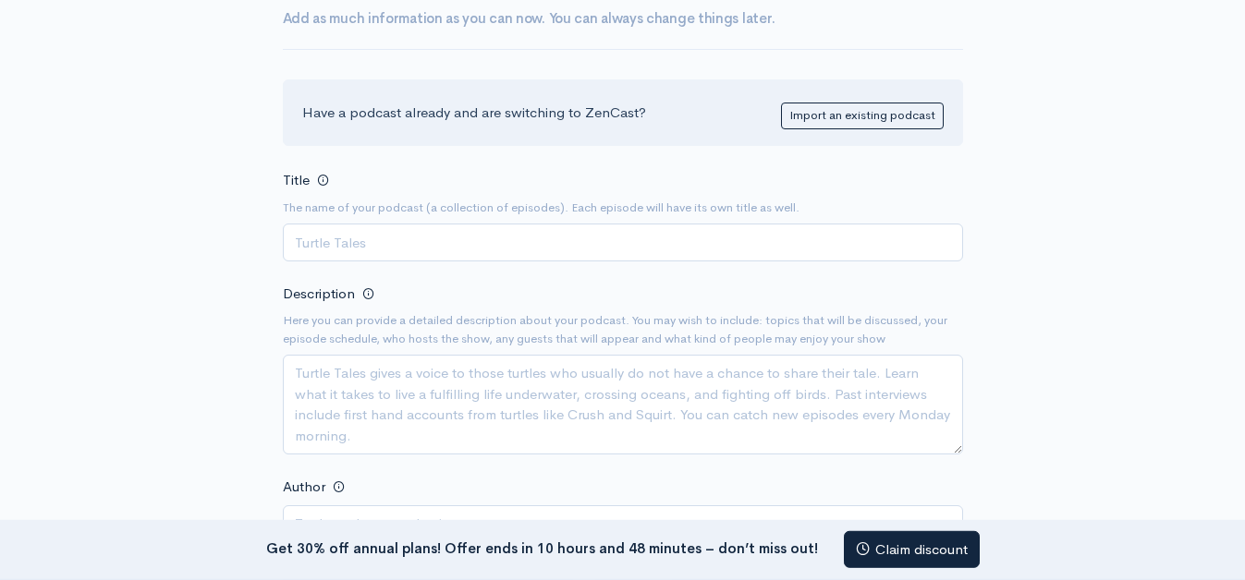
scroll to position [130, 0]
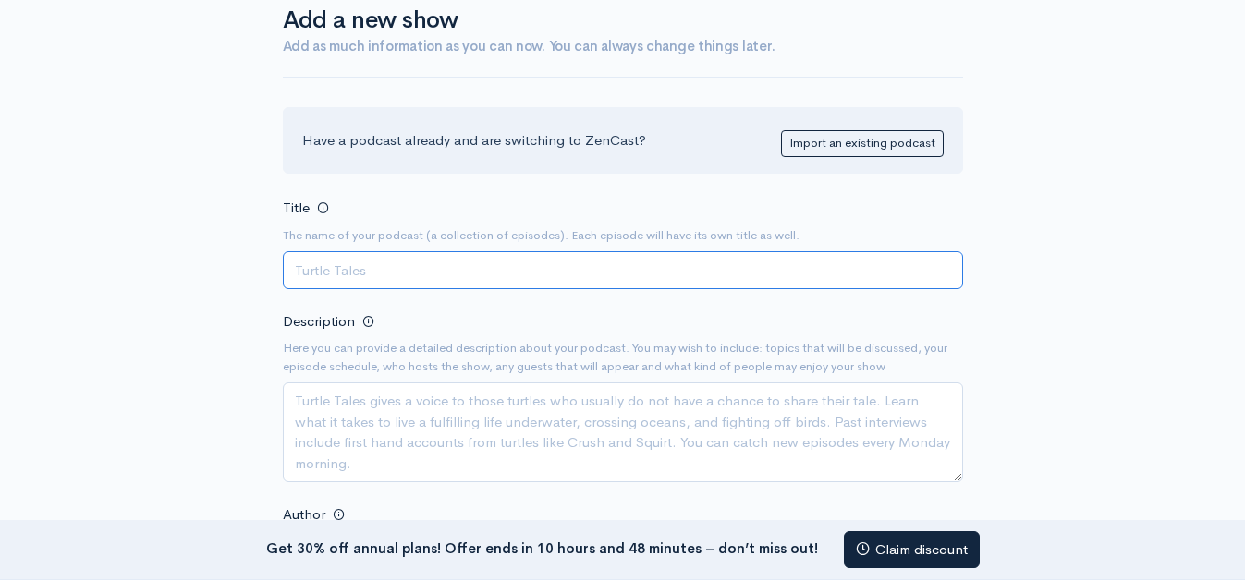
click at [420, 256] on input "Title" at bounding box center [623, 270] width 680 height 38
paste input "Farmtrac Tractor – Power, Performance, and Reliability for Indian Farmers"
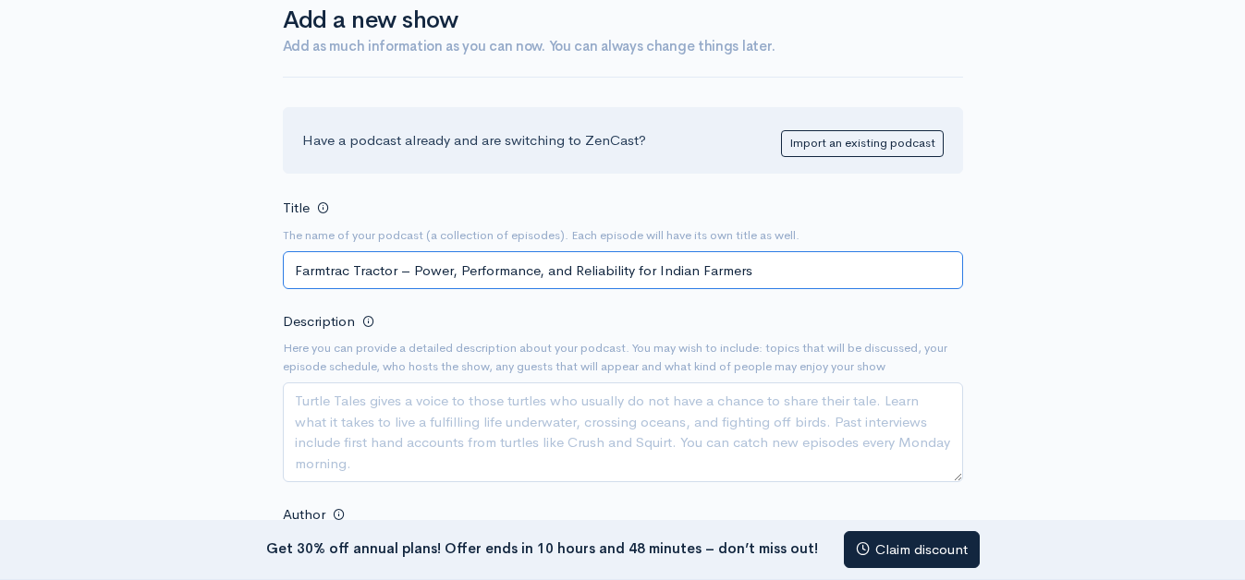
type input "Farmtrac Tractor – Power, Performance, and Reliability for Indian Farmers"
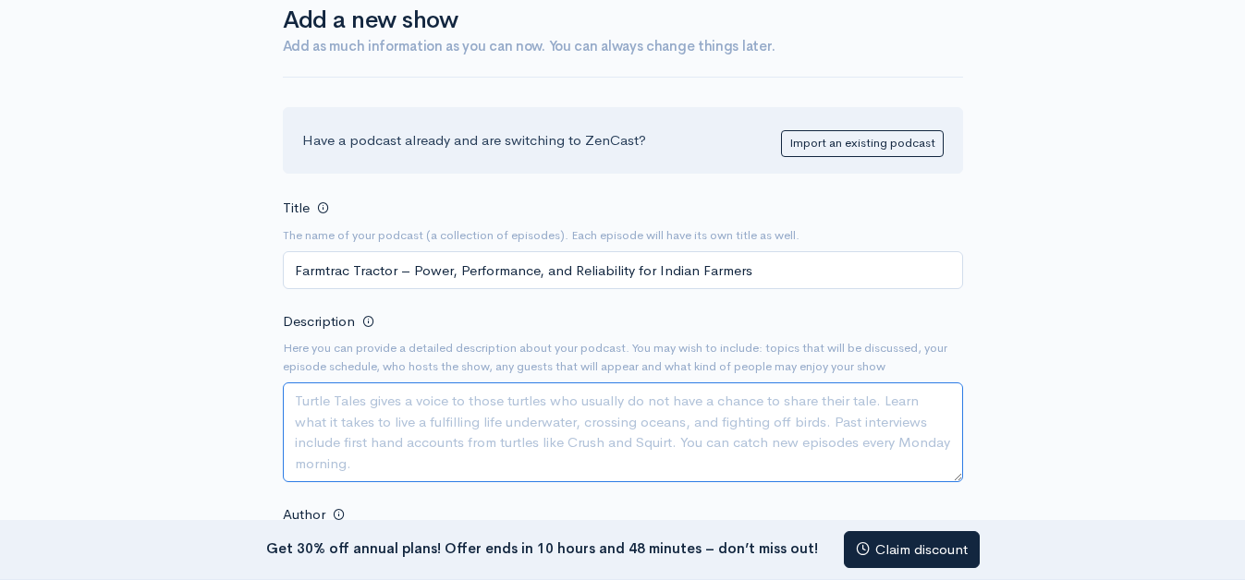
drag, startPoint x: 402, startPoint y: 398, endPoint x: 496, endPoint y: 481, distance: 125.1
click at [402, 399] on textarea "Description" at bounding box center [623, 433] width 680 height 100
paste textarea "Khetigaadi is the India's first and a unique online marketplace for farmers whe…"
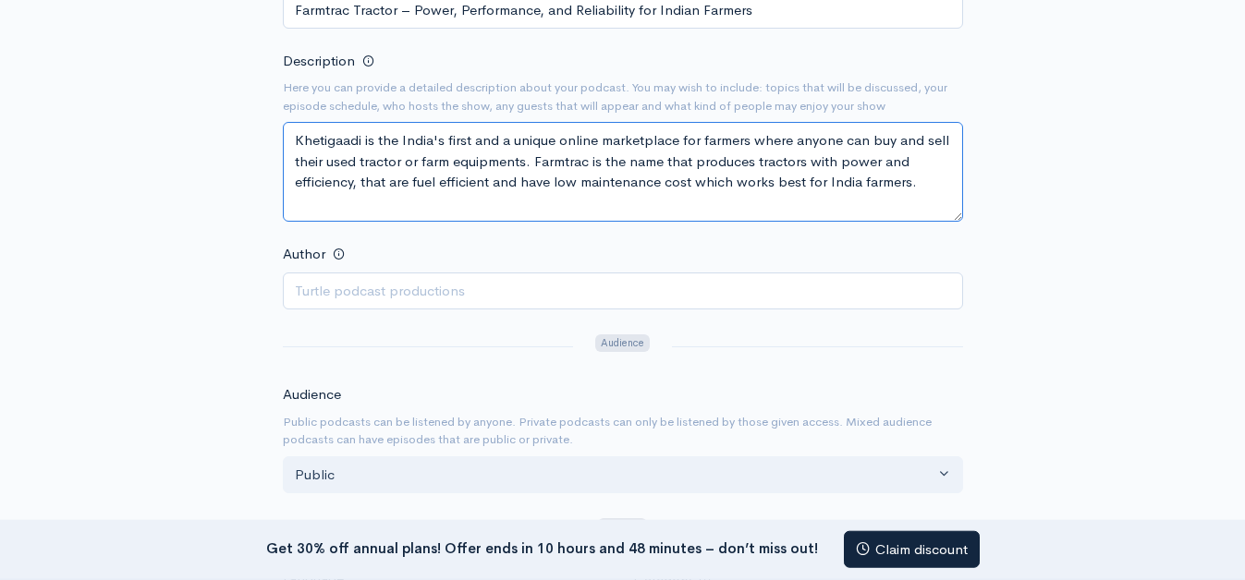
scroll to position [507, 0]
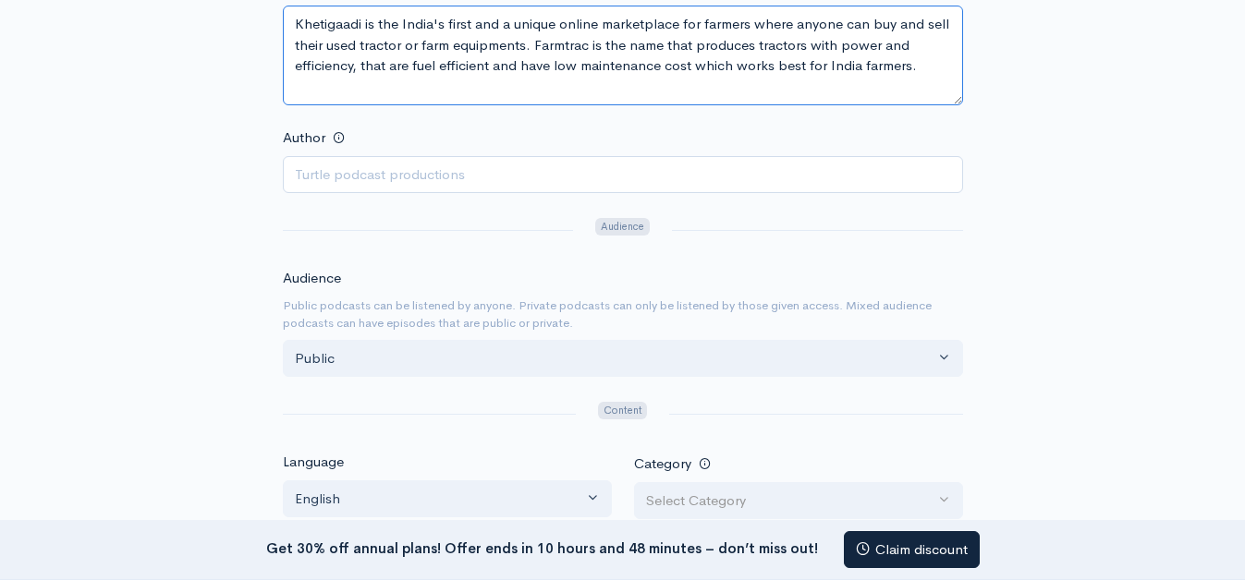
click at [307, 84] on textarea "Khetigaadi is the India's first and a unique online marketplace for farmers whe…" at bounding box center [623, 56] width 680 height 100
click at [911, 60] on textarea "Khetigaadi is the India's first and a unique online marketplace for farmers whe…" at bounding box center [623, 56] width 680 height 100
paste textarea "https://khetigaadi.com/new-tractor-brand/farmtrac/en"
click at [943, 62] on textarea "Khetigaadi is the India's first and a unique online marketplace for farmers whe…" at bounding box center [623, 56] width 680 height 100
type textarea "Khetigaadi is the India's first and a unique online marketplace for farmers whe…"
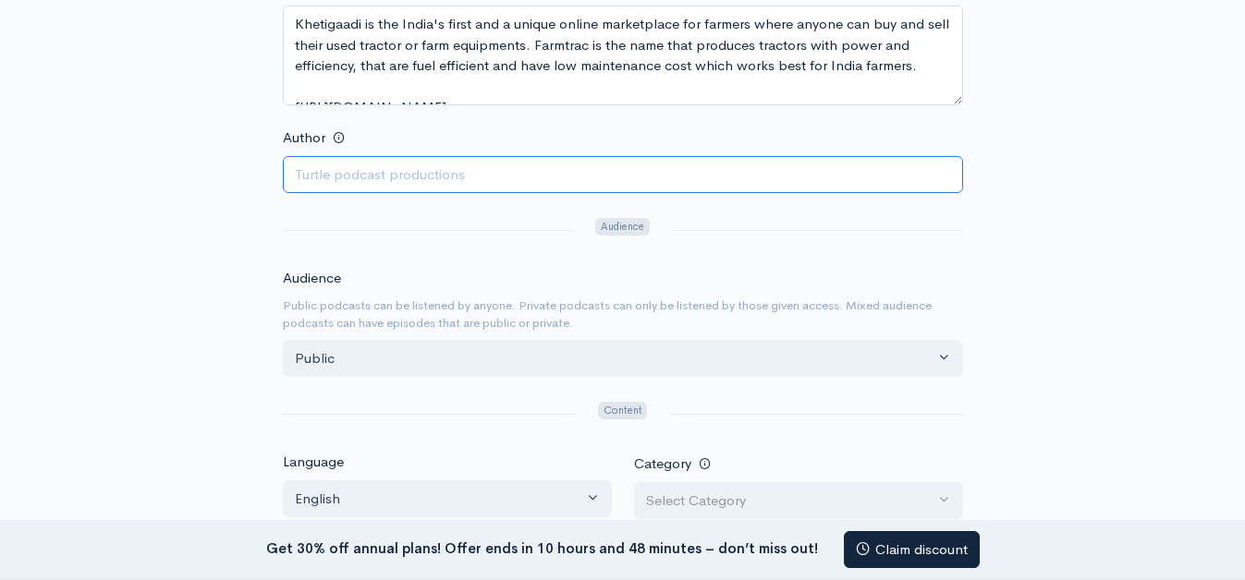
click at [617, 181] on input "Author" at bounding box center [623, 175] width 680 height 38
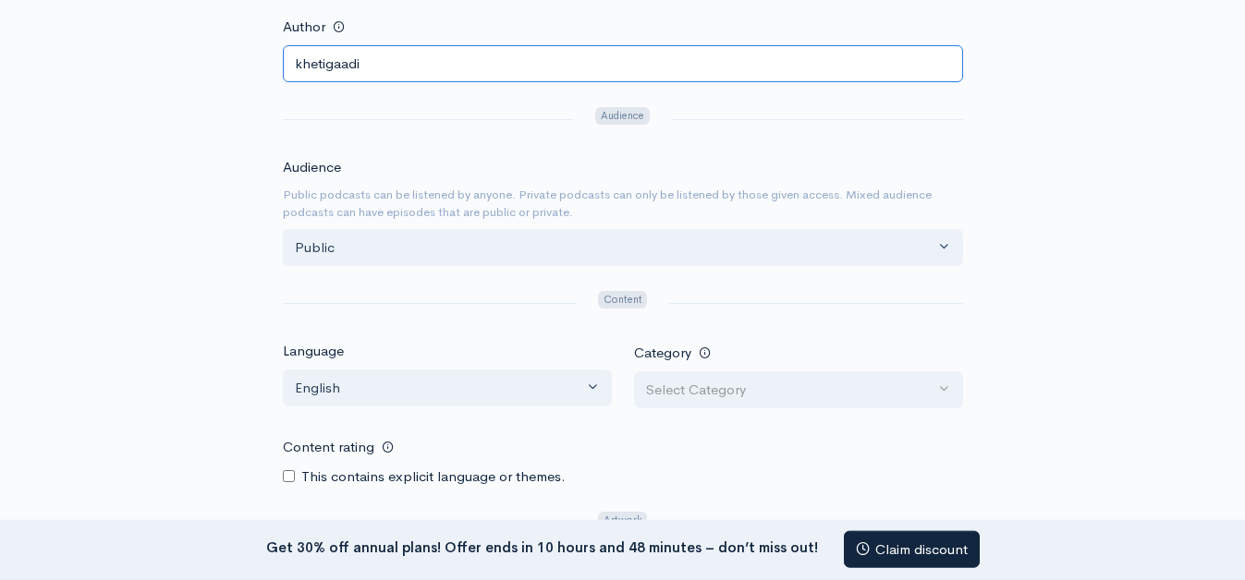
scroll to position [696, 0]
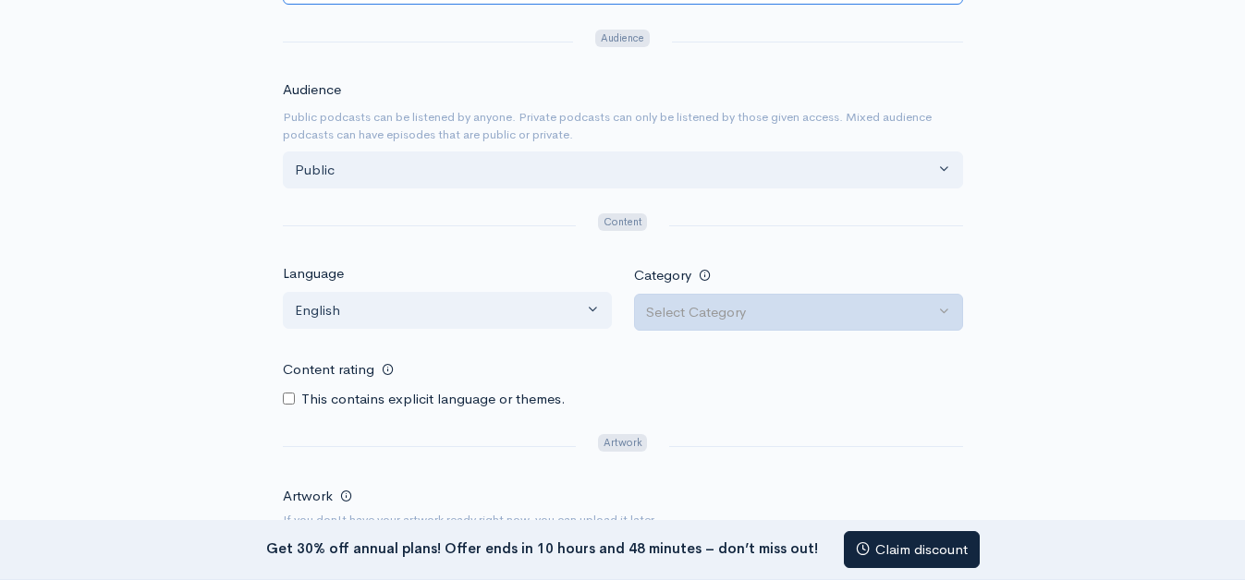
type input "khetigaadi"
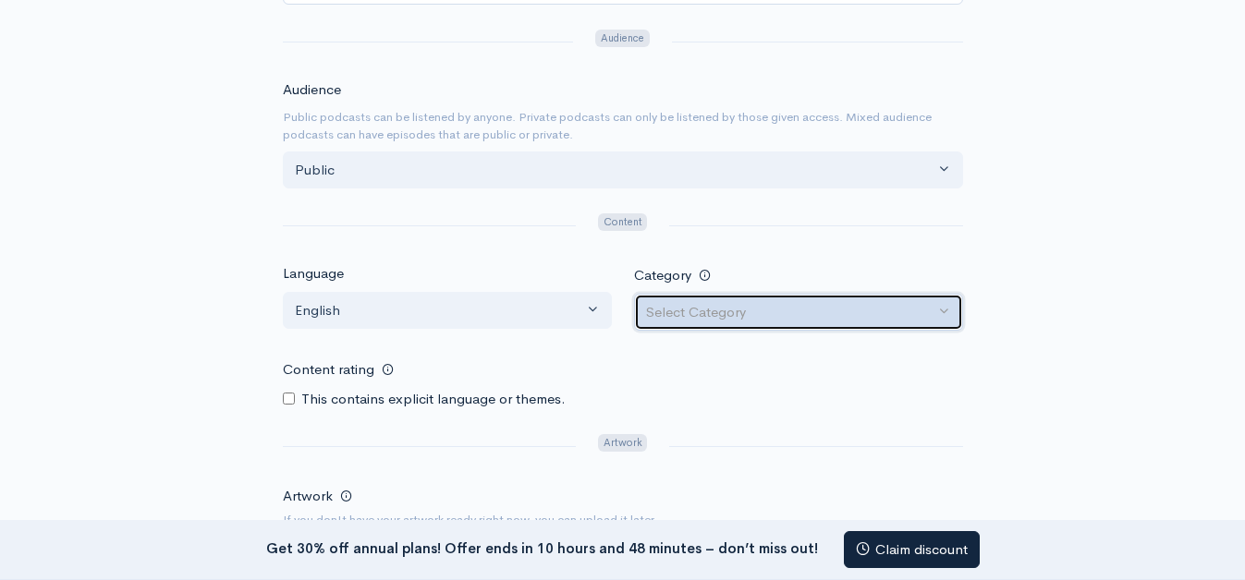
click at [725, 319] on div "Select Category" at bounding box center [790, 312] width 288 height 21
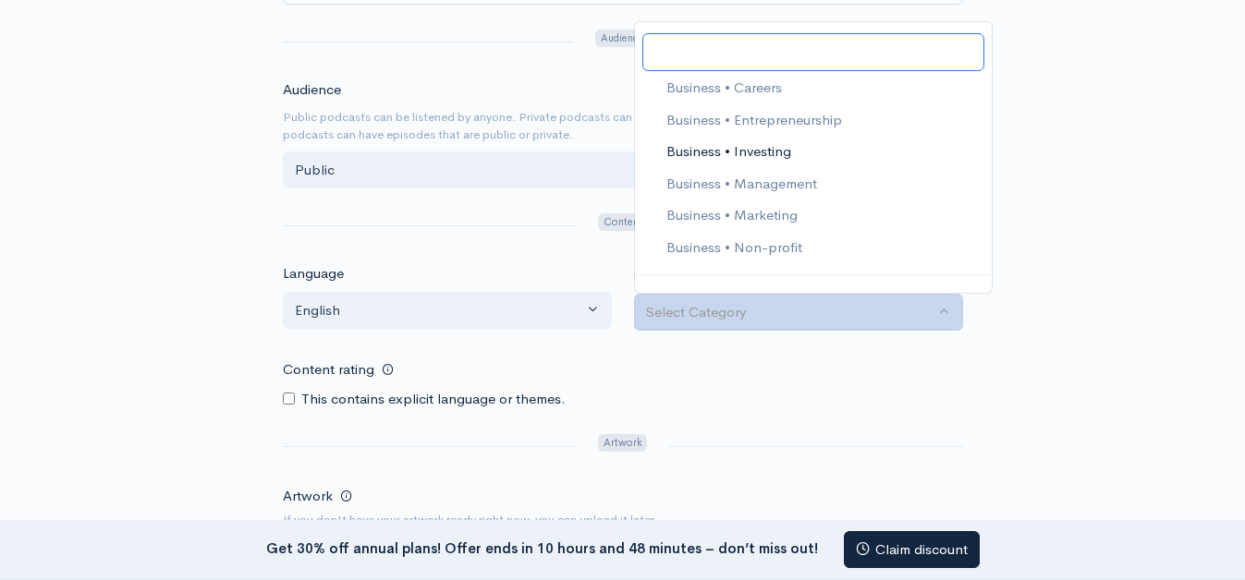
scroll to position [421, 0]
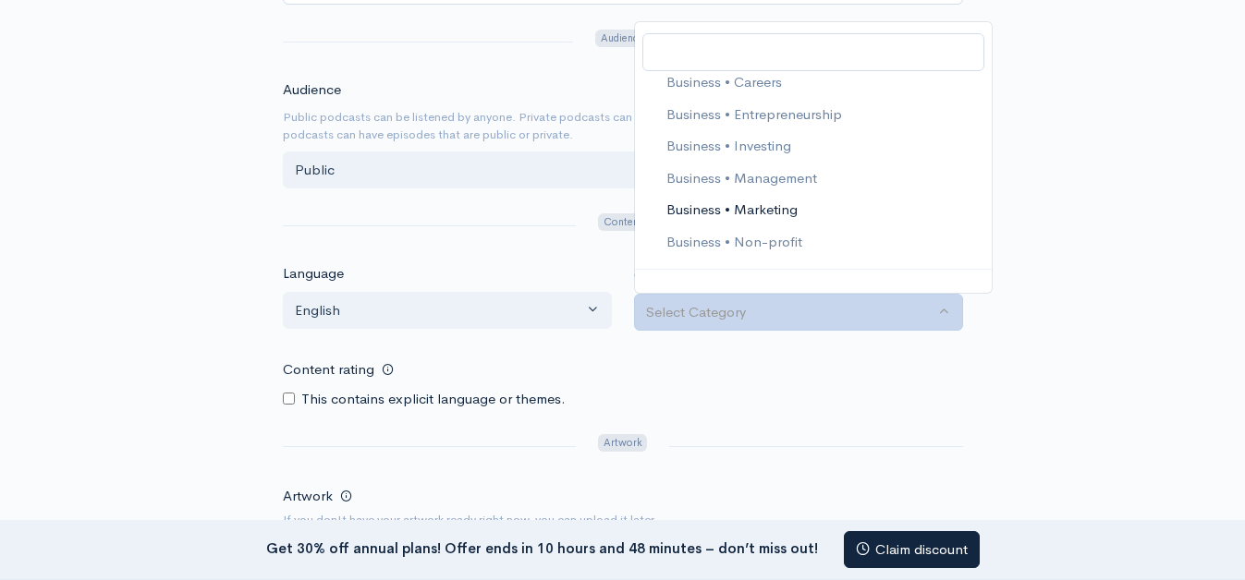
click at [724, 212] on span "Business • Marketing" at bounding box center [730, 210] width 131 height 21
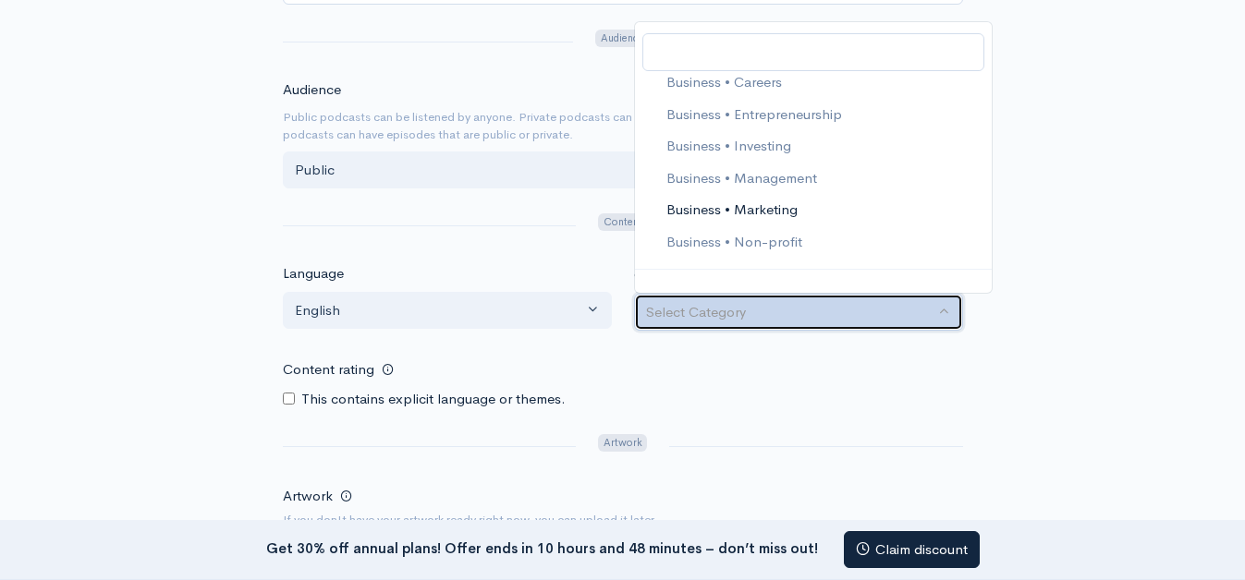
select select "Business > Marketing"
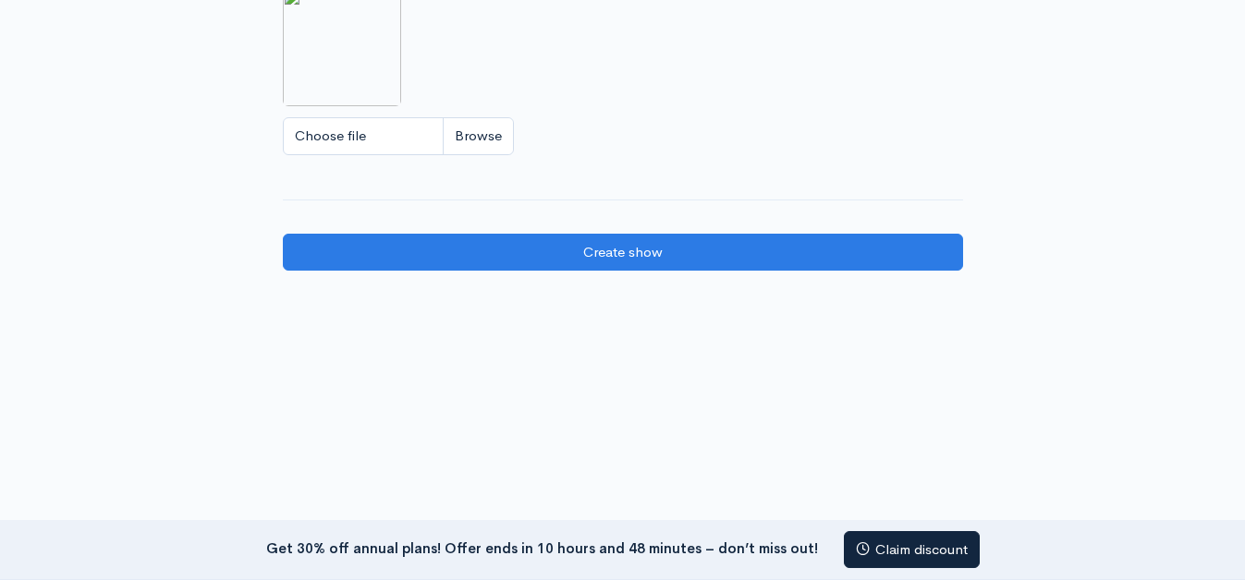
scroll to position [1261, 0]
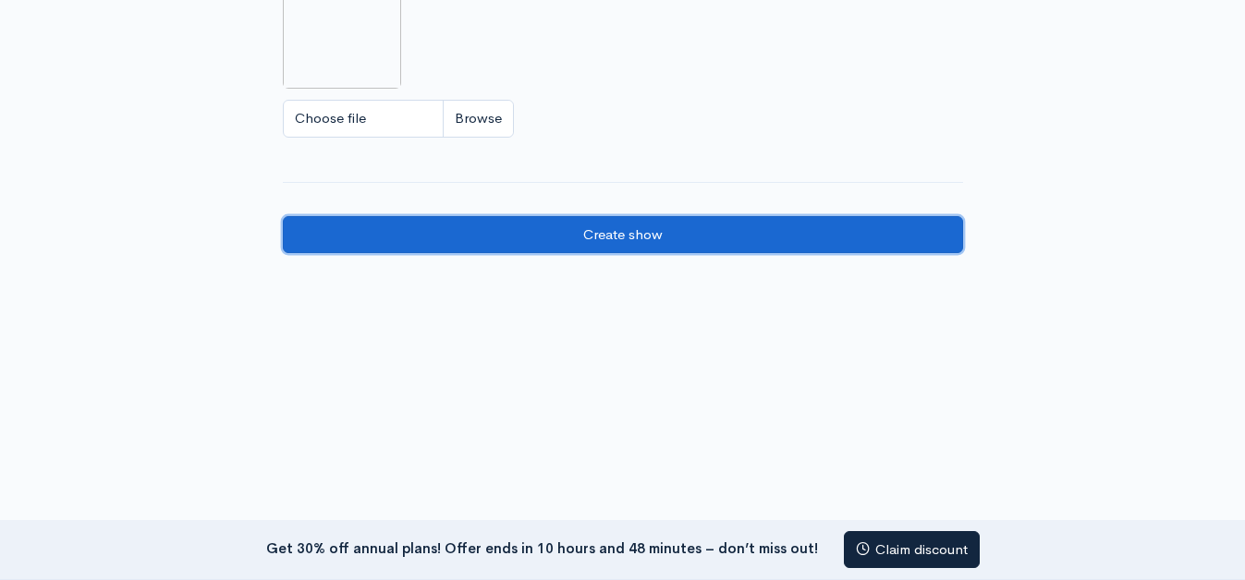
click at [591, 237] on input "Create show" at bounding box center [623, 235] width 680 height 38
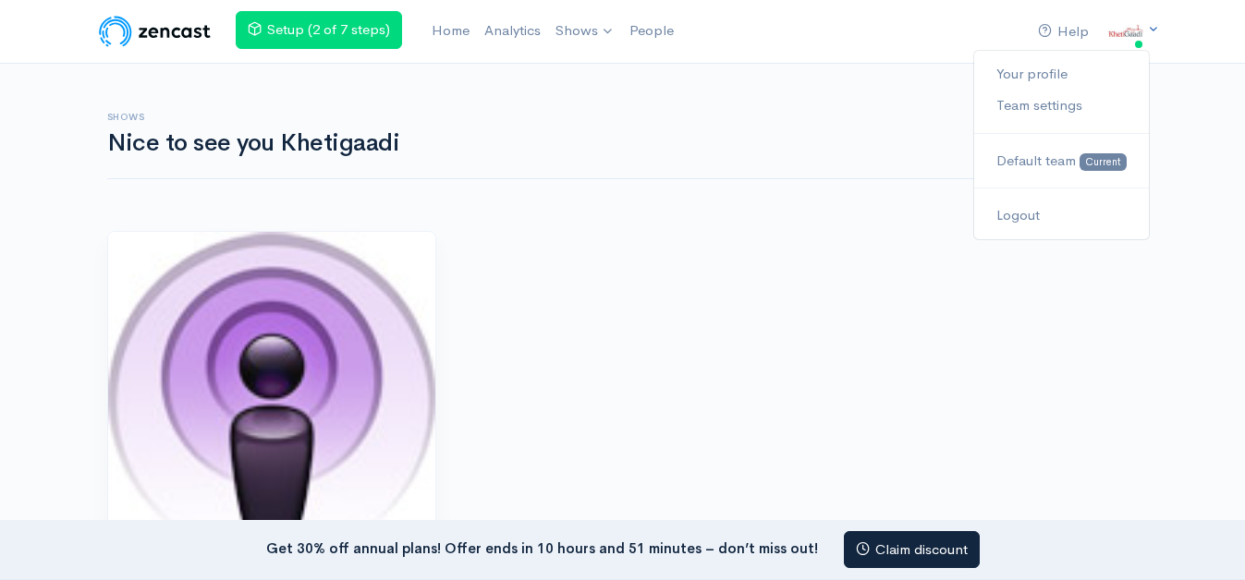
click at [1138, 31] on img at bounding box center [1125, 31] width 37 height 37
click at [1064, 89] on link "Your profile" at bounding box center [1061, 74] width 174 height 32
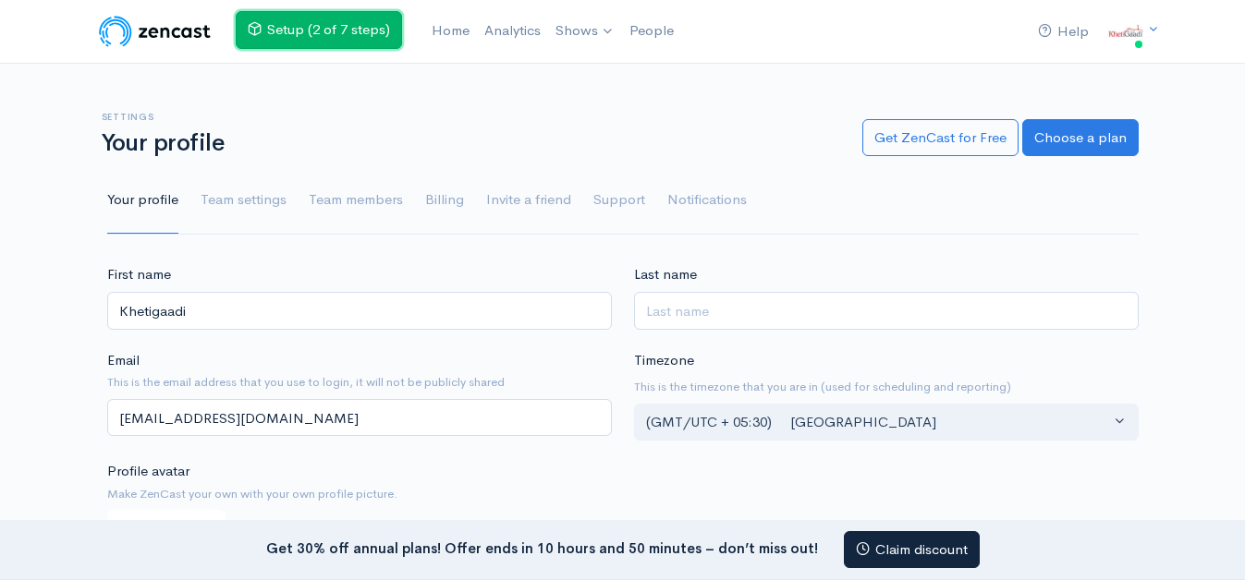
click at [350, 26] on link "Setup (2 of 7 steps)" at bounding box center [319, 30] width 166 height 38
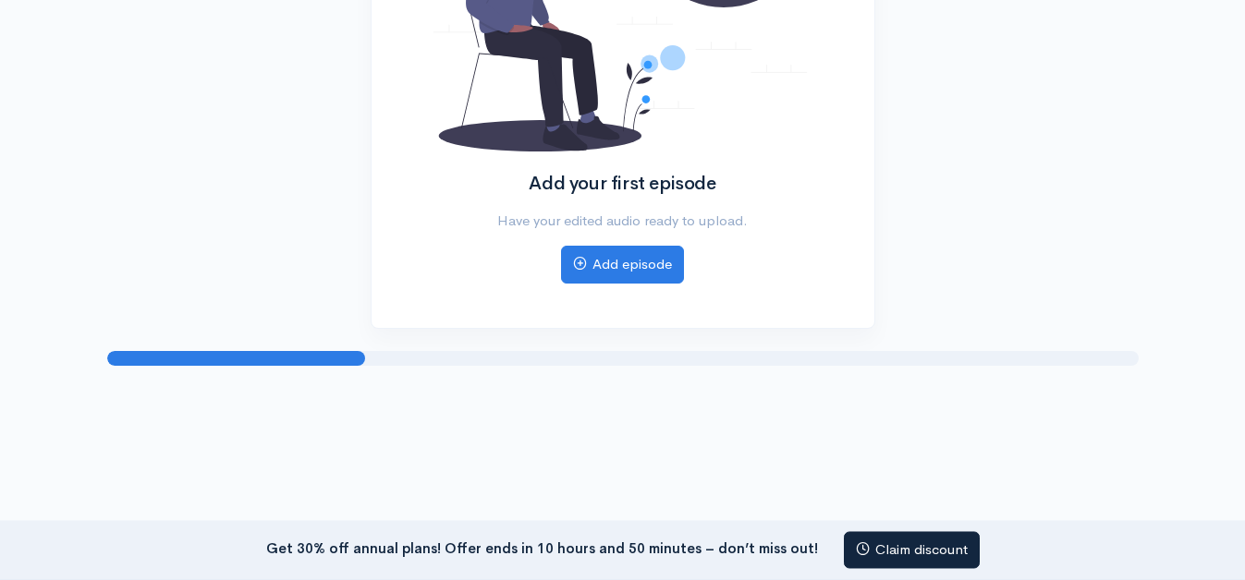
scroll to position [377, 0]
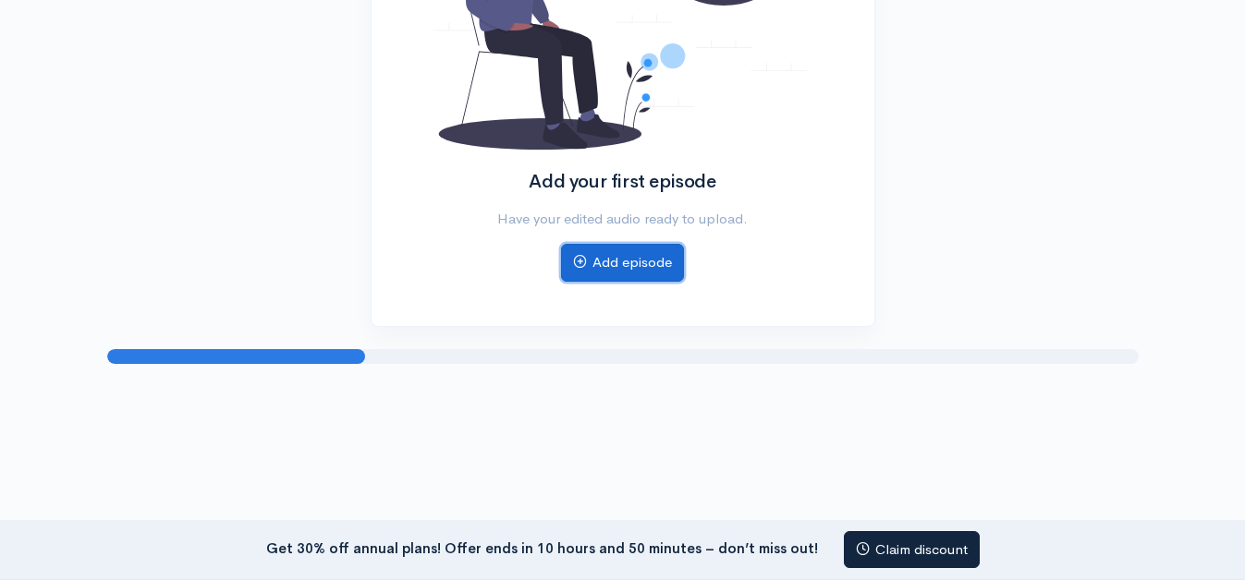
click at [582, 254] on link "Add episode" at bounding box center [622, 263] width 123 height 38
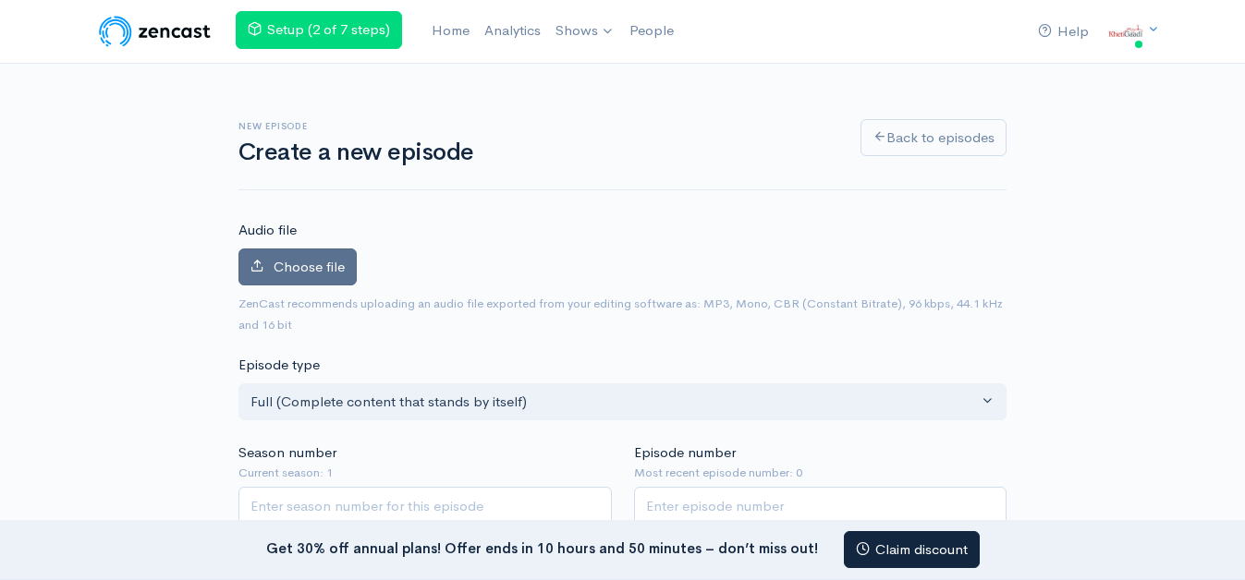
click at [349, 264] on label "Choose file" at bounding box center [297, 268] width 118 height 38
click at [0, 0] on input "Choose file" at bounding box center [0, 0] width 0 height 0
click at [197, 42] on img at bounding box center [154, 31] width 117 height 37
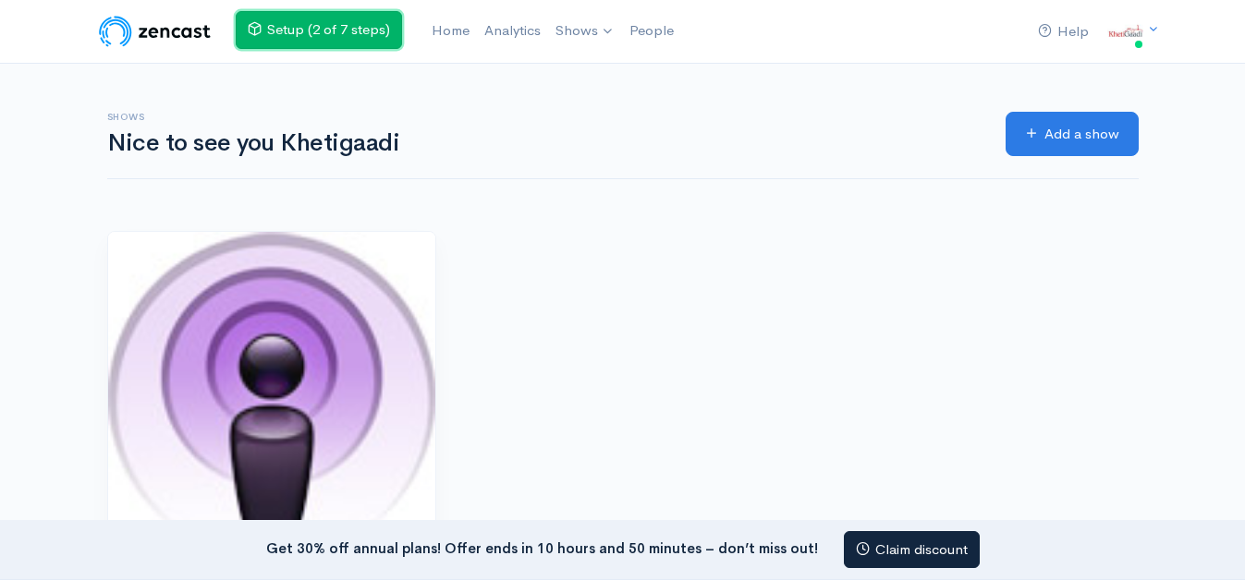
click at [285, 47] on link "Setup (2 of 7 steps)" at bounding box center [319, 30] width 166 height 38
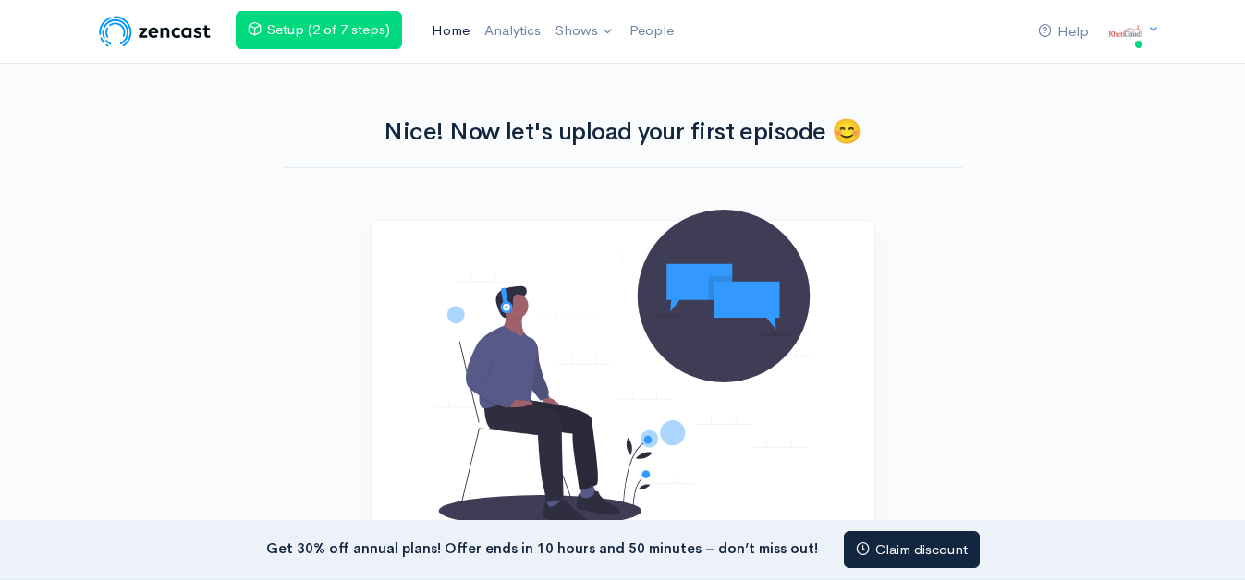
click at [455, 44] on link "Home" at bounding box center [450, 31] width 53 height 40
click at [455, 39] on link "Home" at bounding box center [454, 31] width 53 height 40
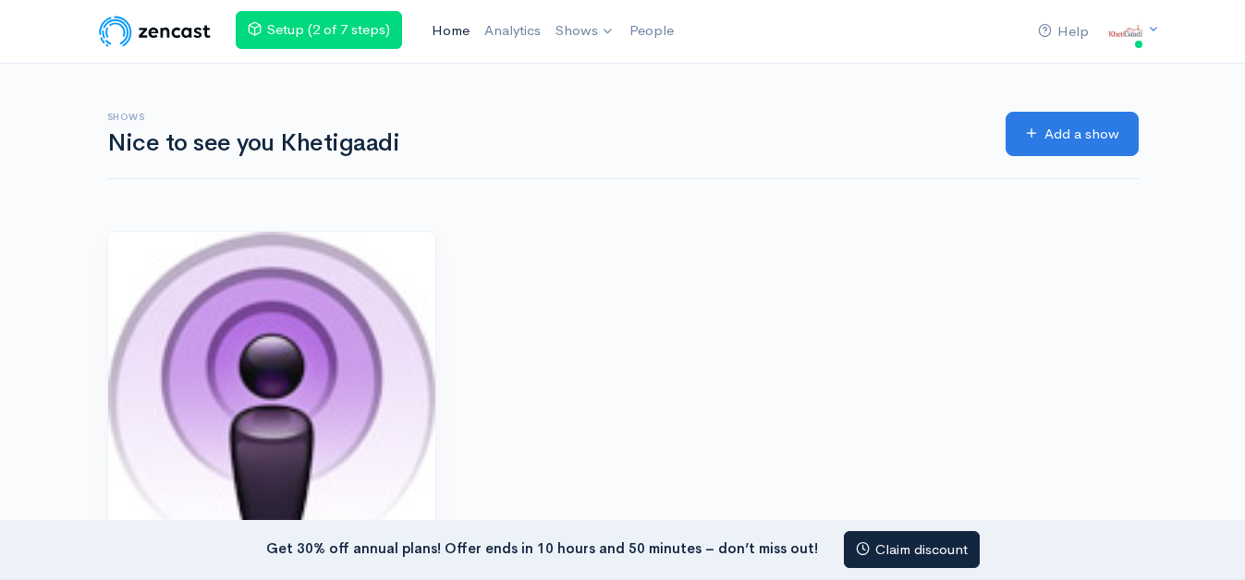
click at [455, 32] on link "Home" at bounding box center [450, 31] width 53 height 40
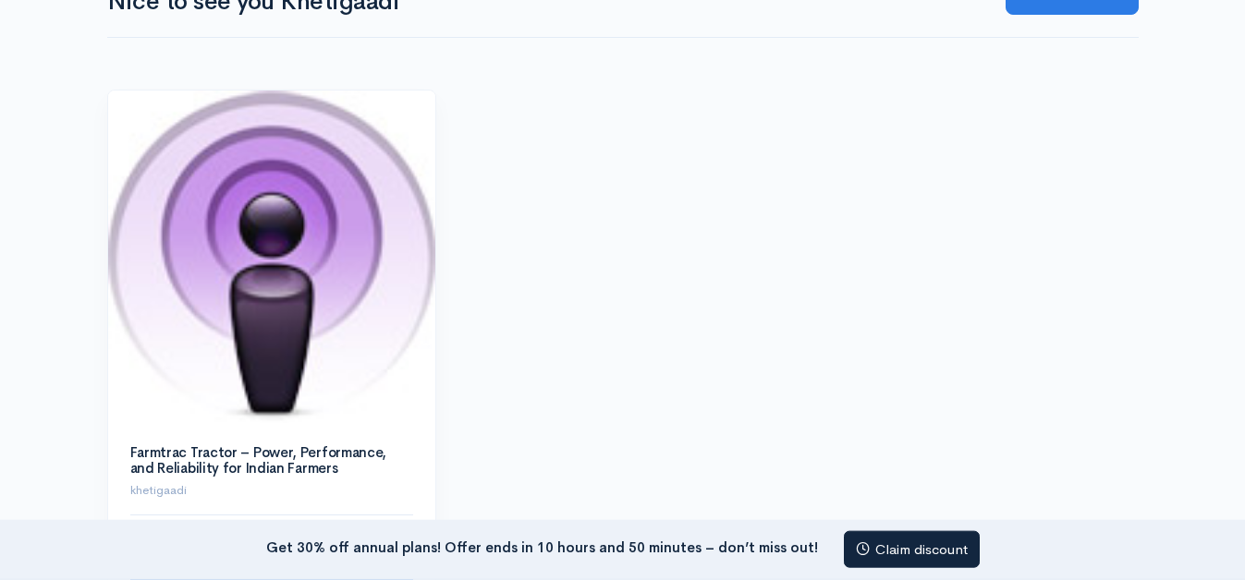
scroll to position [377, 0]
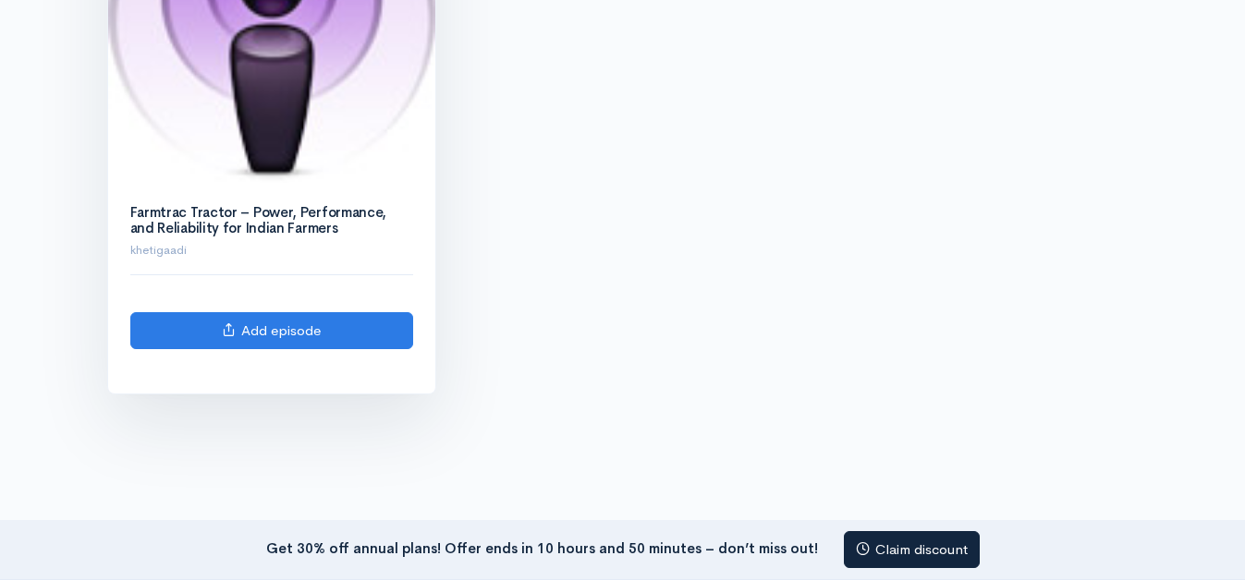
click at [298, 145] on img at bounding box center [271, 16] width 327 height 333
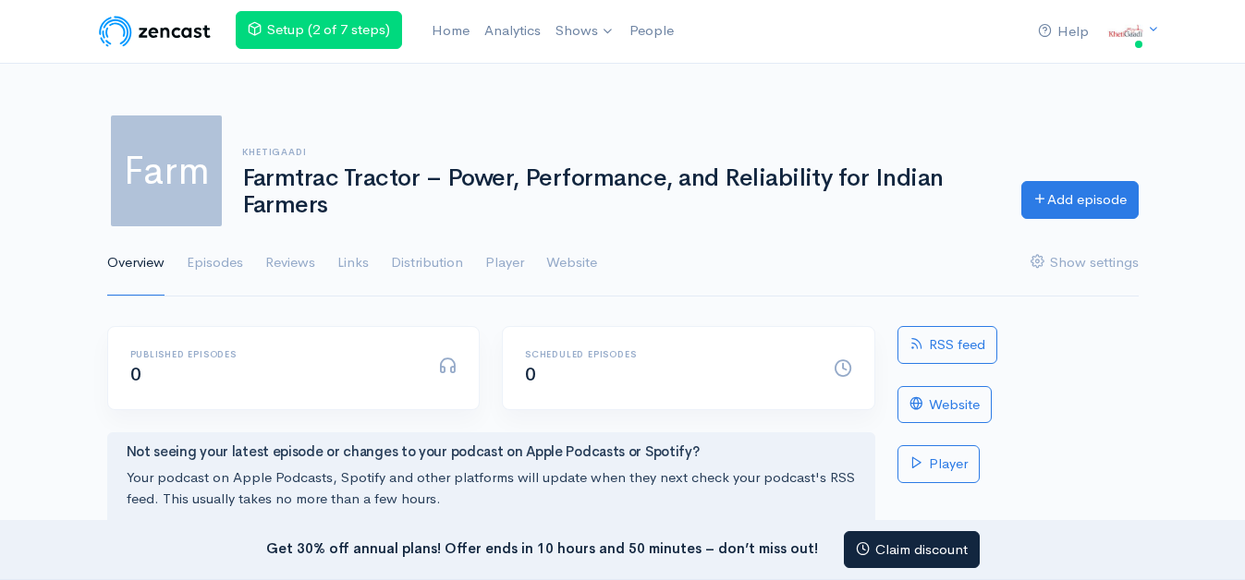
click at [295, 206] on h1 "Farmtrac Tractor – Power, Performance, and Reliability for Indian Farmers" at bounding box center [620, 191] width 757 height 53
click at [234, 265] on link "Episodes" at bounding box center [215, 263] width 56 height 67
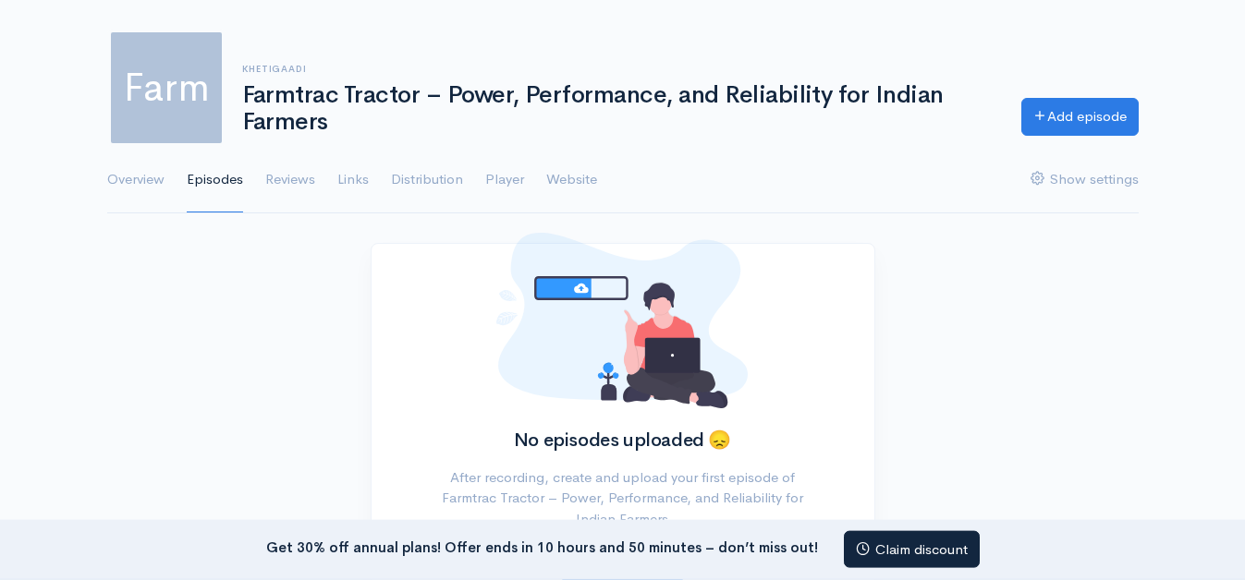
scroll to position [189, 0]
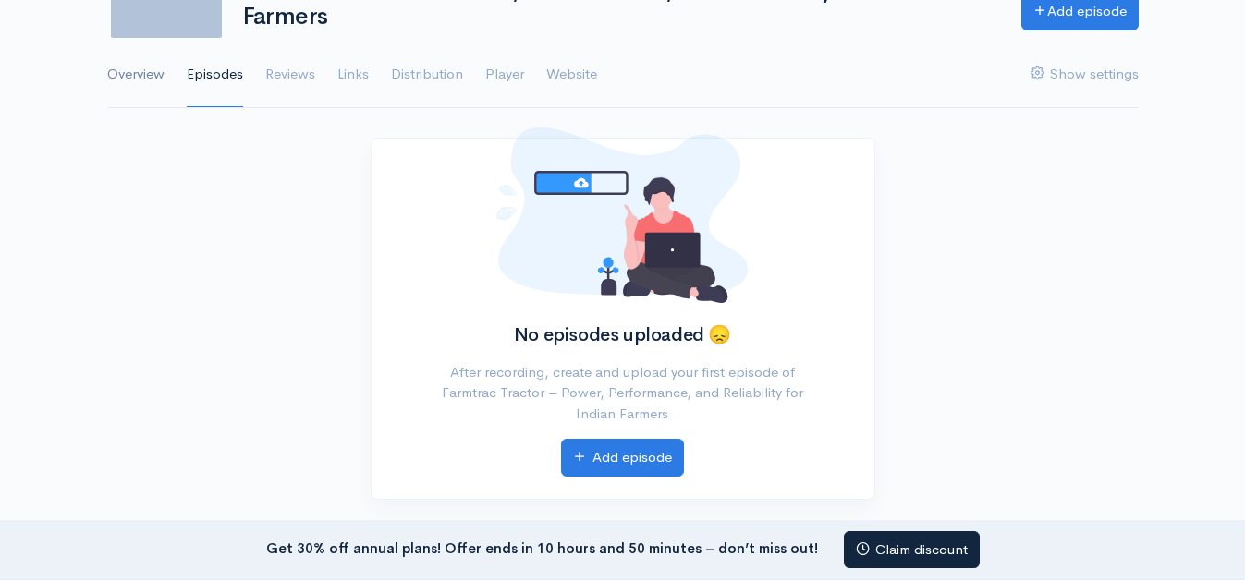
click at [122, 65] on link "Overview" at bounding box center [135, 75] width 57 height 67
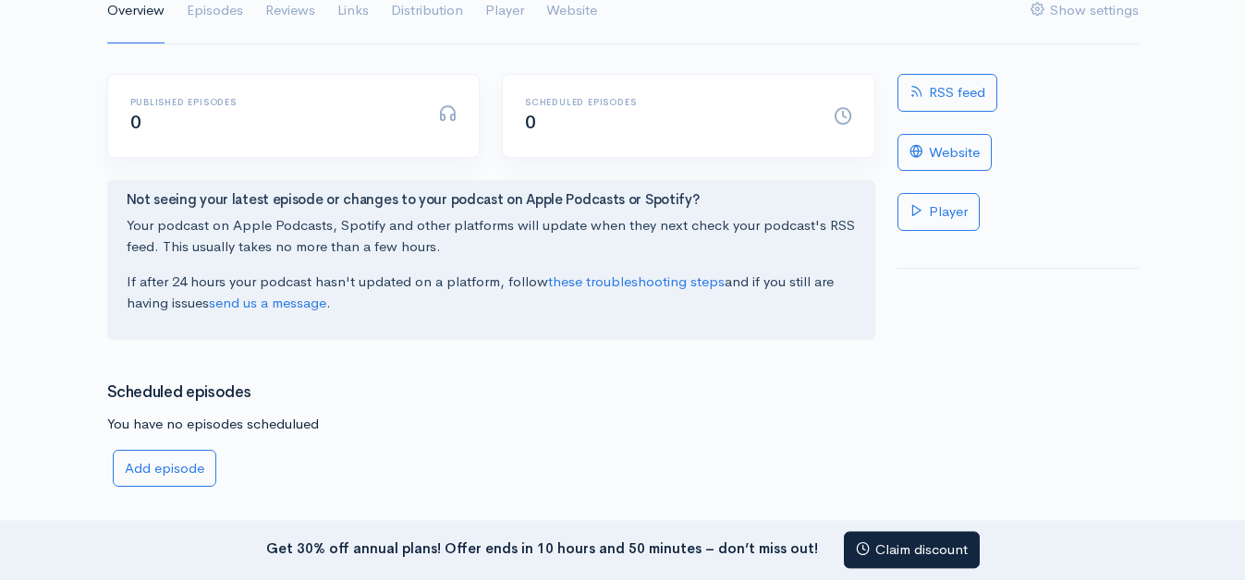
scroll to position [283, 0]
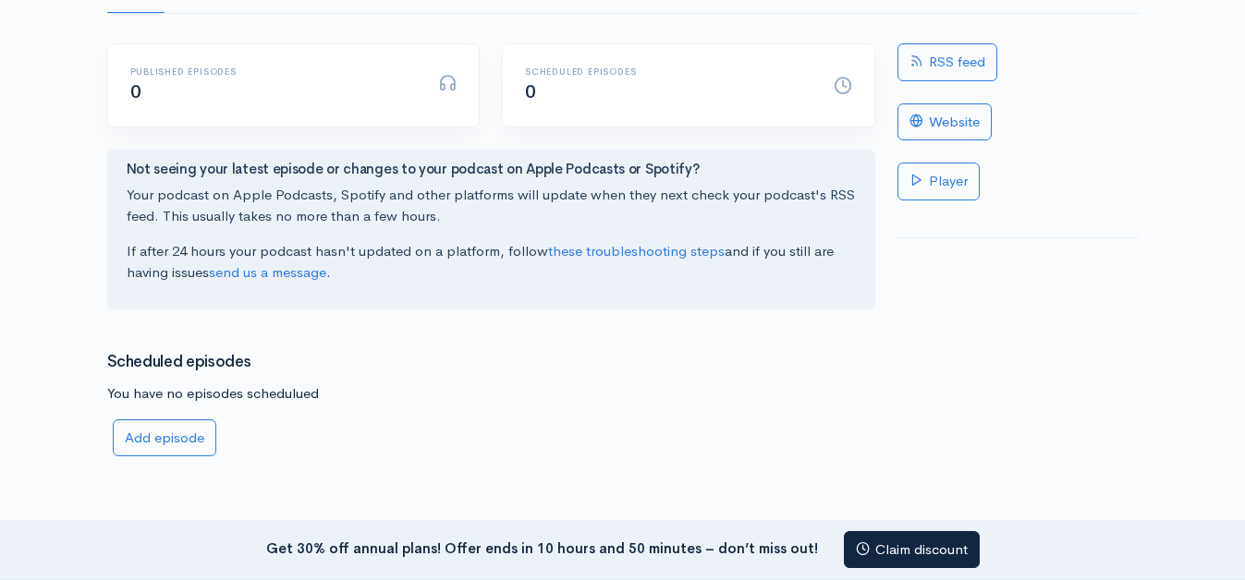
click at [298, 213] on p "Your podcast on Apple Podcasts, Spotify and other platforms will update when th…" at bounding box center [491, 206] width 729 height 42
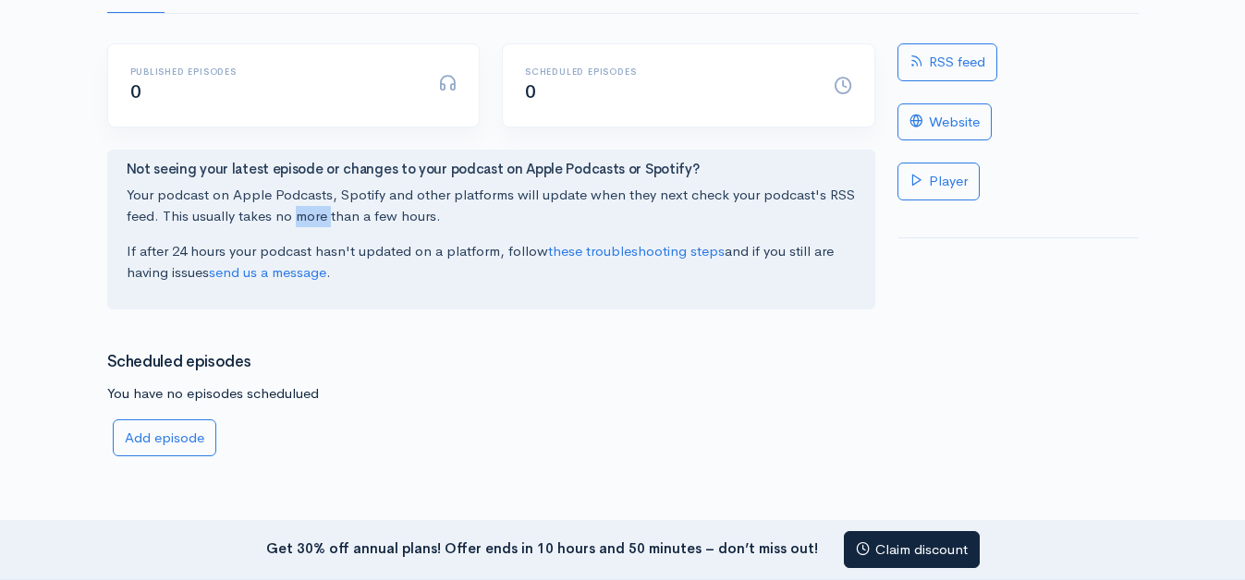
click at [298, 213] on p "Your podcast on Apple Podcasts, Spotify and other platforms will update when th…" at bounding box center [491, 206] width 729 height 42
click at [314, 256] on p "If after 24 hours your podcast hasn't updated on a platform, follow these troub…" at bounding box center [491, 262] width 729 height 42
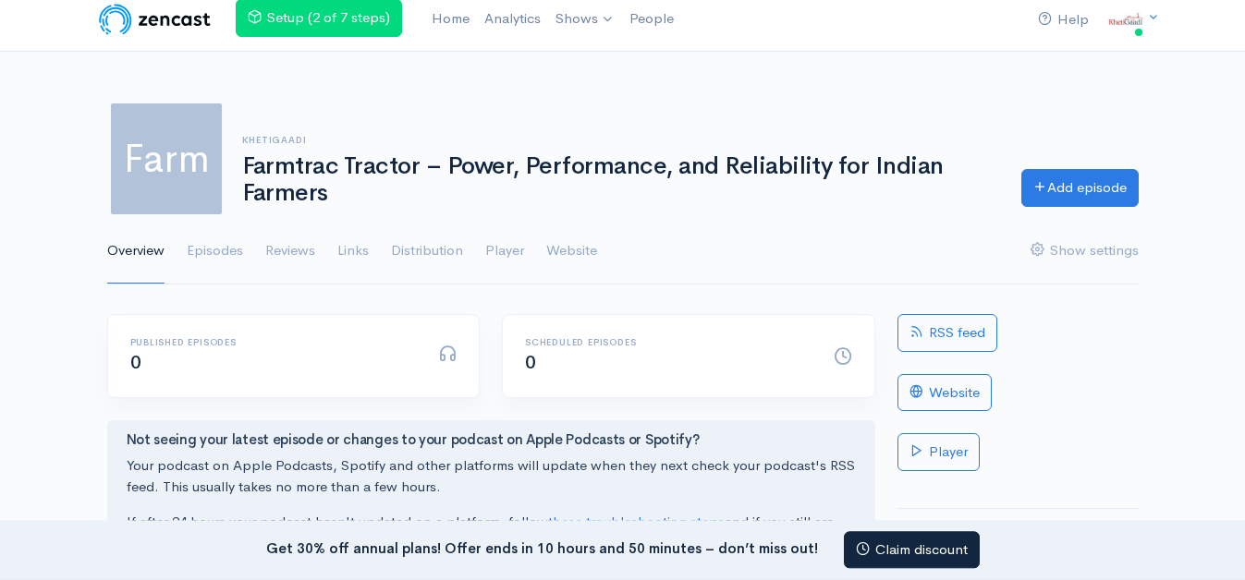
scroll to position [0, 0]
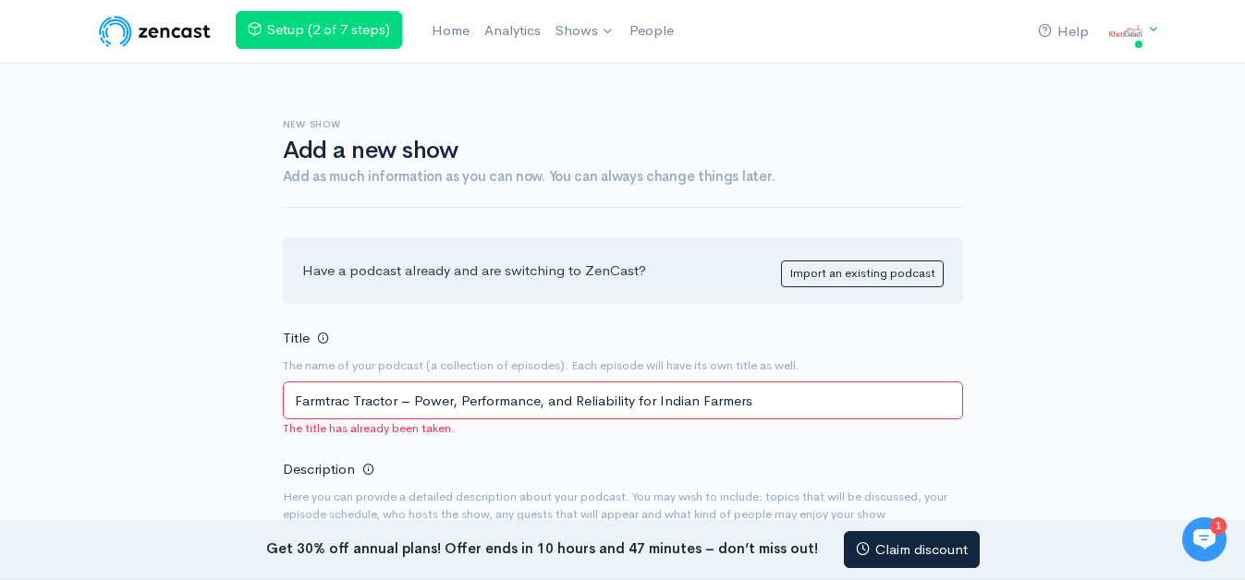
click at [402, 401] on input "Farmtrac Tractor – Power, Performance, and Reliability for Indian Farmers" at bounding box center [623, 401] width 680 height 38
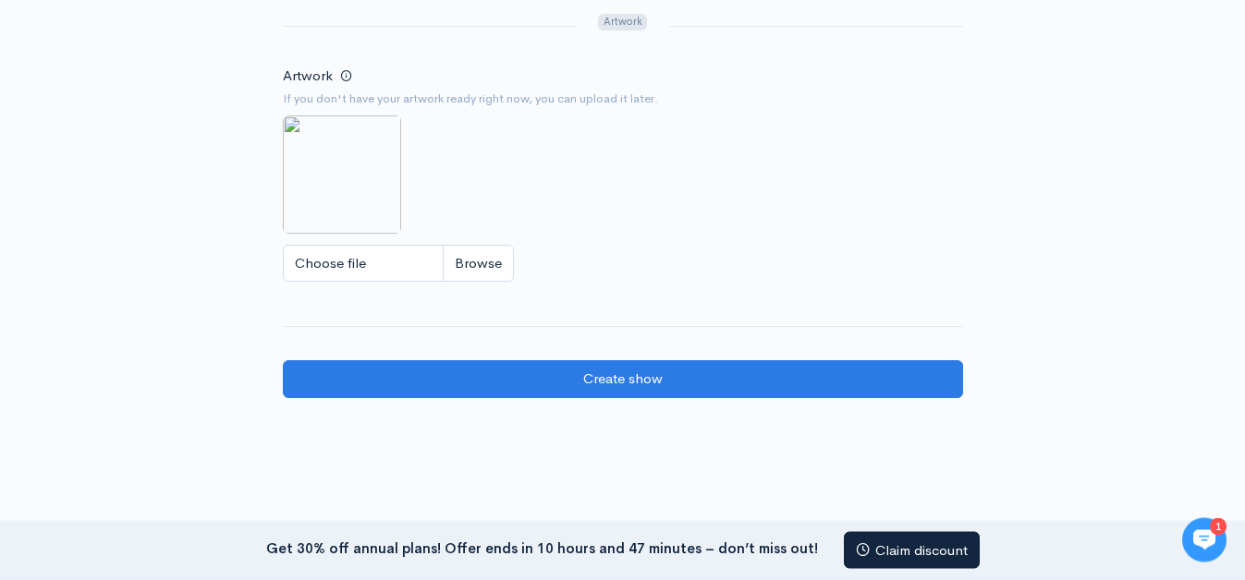
scroll to position [1225, 0]
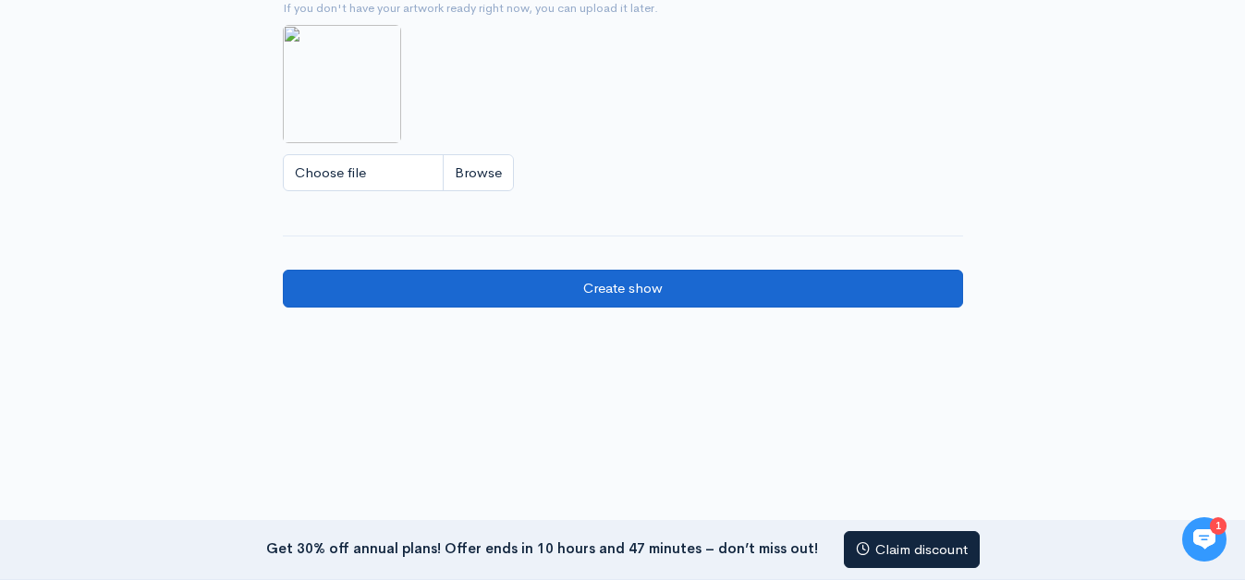
type input "Farmtrac Tractor"
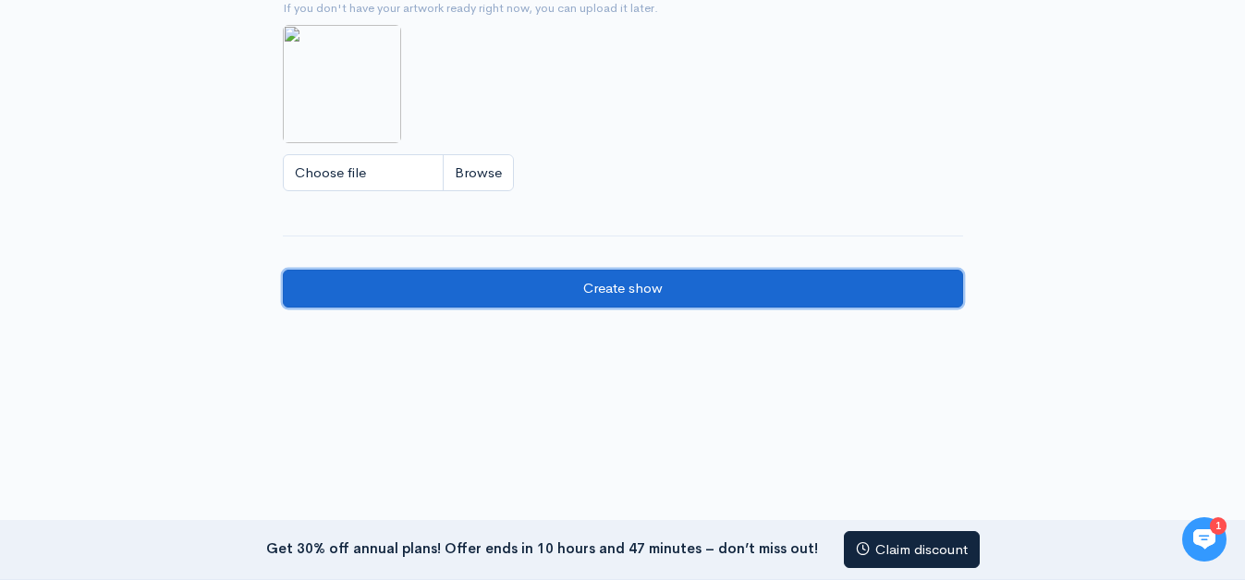
click at [609, 294] on input "Create show" at bounding box center [623, 289] width 680 height 38
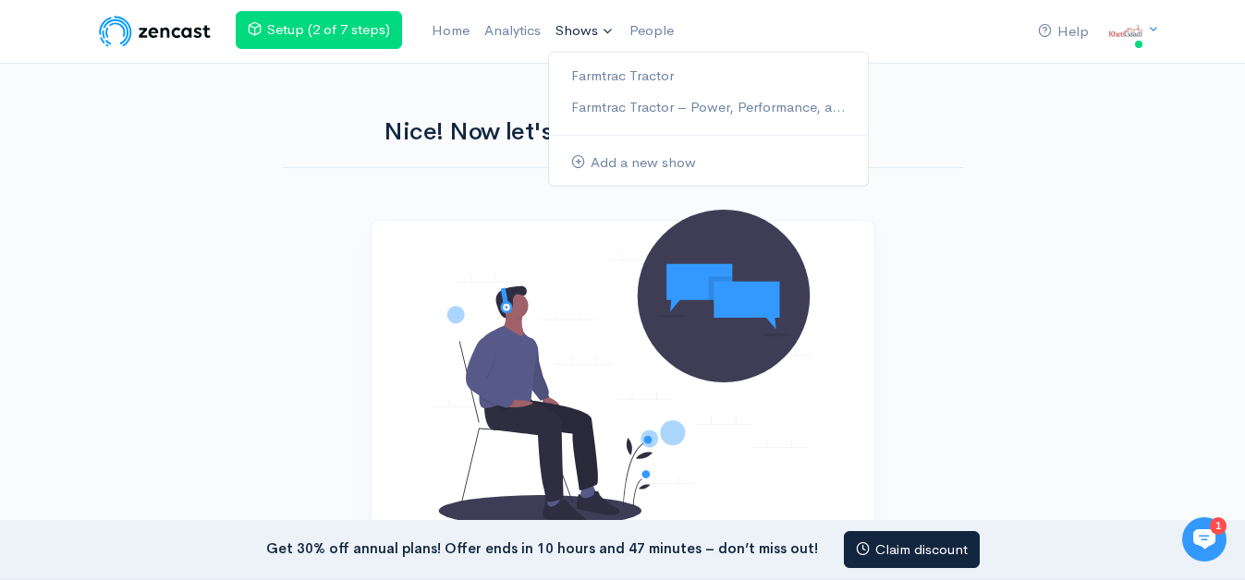
click at [600, 37] on link "Shows" at bounding box center [585, 31] width 74 height 41
click at [598, 69] on link "Farmtrac Tractor" at bounding box center [708, 76] width 319 height 32
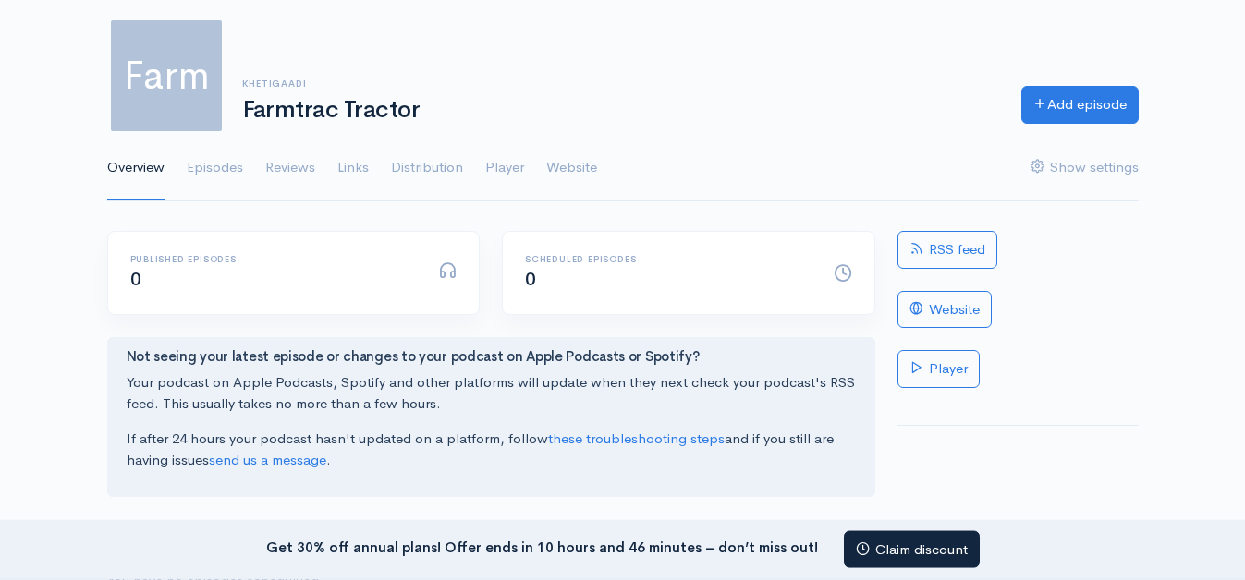
scroll to position [189, 0]
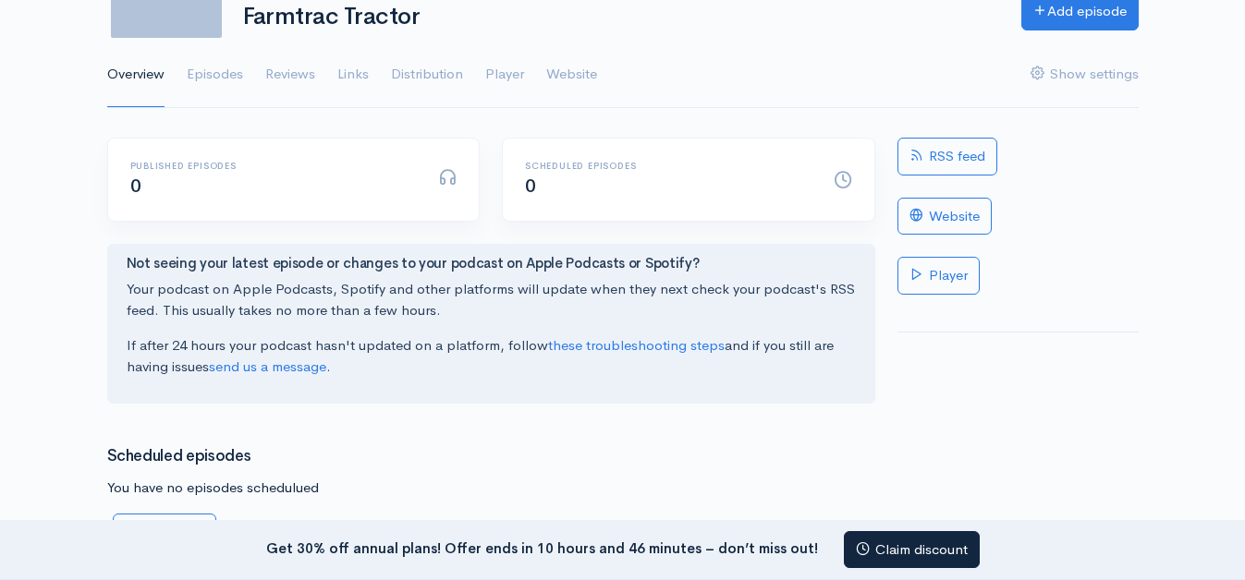
click at [403, 19] on h1 "Farmtrac Tractor" at bounding box center [620, 17] width 757 height 27
click at [318, 316] on p "Your podcast on Apple Podcasts, Spotify and other platforms will update when th…" at bounding box center [491, 300] width 729 height 42
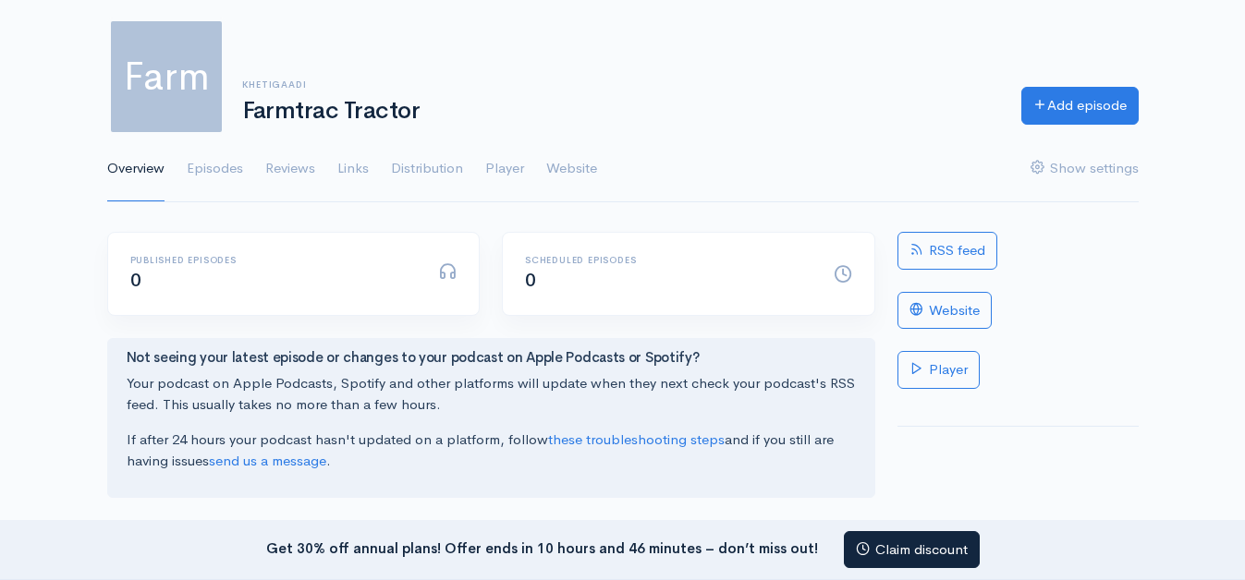
click at [489, 511] on div "Published episodes 0 Scheduled episodes 0 Not seeing your latest episode or cha…" at bounding box center [491, 449] width 790 height 435
click at [652, 444] on link "these troubleshooting steps" at bounding box center [636, 440] width 177 height 18
click at [230, 168] on link "Episodes" at bounding box center [215, 169] width 56 height 67
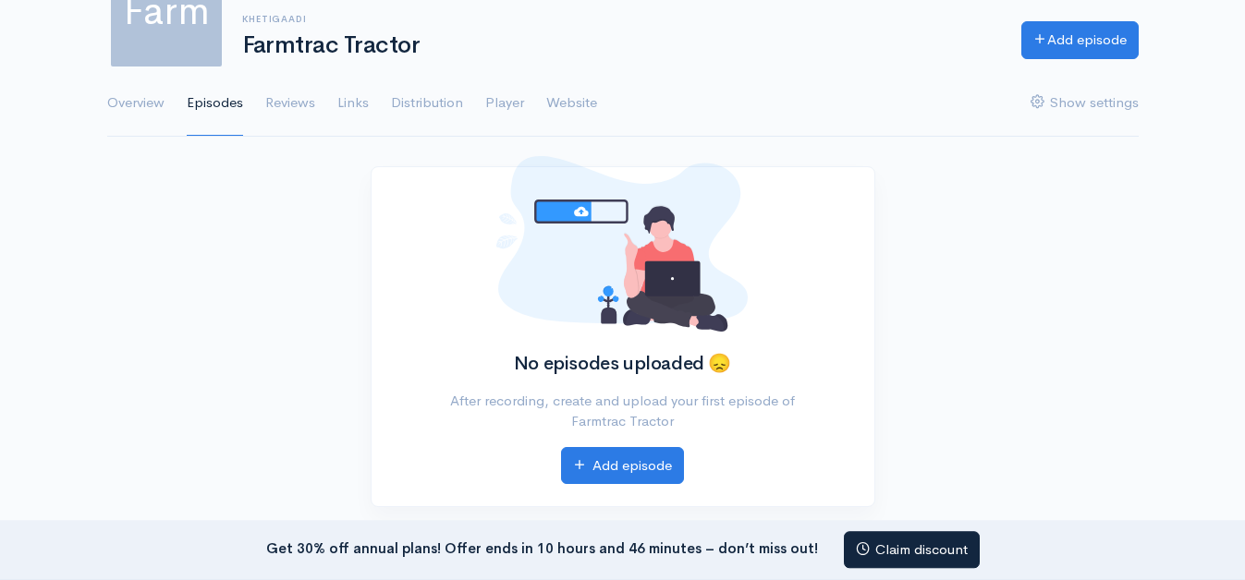
scroll to position [189, 0]
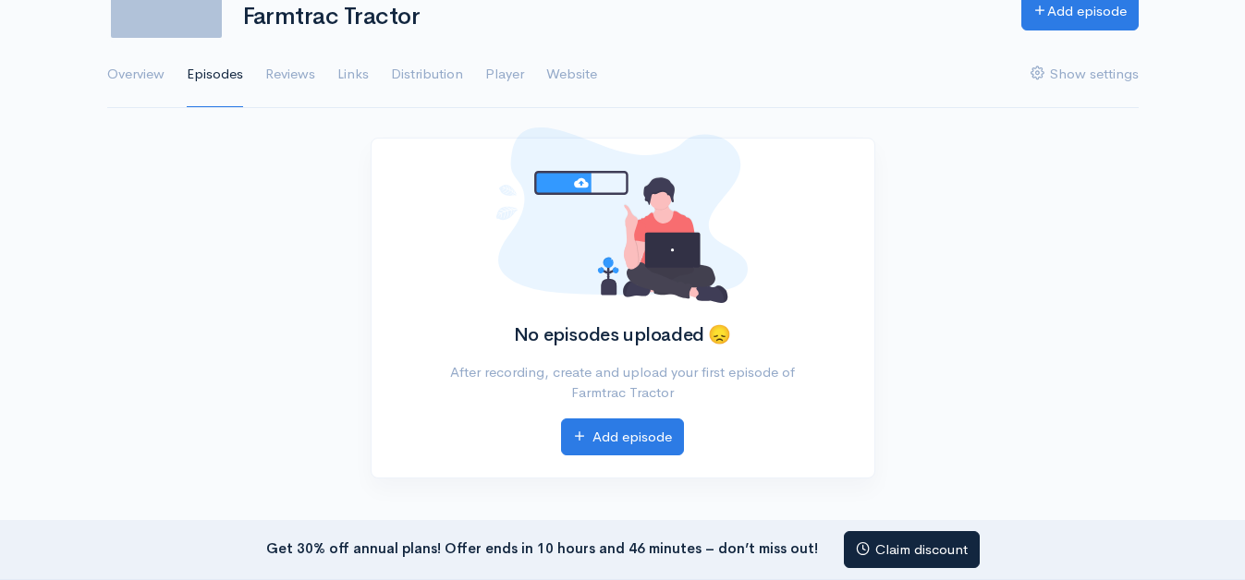
click at [307, 186] on div "No episodes uploaded 😞 After recording, create and upload your first episode of…" at bounding box center [622, 319] width 1053 height 363
